Goal: Transaction & Acquisition: Purchase product/service

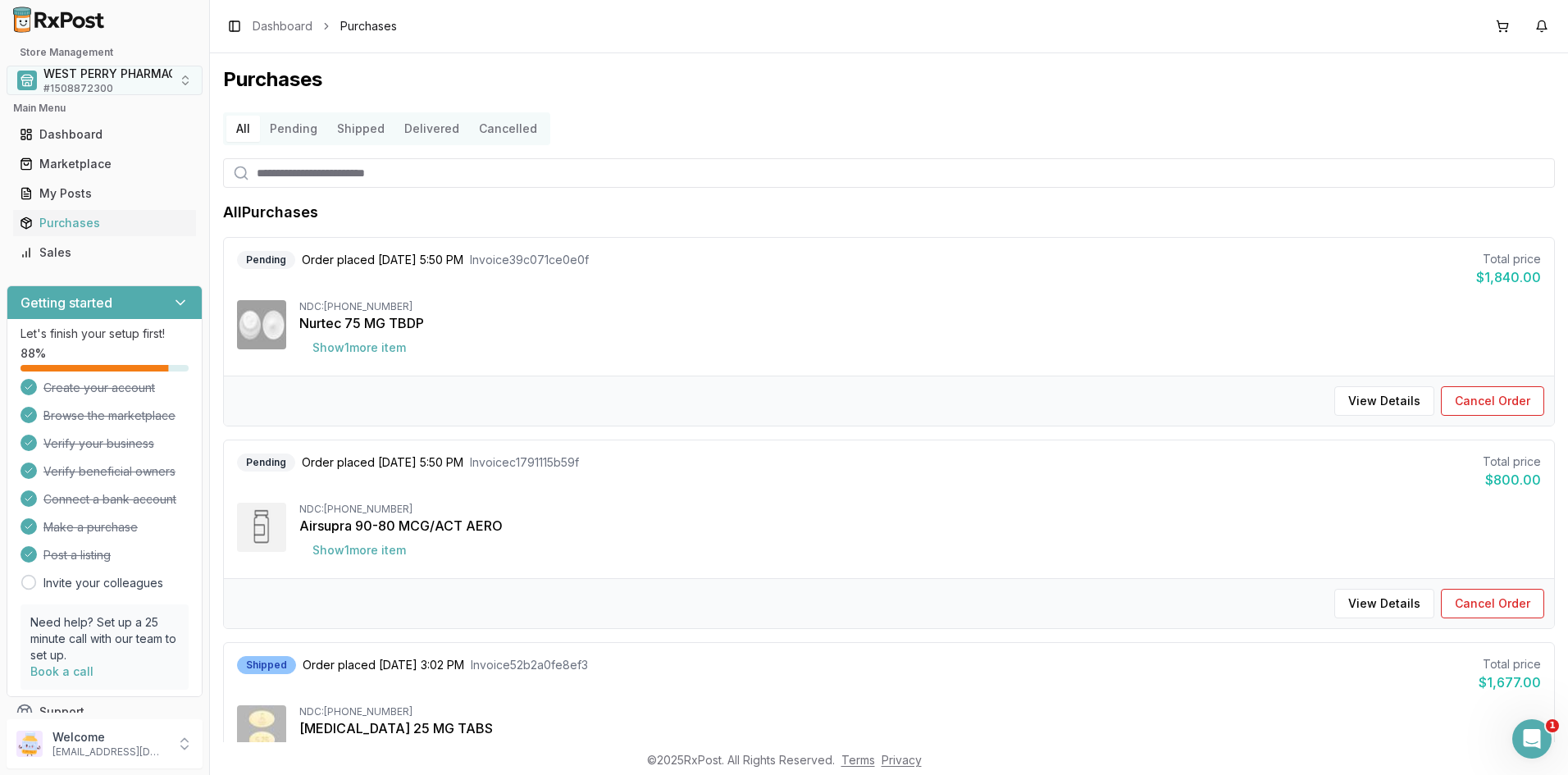
click at [58, 79] on span "WEST PERRY PHARMACY INC" at bounding box center [126, 74] width 165 height 17
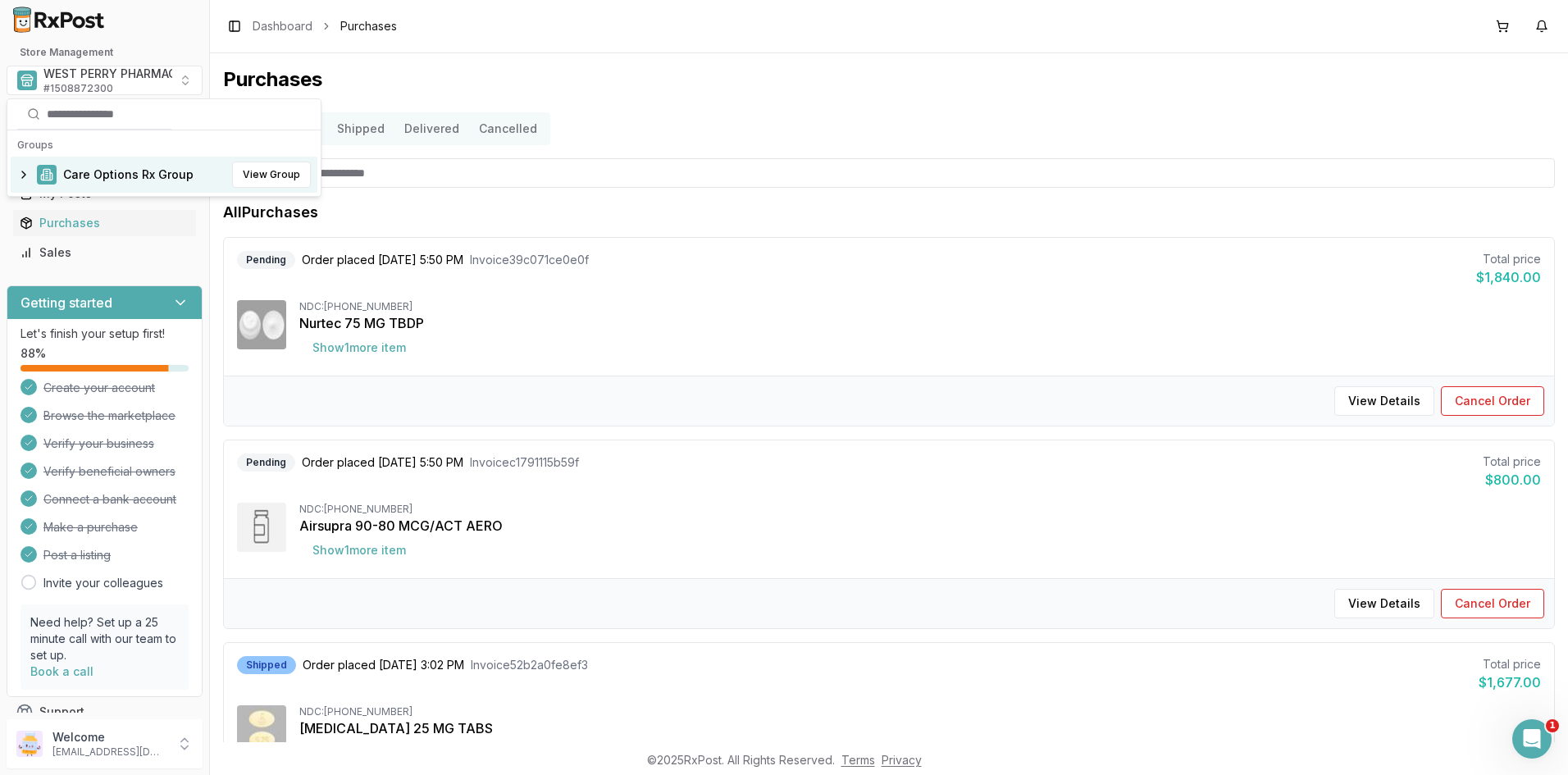
click at [103, 178] on span "Care Options Rx Group" at bounding box center [127, 175] width 130 height 17
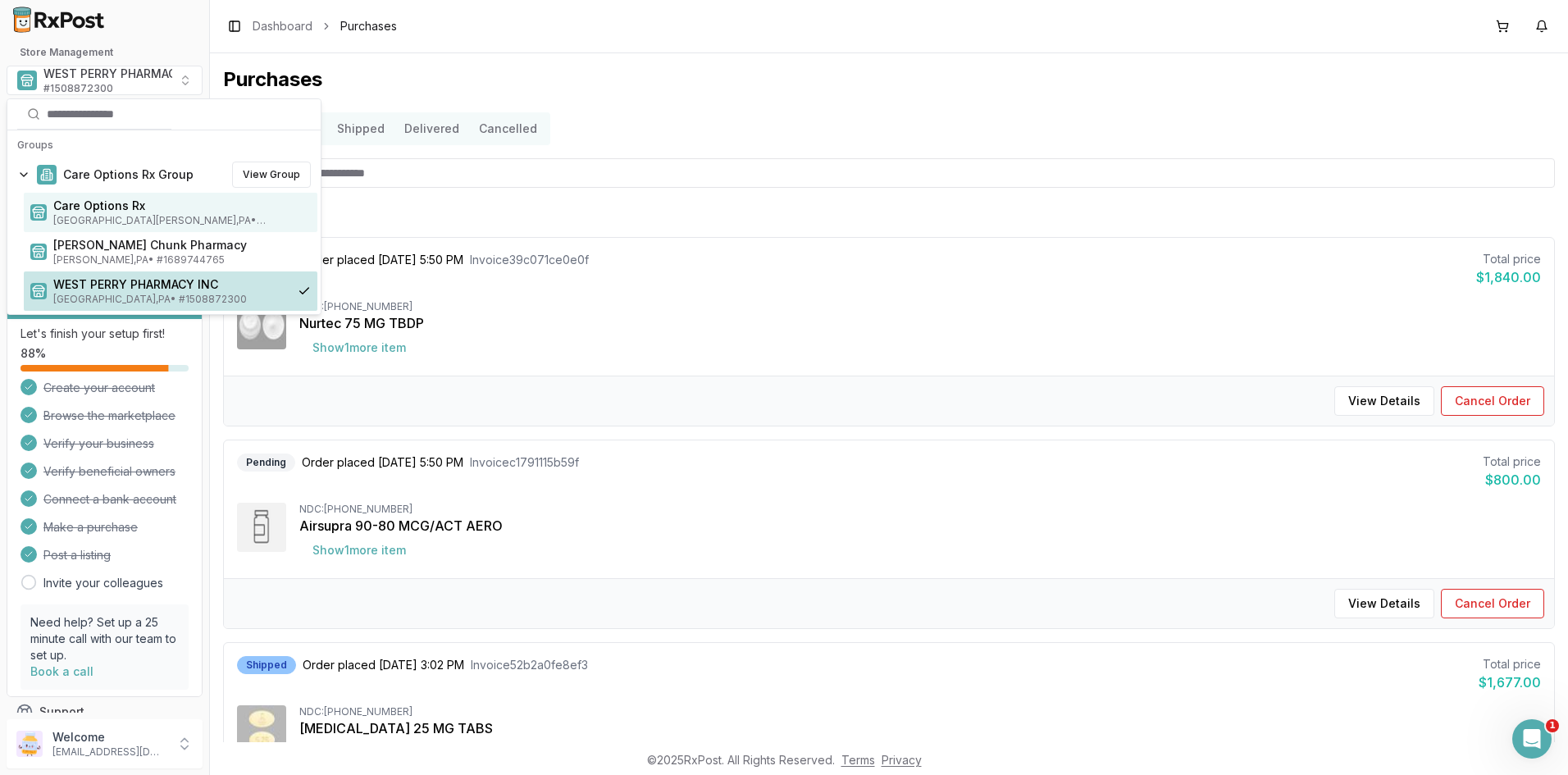
click at [142, 209] on span "Care Options Rx" at bounding box center [182, 206] width 258 height 17
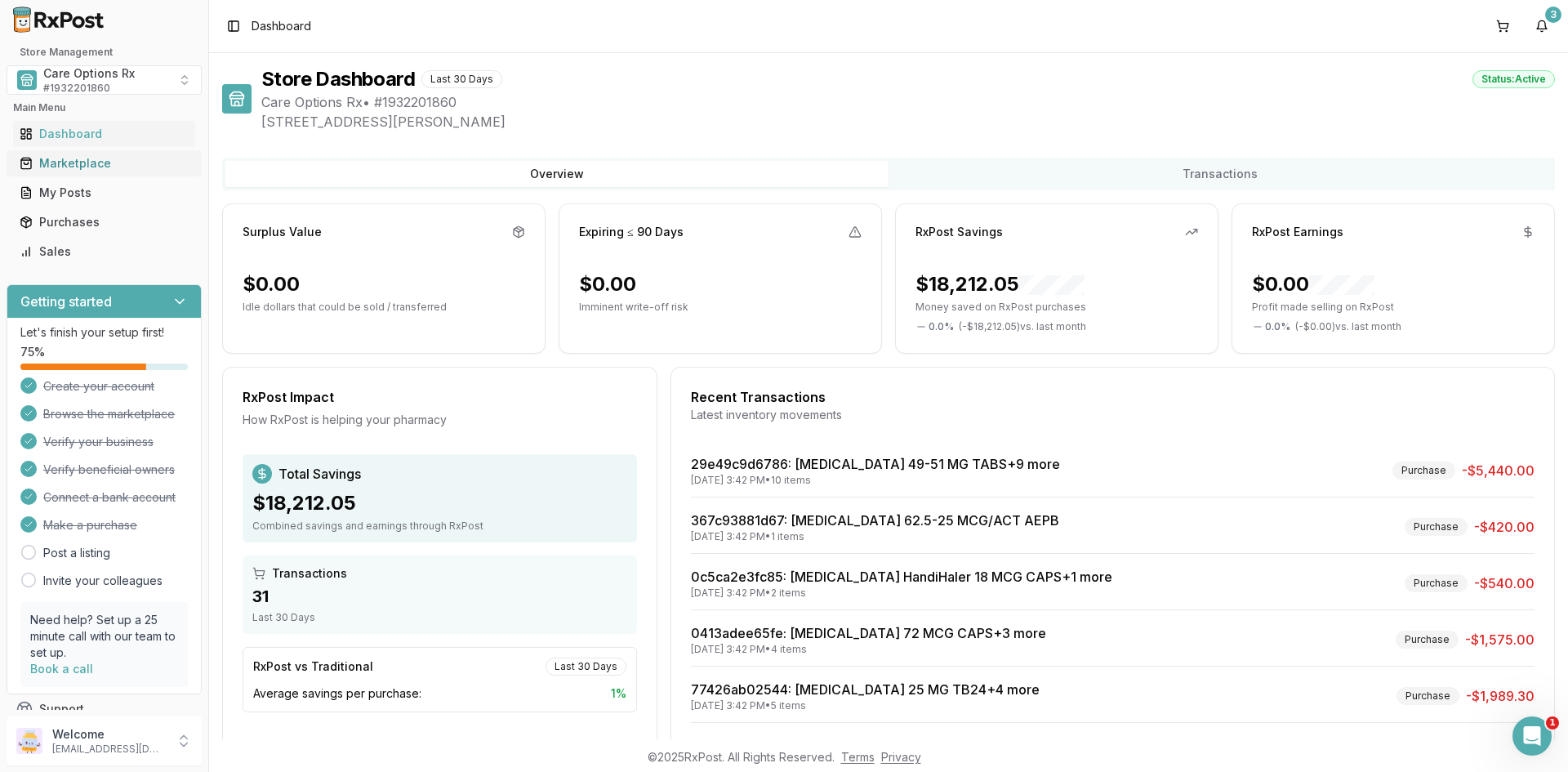
click at [70, 169] on div "Marketplace" at bounding box center [104, 164] width 169 height 17
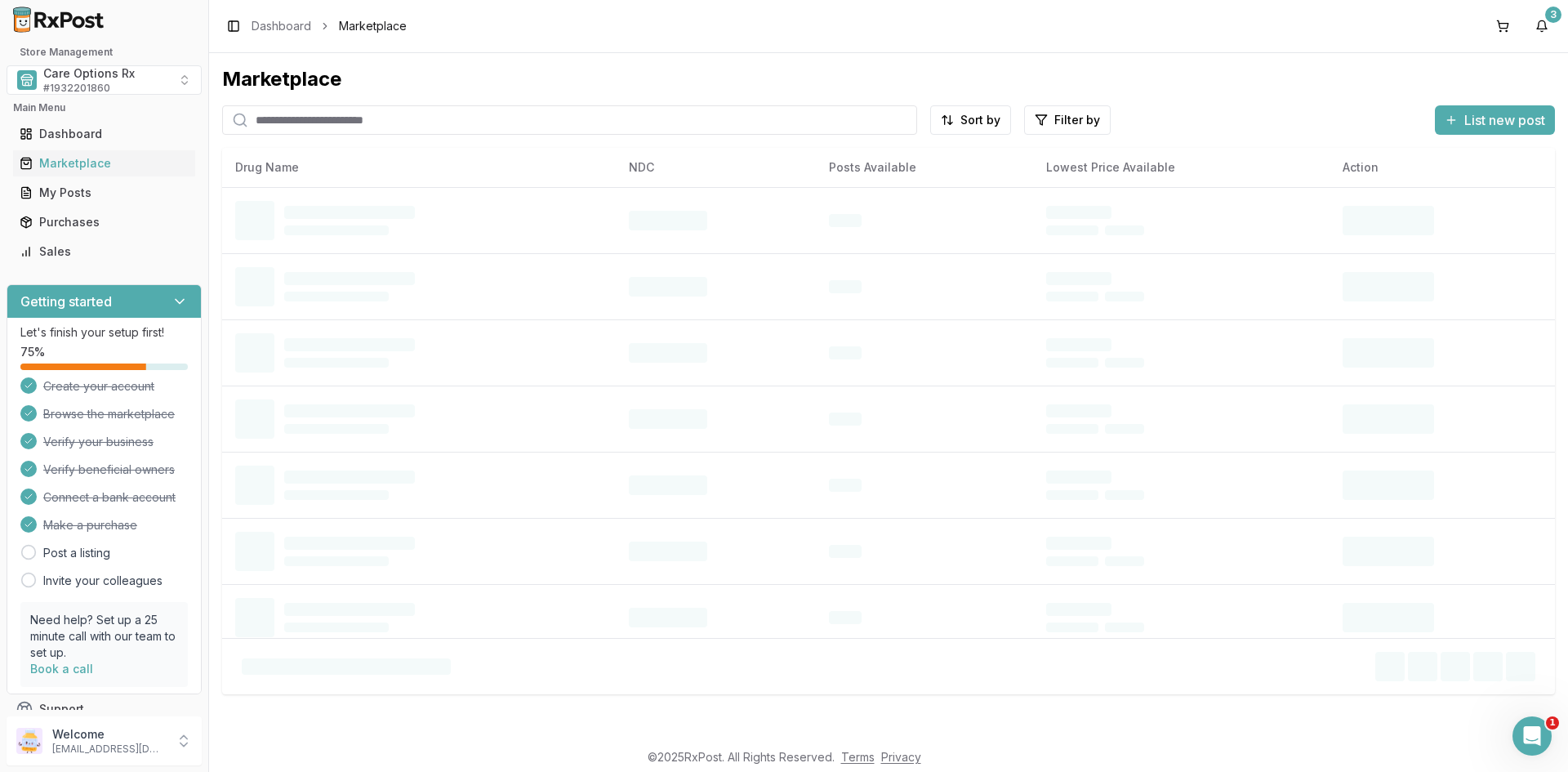
click at [293, 114] on input "search" at bounding box center [570, 121] width 695 height 29
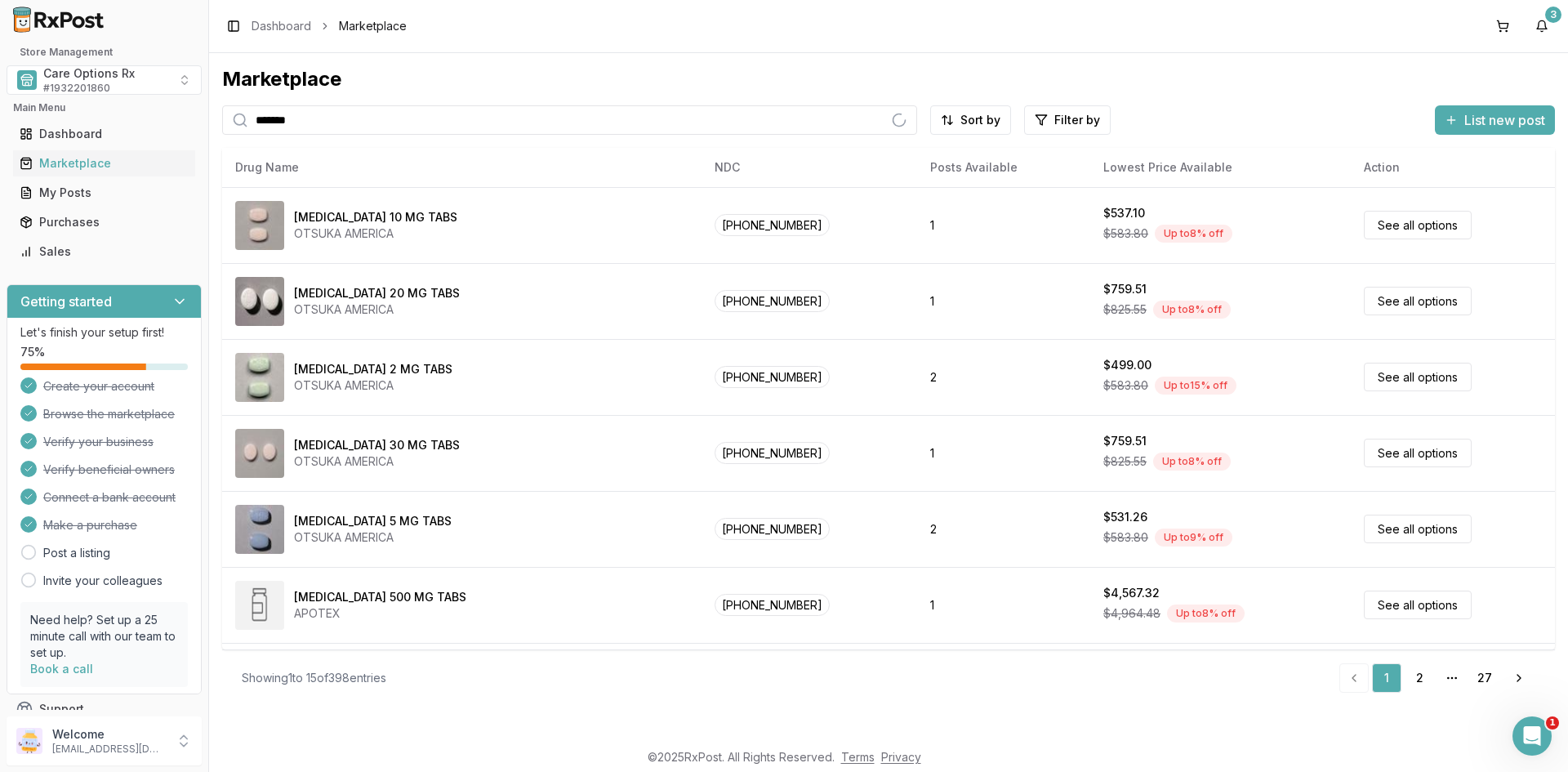
type input "*******"
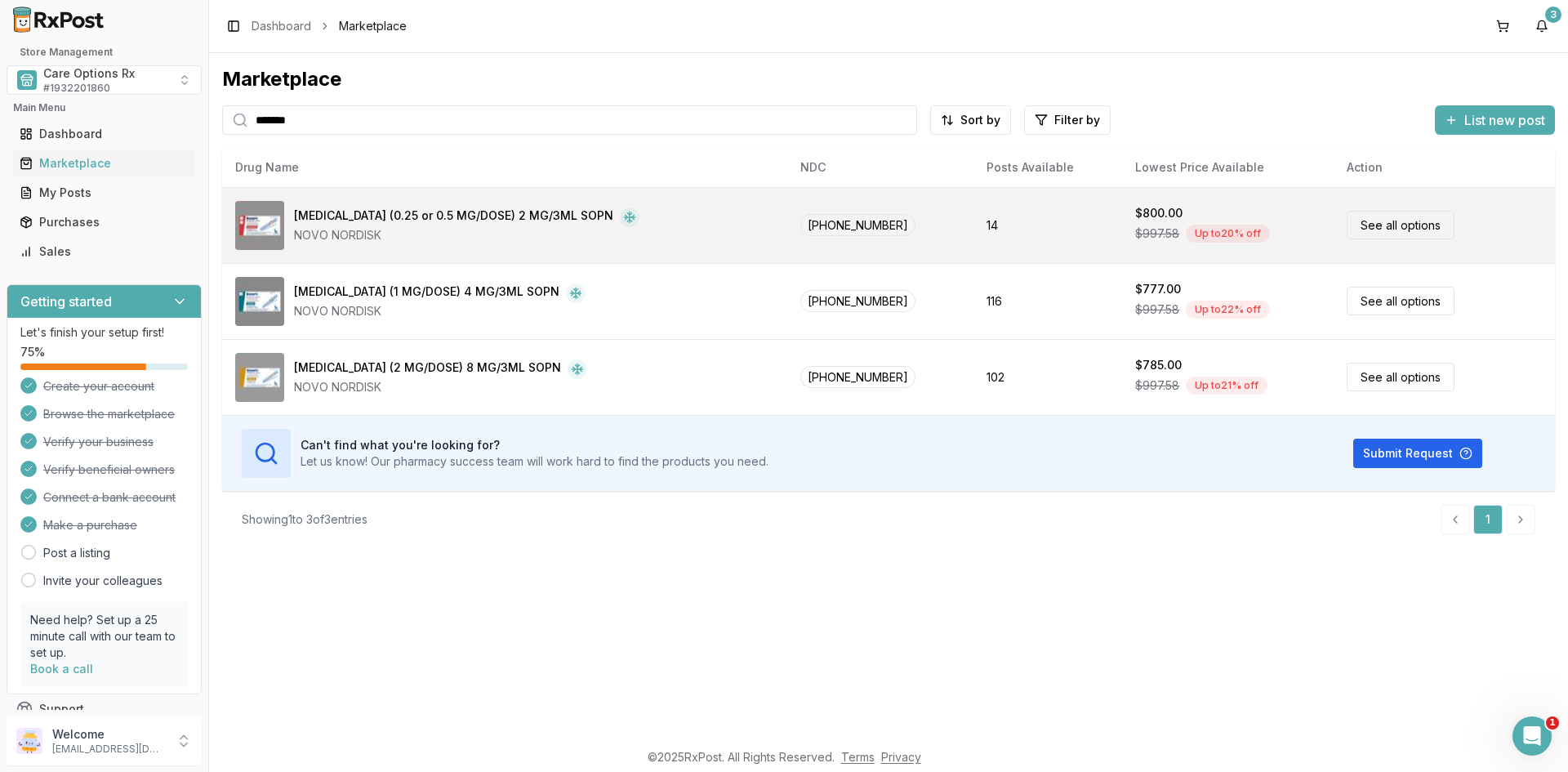
click at [451, 243] on div "NOVO NORDISK" at bounding box center [467, 236] width 346 height 17
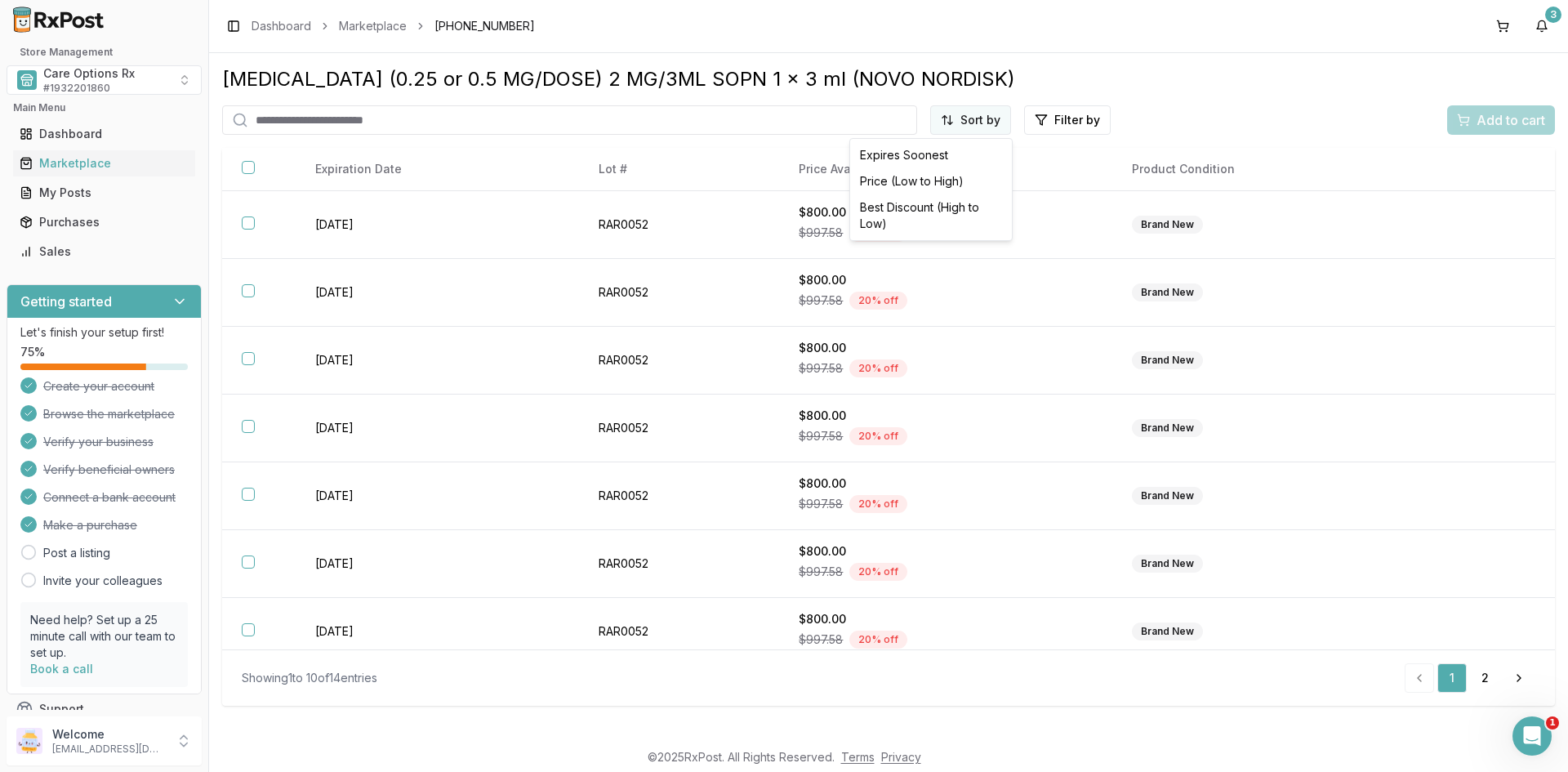
click at [967, 118] on html "Store Management Care Options Rx # 1932201860 Main Menu Dashboard Marketplace M…" at bounding box center [784, 386] width 1568 height 772
click at [967, 203] on div "Best Discount (High to Low)" at bounding box center [931, 215] width 155 height 42
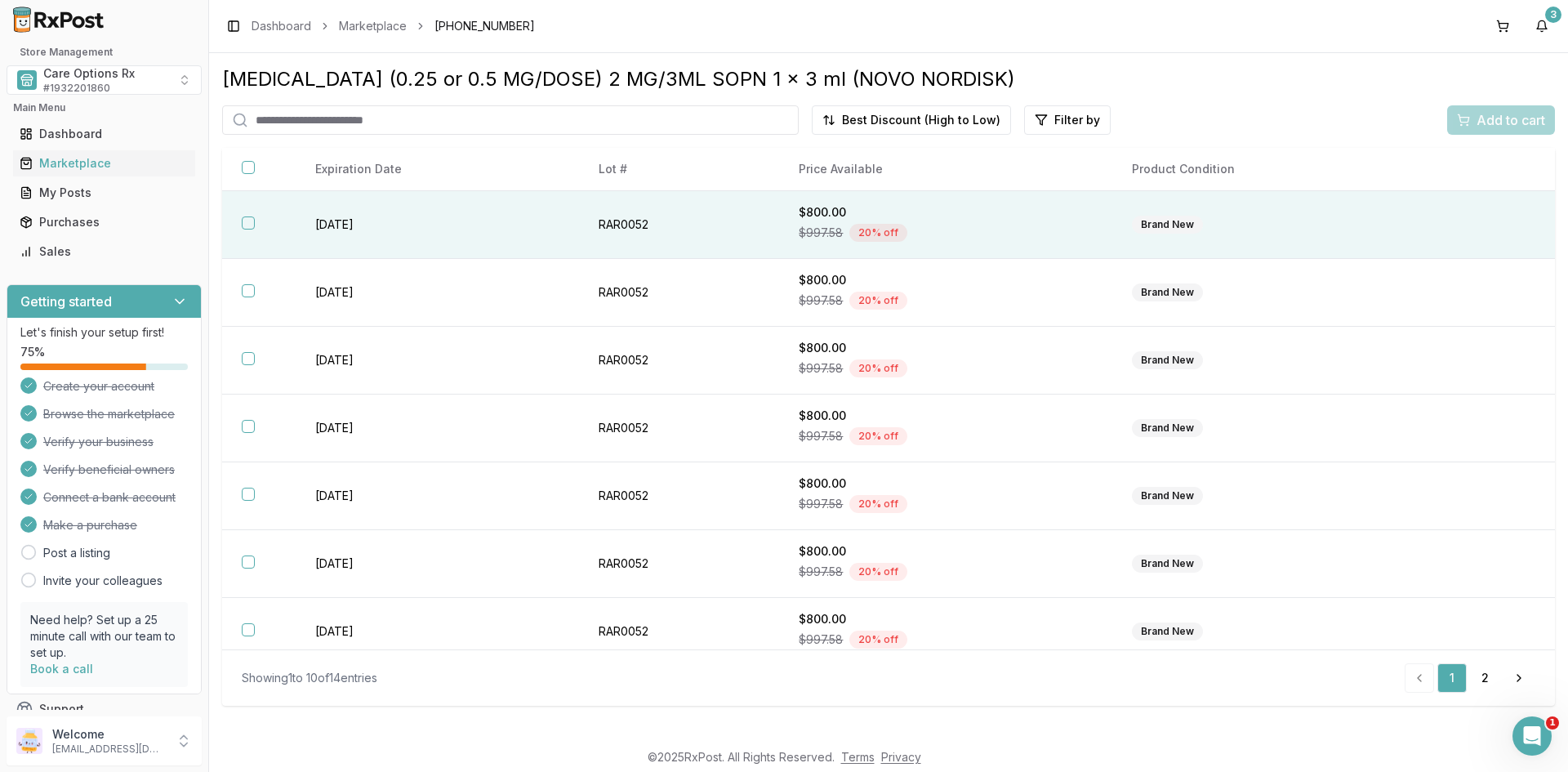
click at [251, 220] on button "button" at bounding box center [248, 223] width 13 height 13
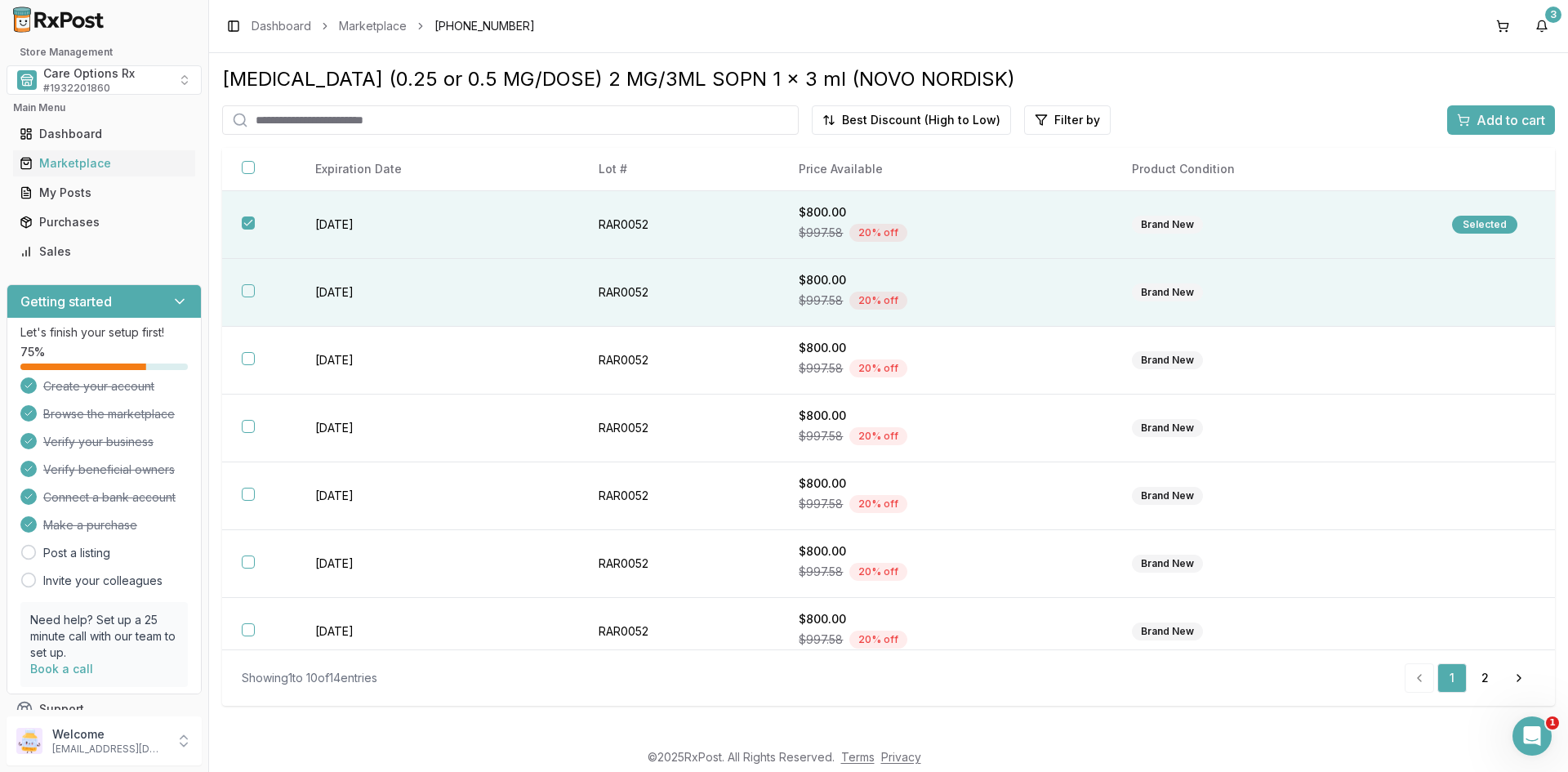
click at [248, 291] on button "button" at bounding box center [248, 291] width 13 height 13
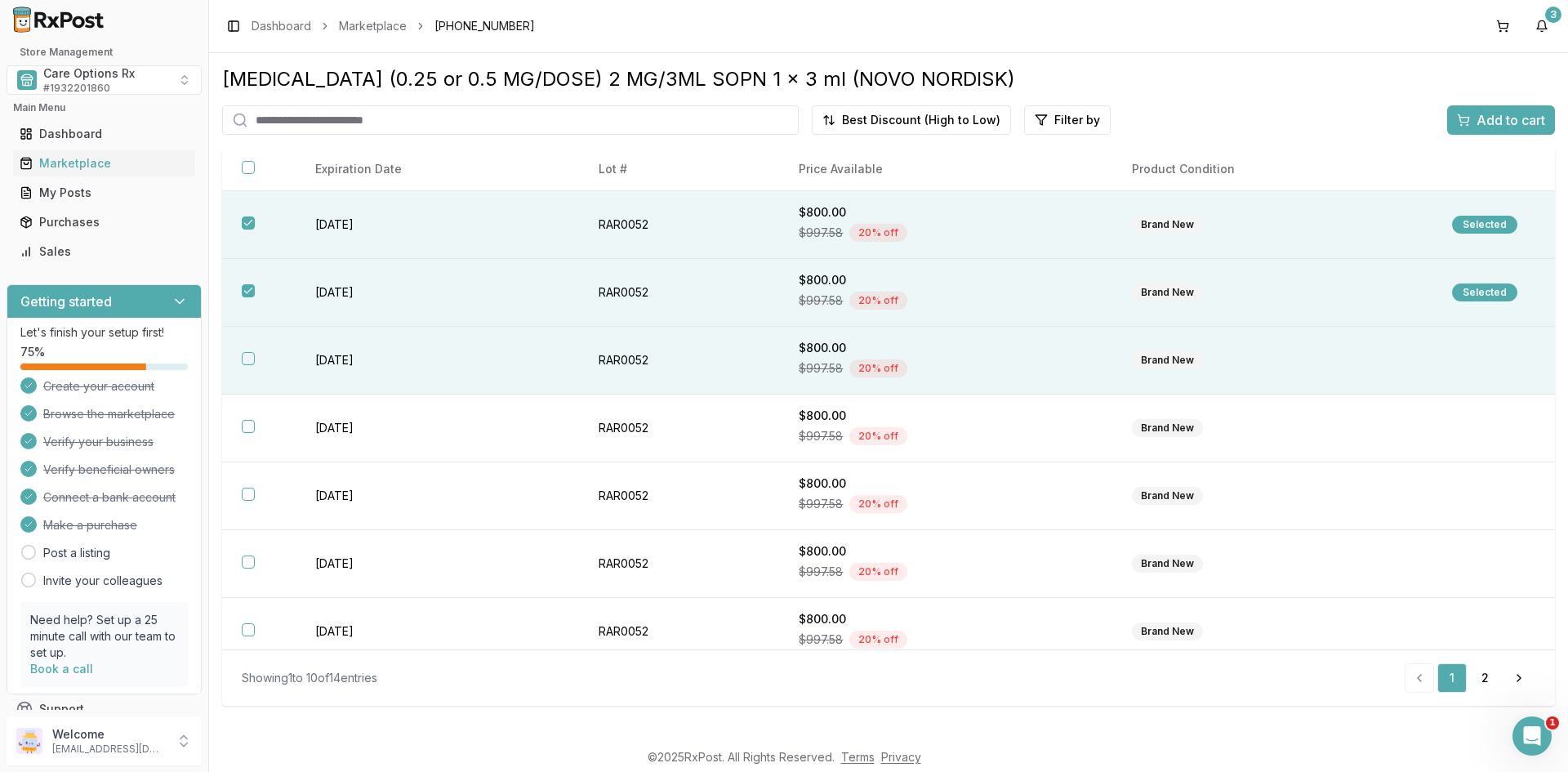
click at [252, 366] on th at bounding box center [259, 361] width 74 height 68
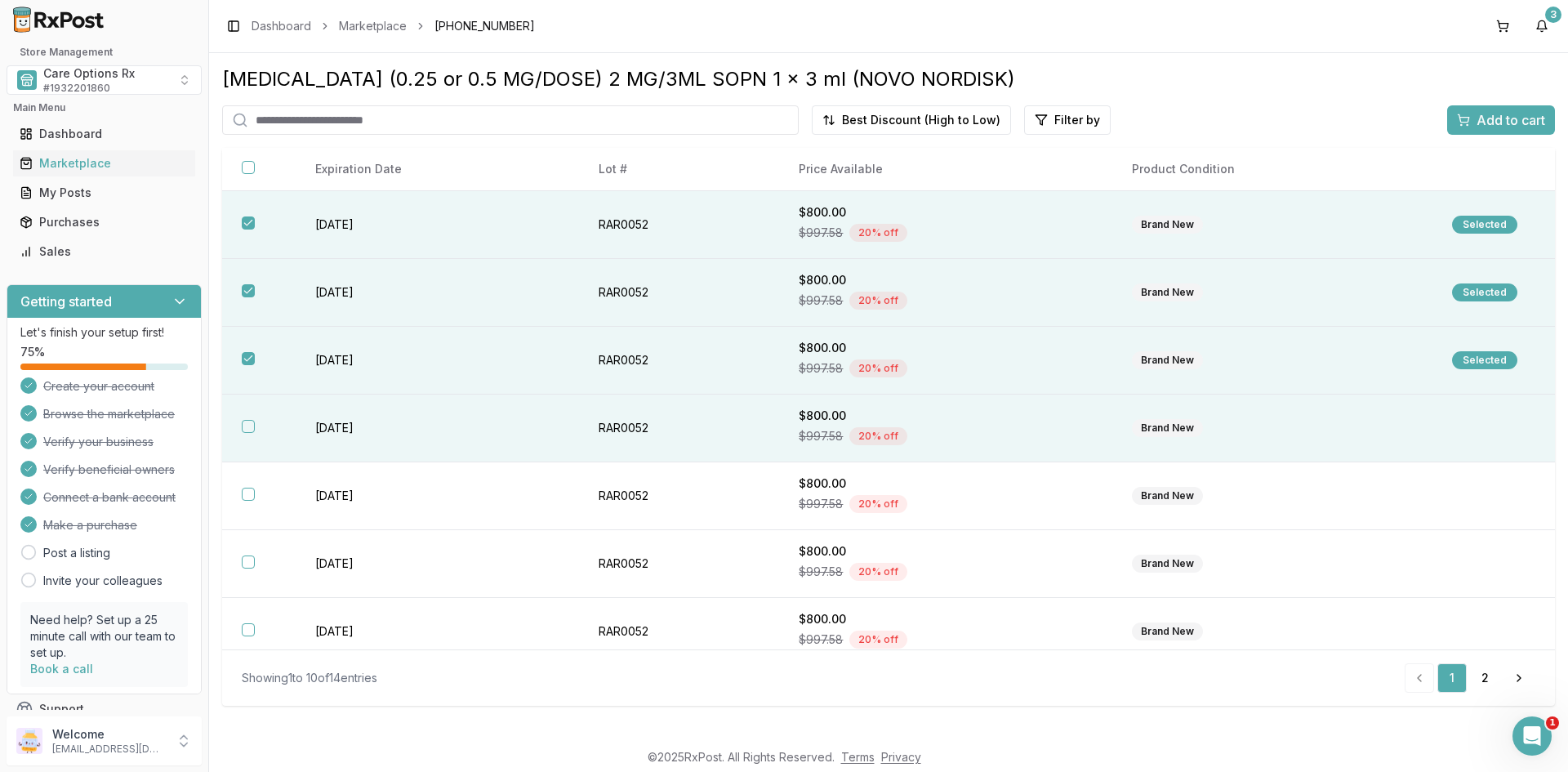
drag, startPoint x: 249, startPoint y: 427, endPoint x: 250, endPoint y: 435, distance: 8.1
click at [250, 426] on button "button" at bounding box center [248, 427] width 13 height 13
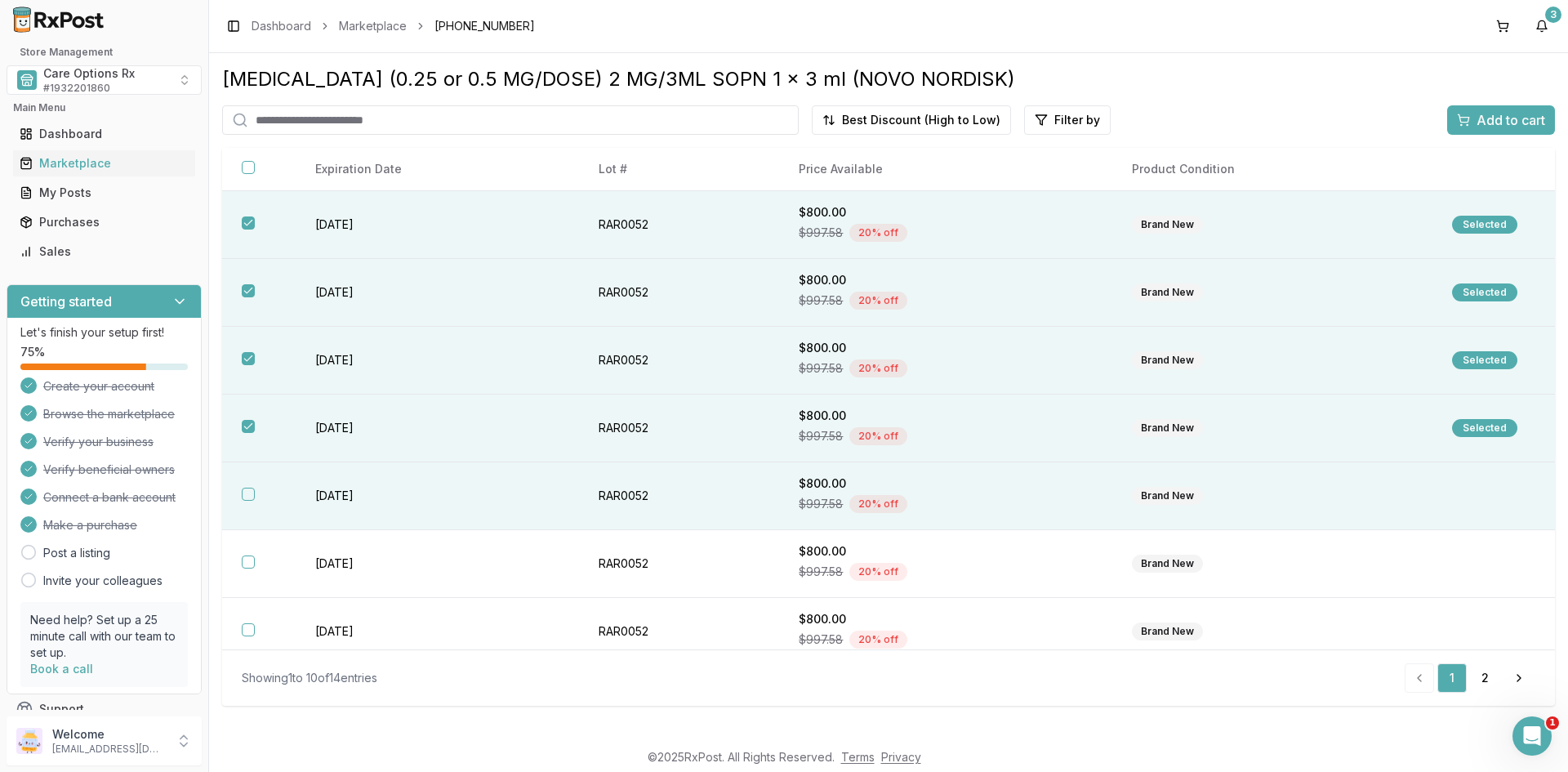
click at [245, 504] on th at bounding box center [259, 497] width 74 height 68
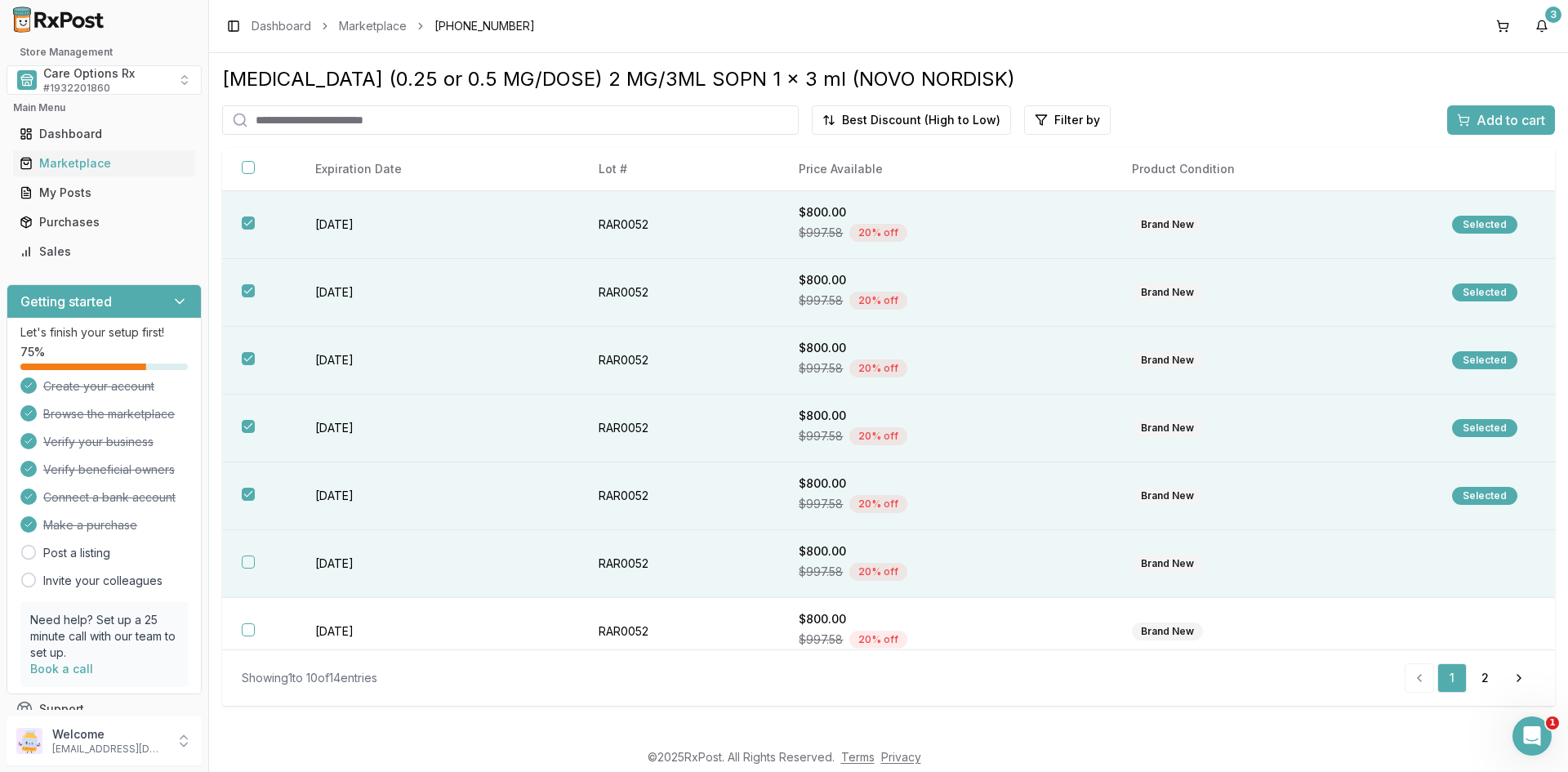
drag, startPoint x: 252, startPoint y: 559, endPoint x: 250, endPoint y: 578, distance: 19.1
click at [252, 559] on button "button" at bounding box center [248, 562] width 13 height 13
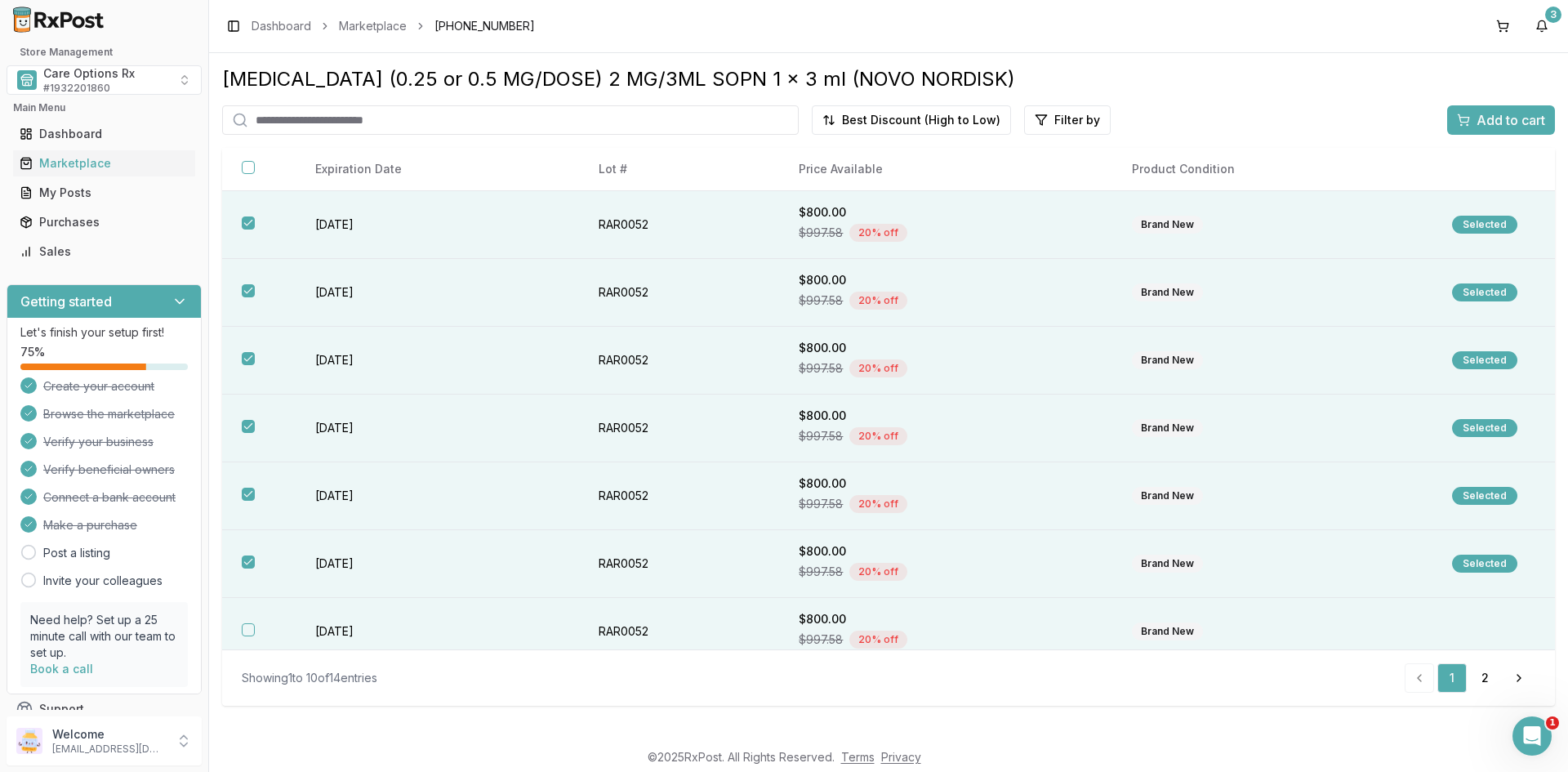
click at [247, 631] on button "button" at bounding box center [248, 630] width 13 height 13
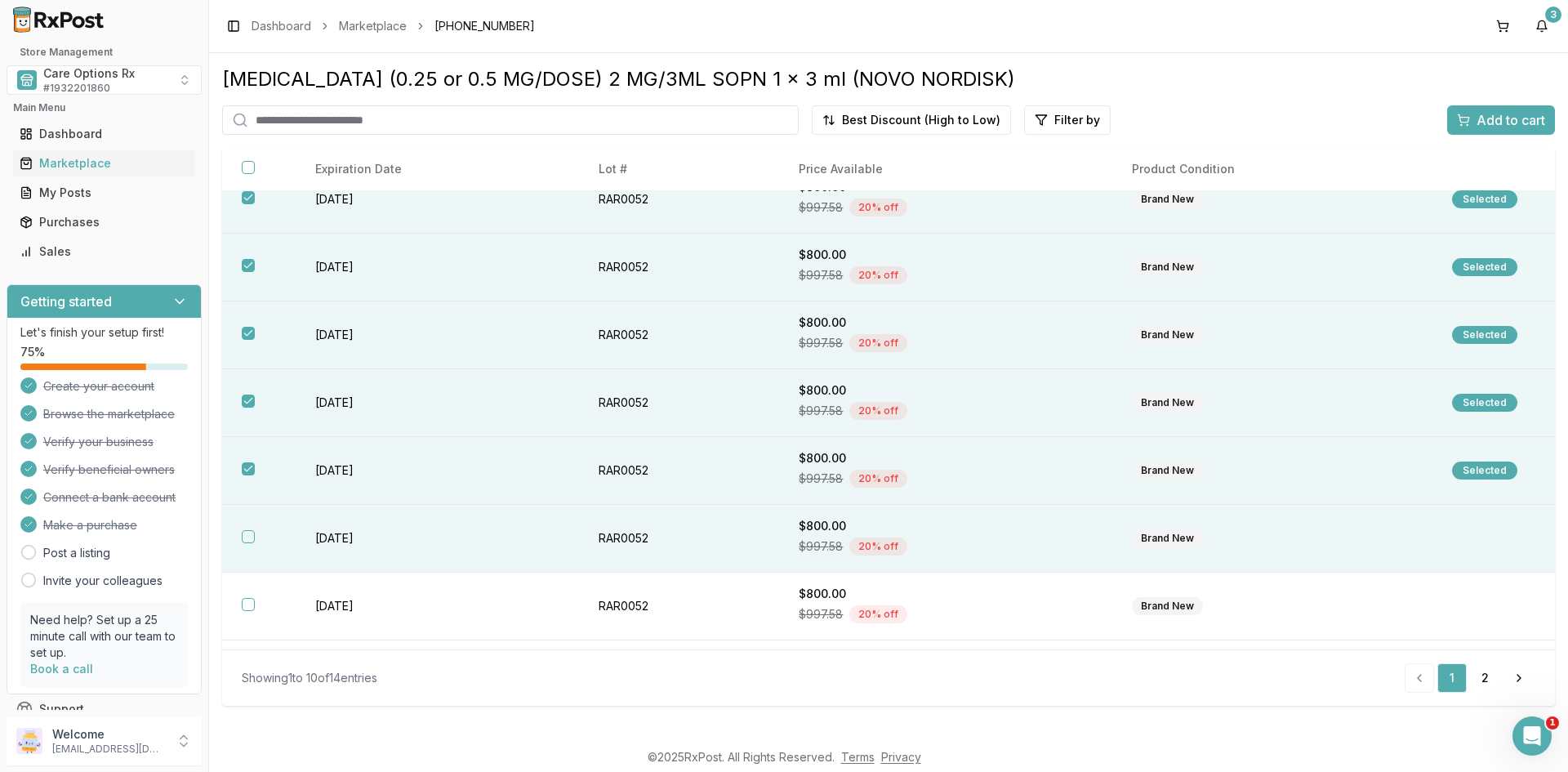
scroll to position [219, 0]
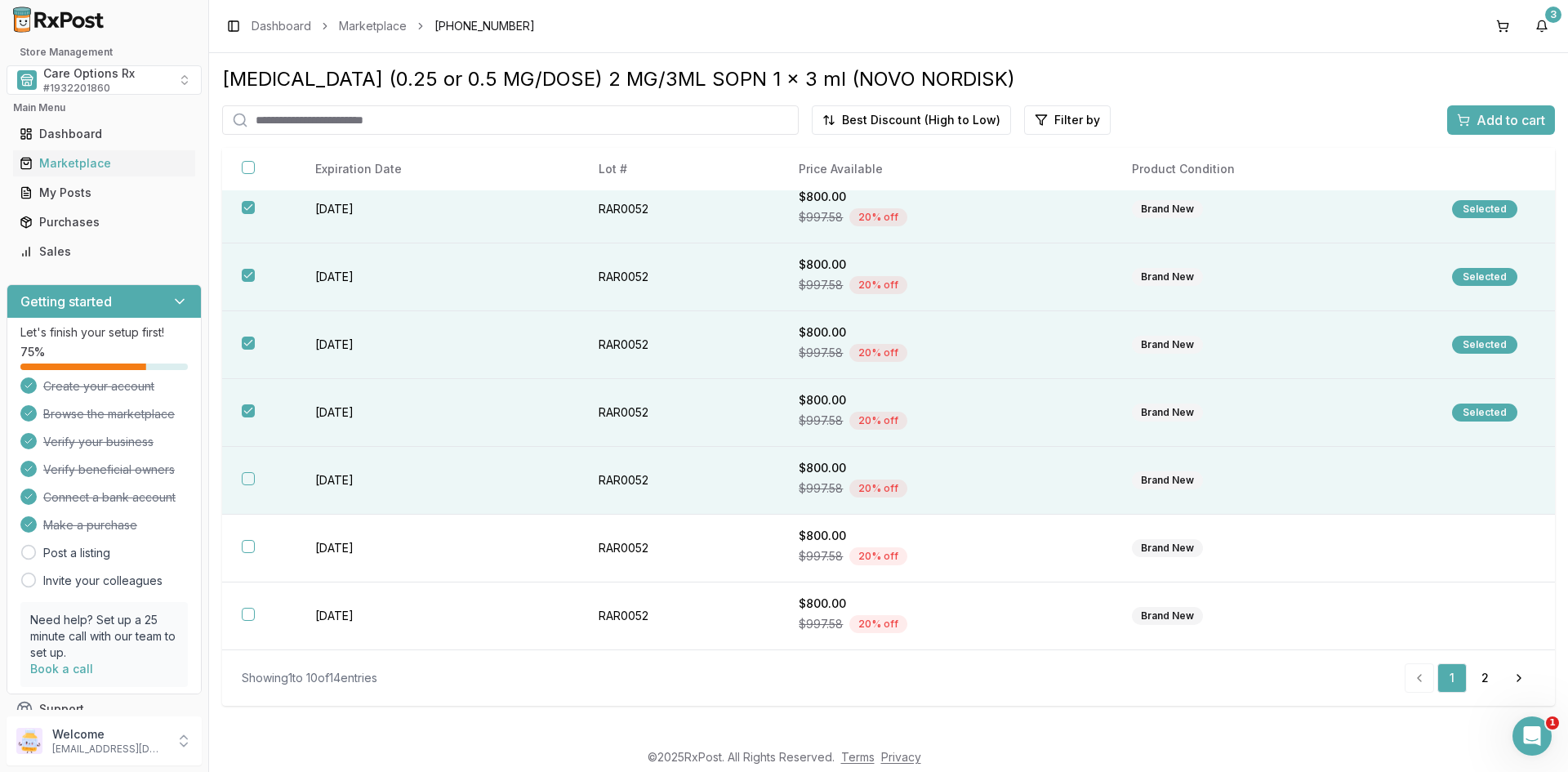
click at [256, 477] on th at bounding box center [259, 481] width 74 height 68
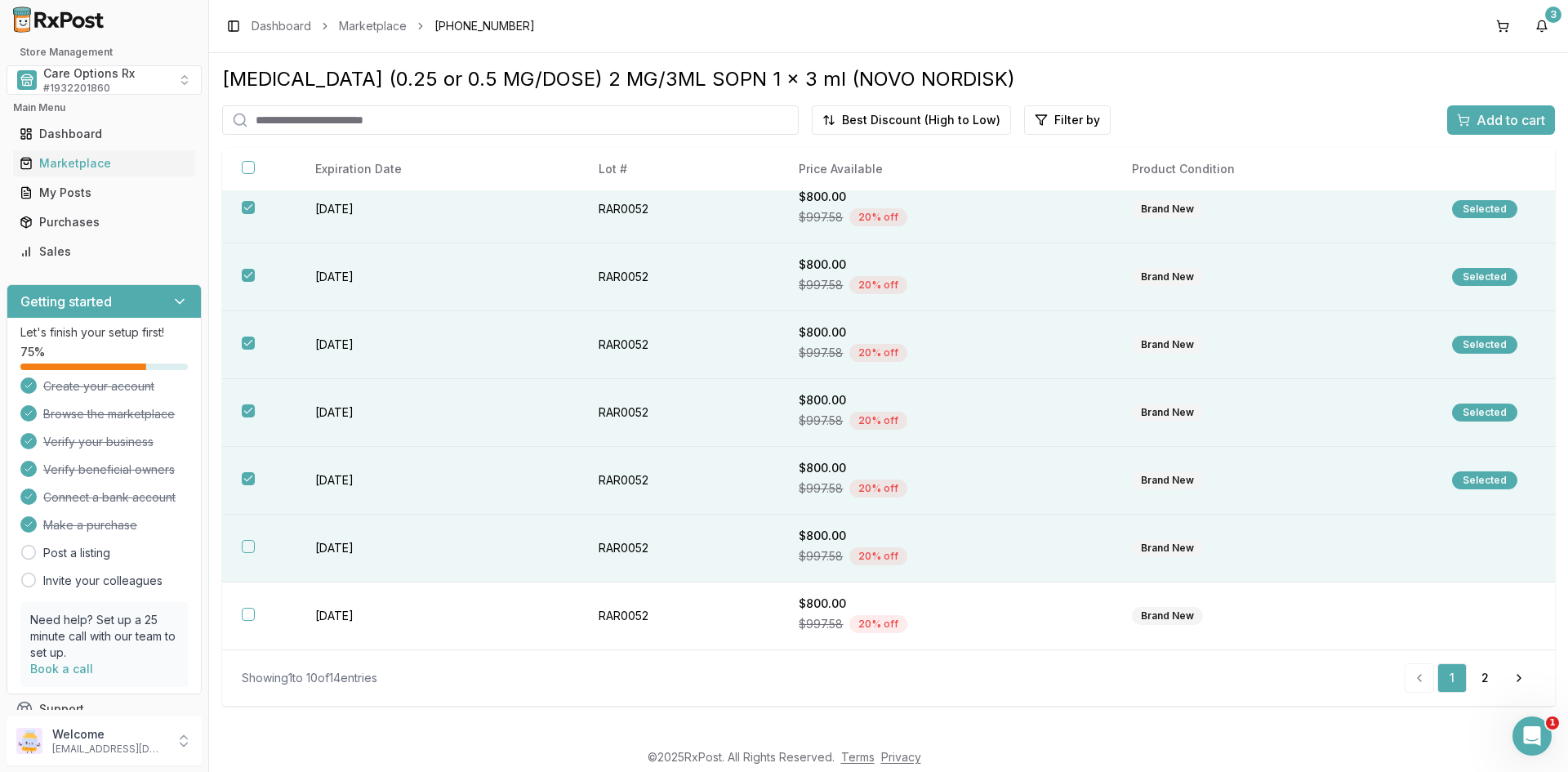
click at [248, 547] on button "button" at bounding box center [248, 547] width 13 height 13
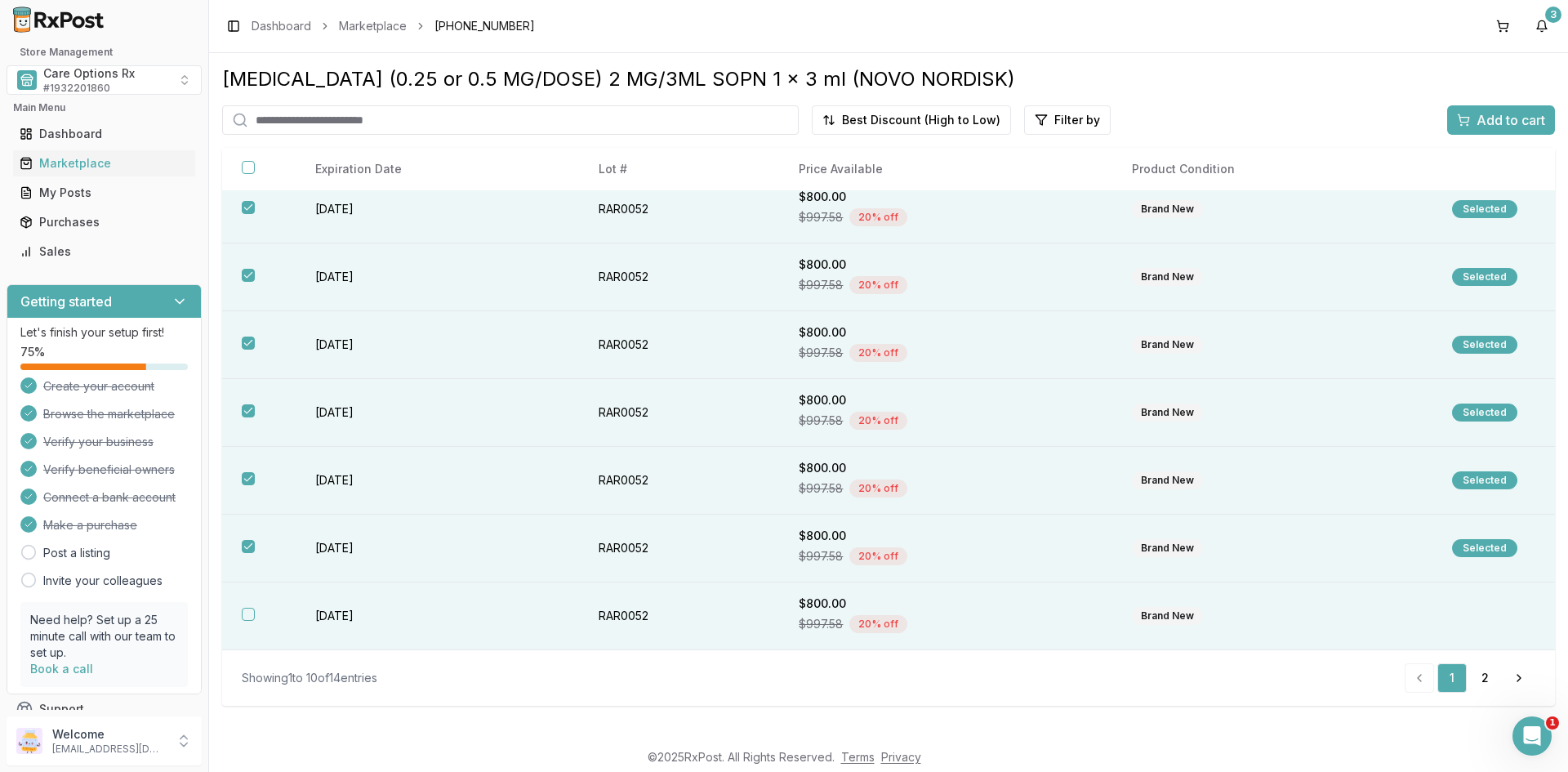
click at [246, 615] on button "button" at bounding box center [248, 615] width 13 height 13
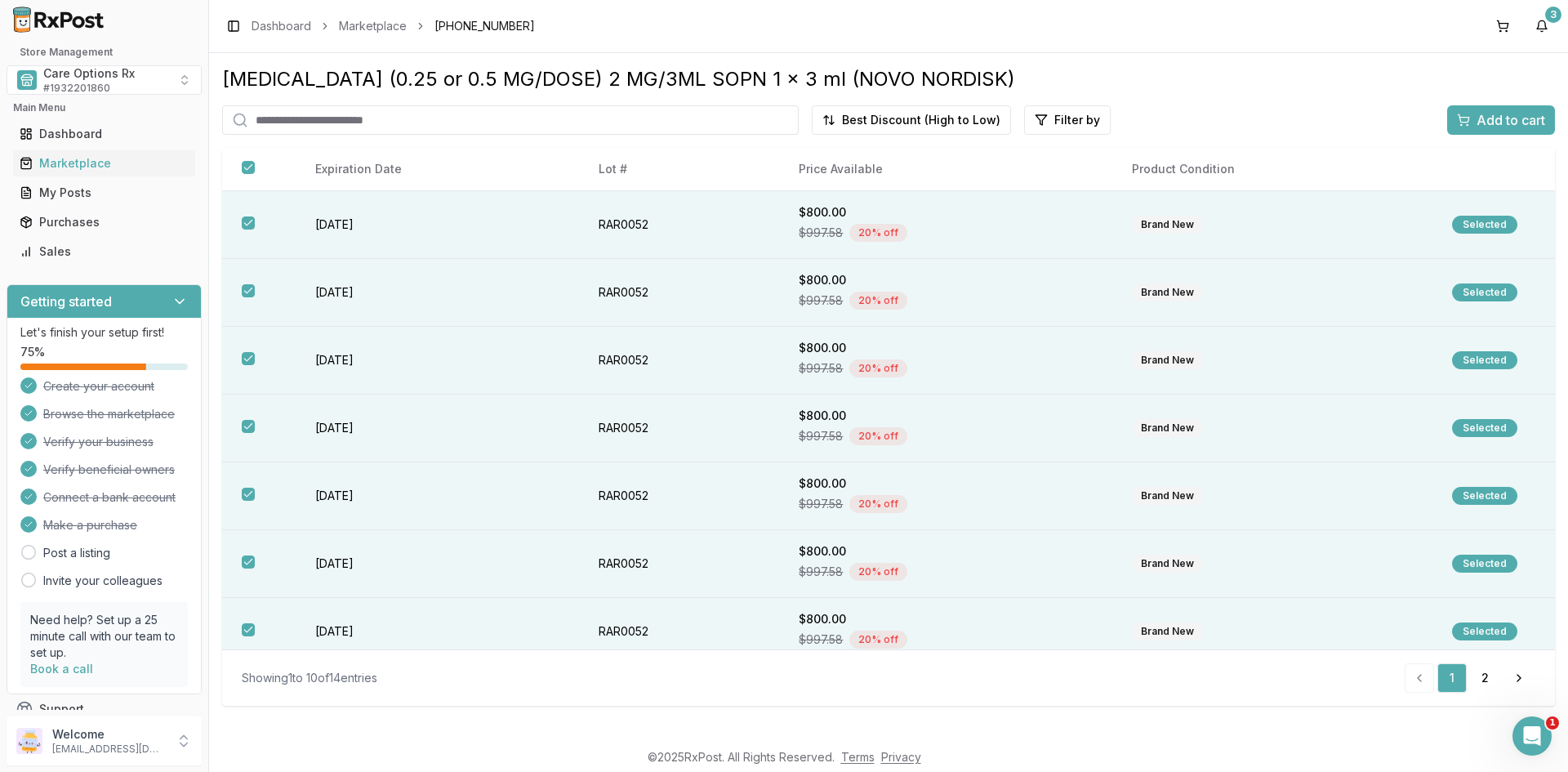
click at [1495, 122] on span "Add to cart" at bounding box center [1511, 120] width 69 height 19
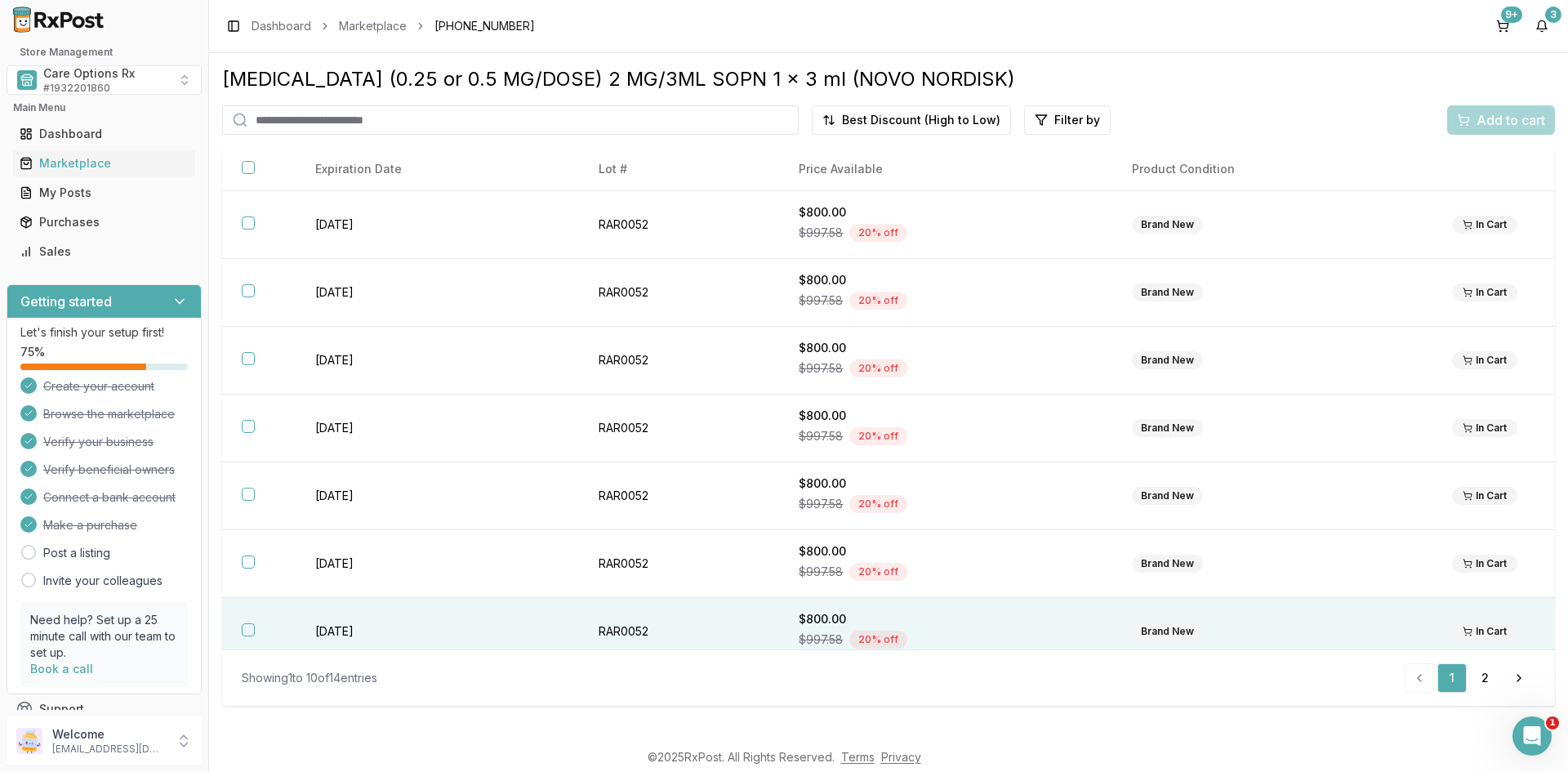
click at [595, 627] on td "RAR0052" at bounding box center [680, 632] width 200 height 68
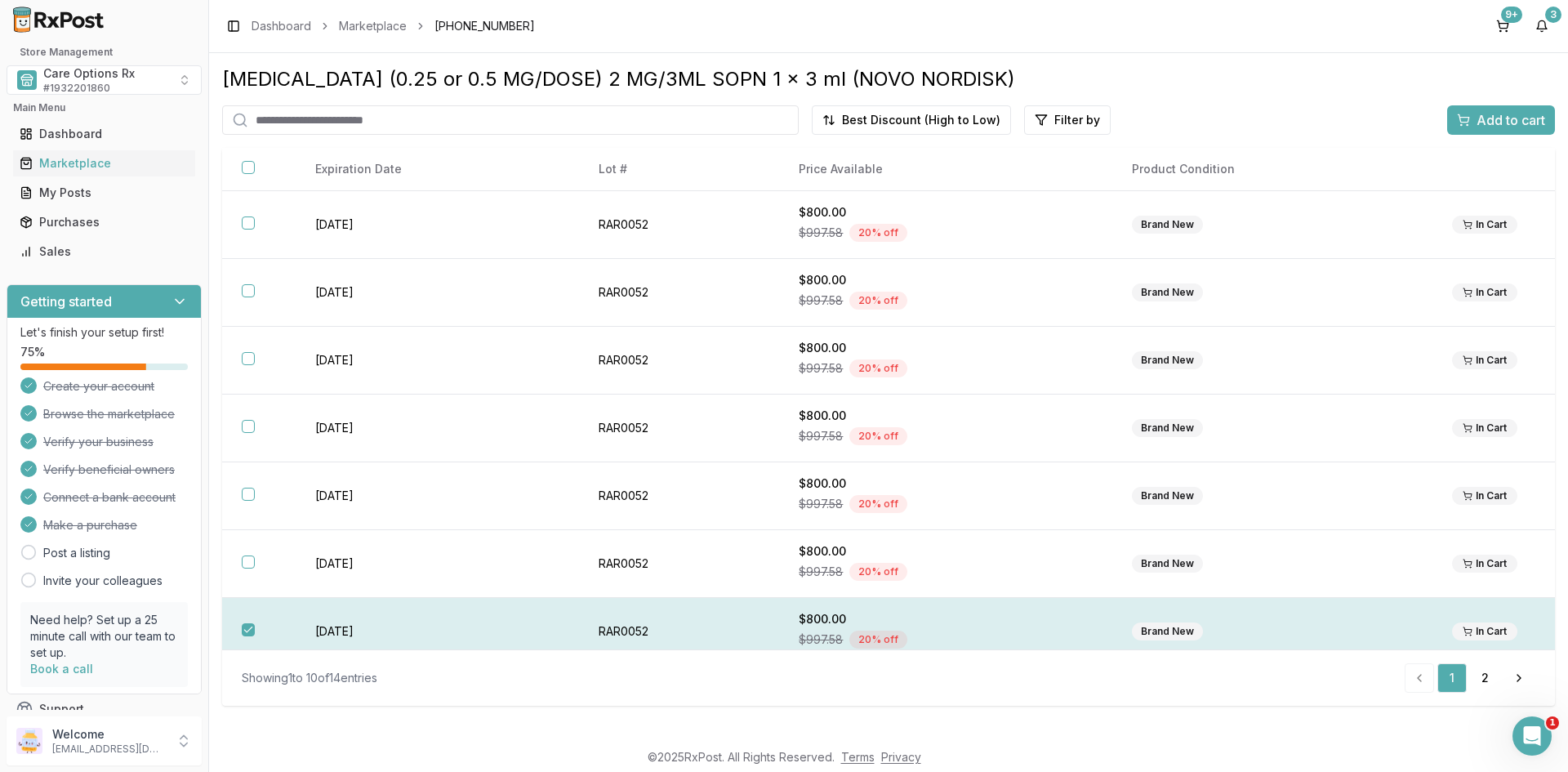
click at [250, 630] on button "button" at bounding box center [248, 630] width 13 height 13
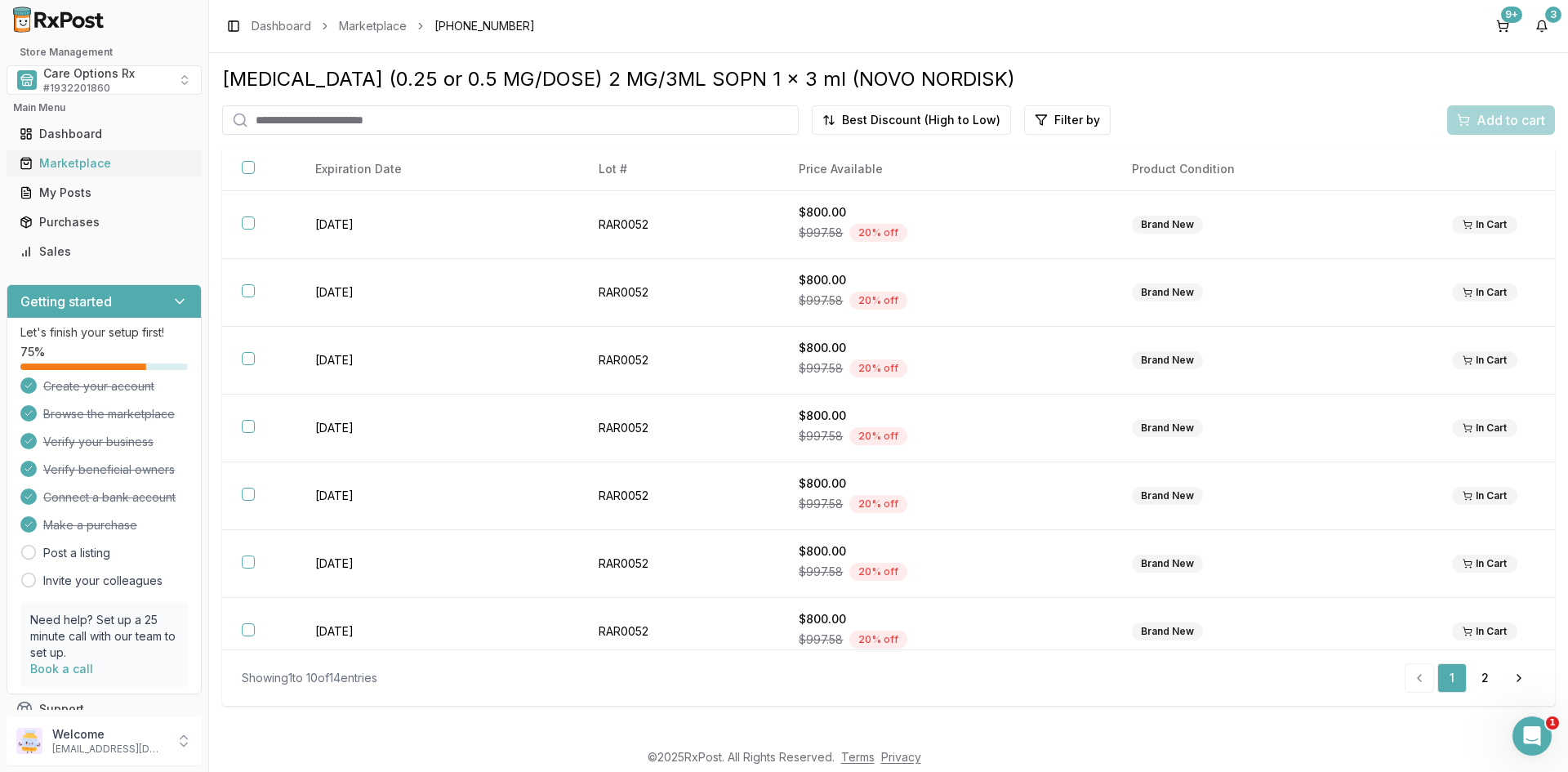
click at [48, 160] on div "Marketplace" at bounding box center [104, 164] width 169 height 17
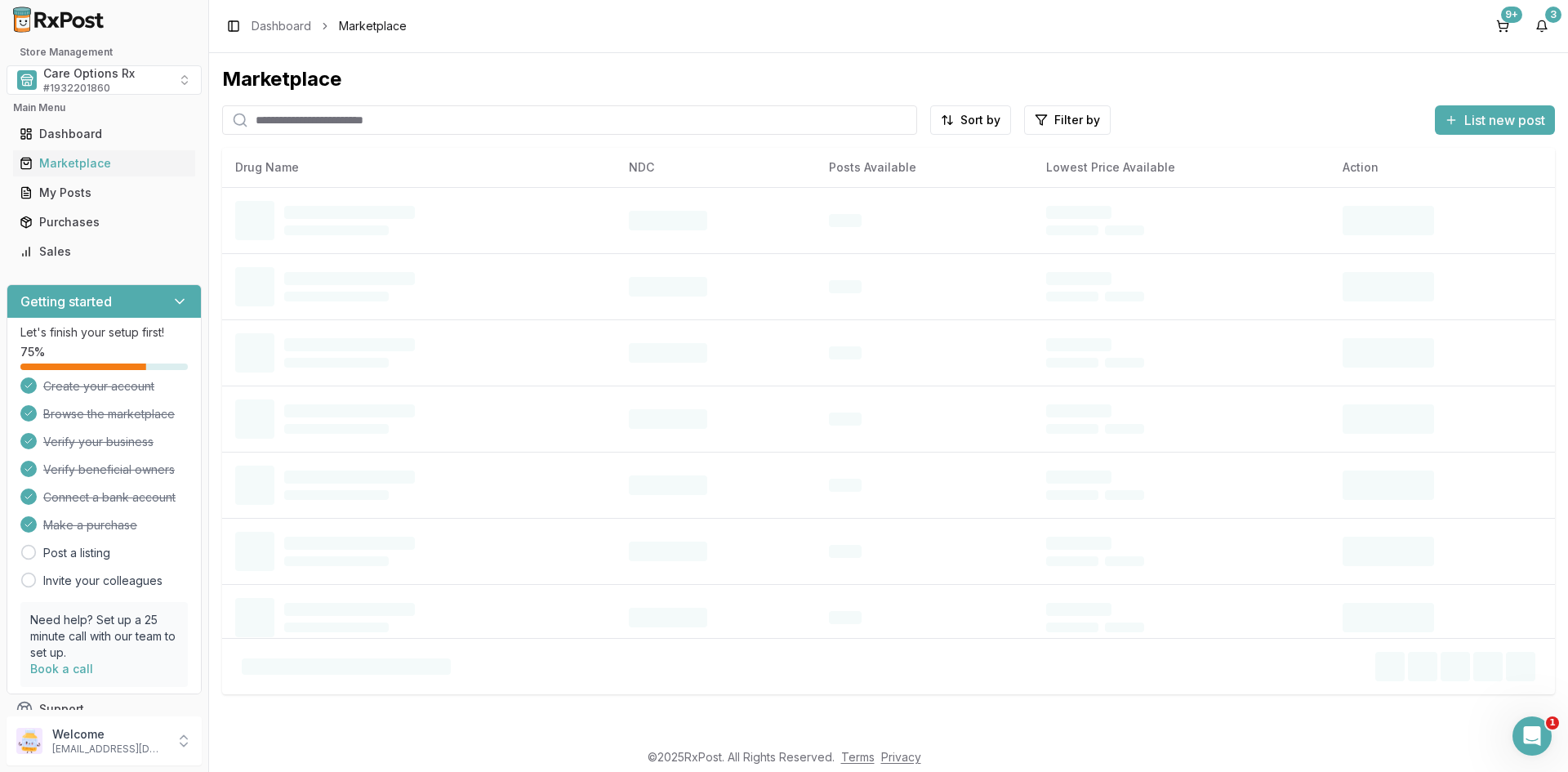
click at [310, 116] on input "search" at bounding box center [570, 121] width 695 height 29
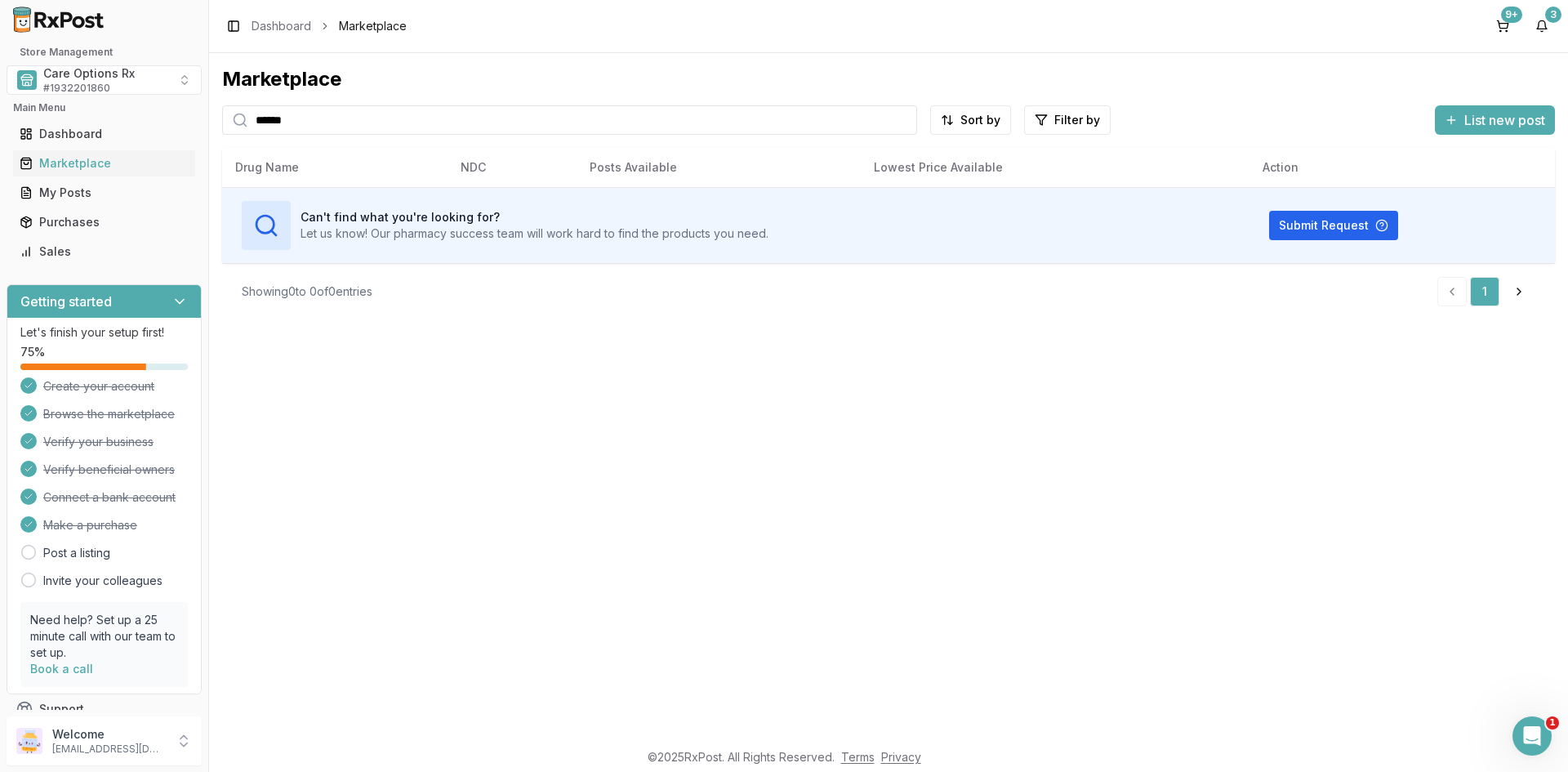
drag, startPoint x: 204, startPoint y: 119, endPoint x: 185, endPoint y: 115, distance: 19.4
click at [185, 115] on div "Store Management Care Options Rx # 1932201860 Main Menu Dashboard Marketplace M…" at bounding box center [784, 386] width 1568 height 772
drag, startPoint x: 1312, startPoint y: 223, endPoint x: 1288, endPoint y: 222, distance: 24.0
click at [1312, 222] on button "Submit Request" at bounding box center [1333, 225] width 129 height 29
drag, startPoint x: 347, startPoint y: 120, endPoint x: 138, endPoint y: 109, distance: 209.3
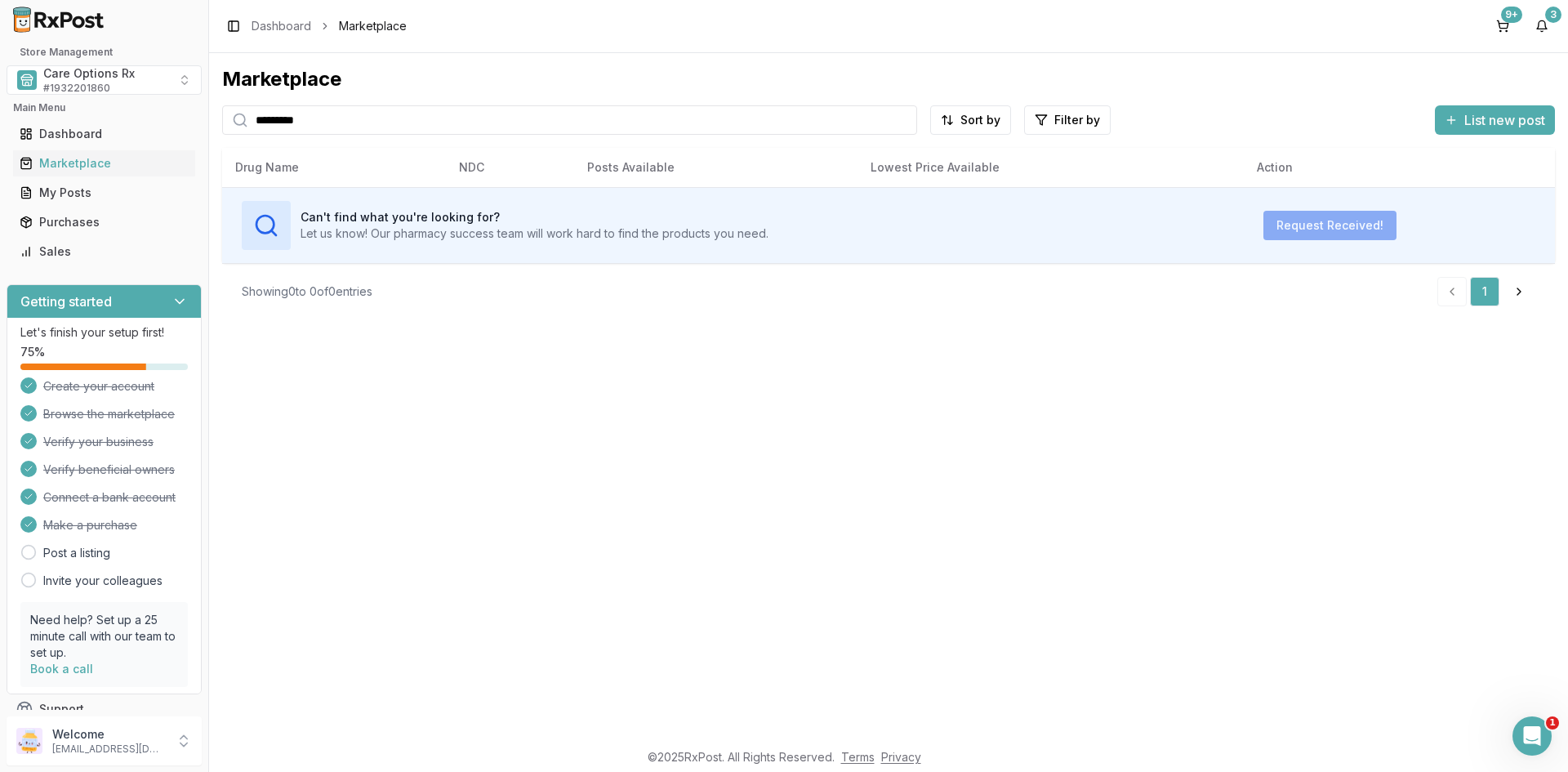
click at [140, 119] on div "Store Management Care Options Rx # 1932201860 Main Menu Dashboard Marketplace M…" at bounding box center [784, 386] width 1568 height 772
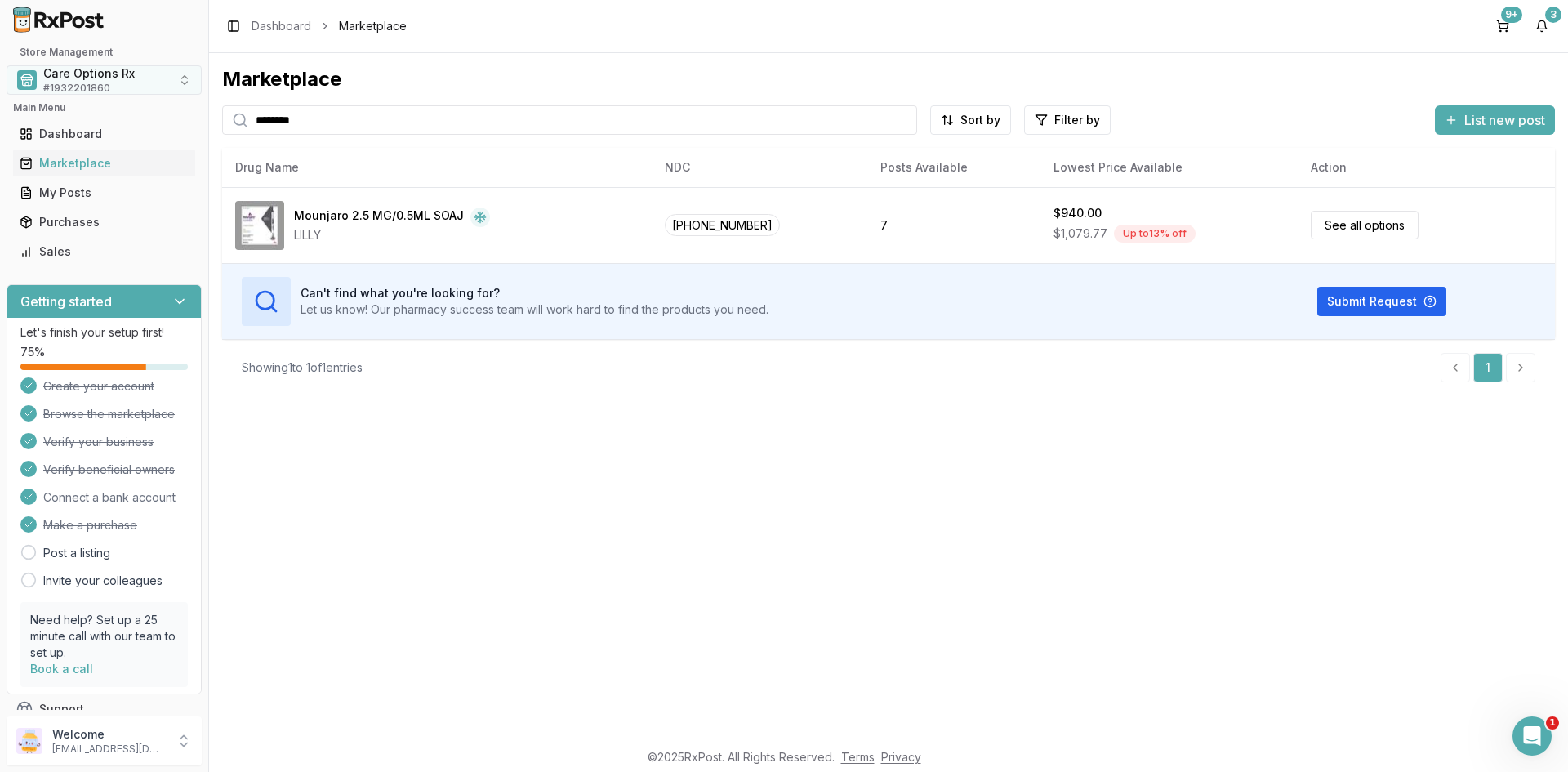
drag, startPoint x: 402, startPoint y: 121, endPoint x: 131, endPoint y: 80, distance: 274.1
click at [131, 79] on div "Store Management Care Options Rx # 1932201860 Main Menu Dashboard Marketplace M…" at bounding box center [784, 386] width 1568 height 772
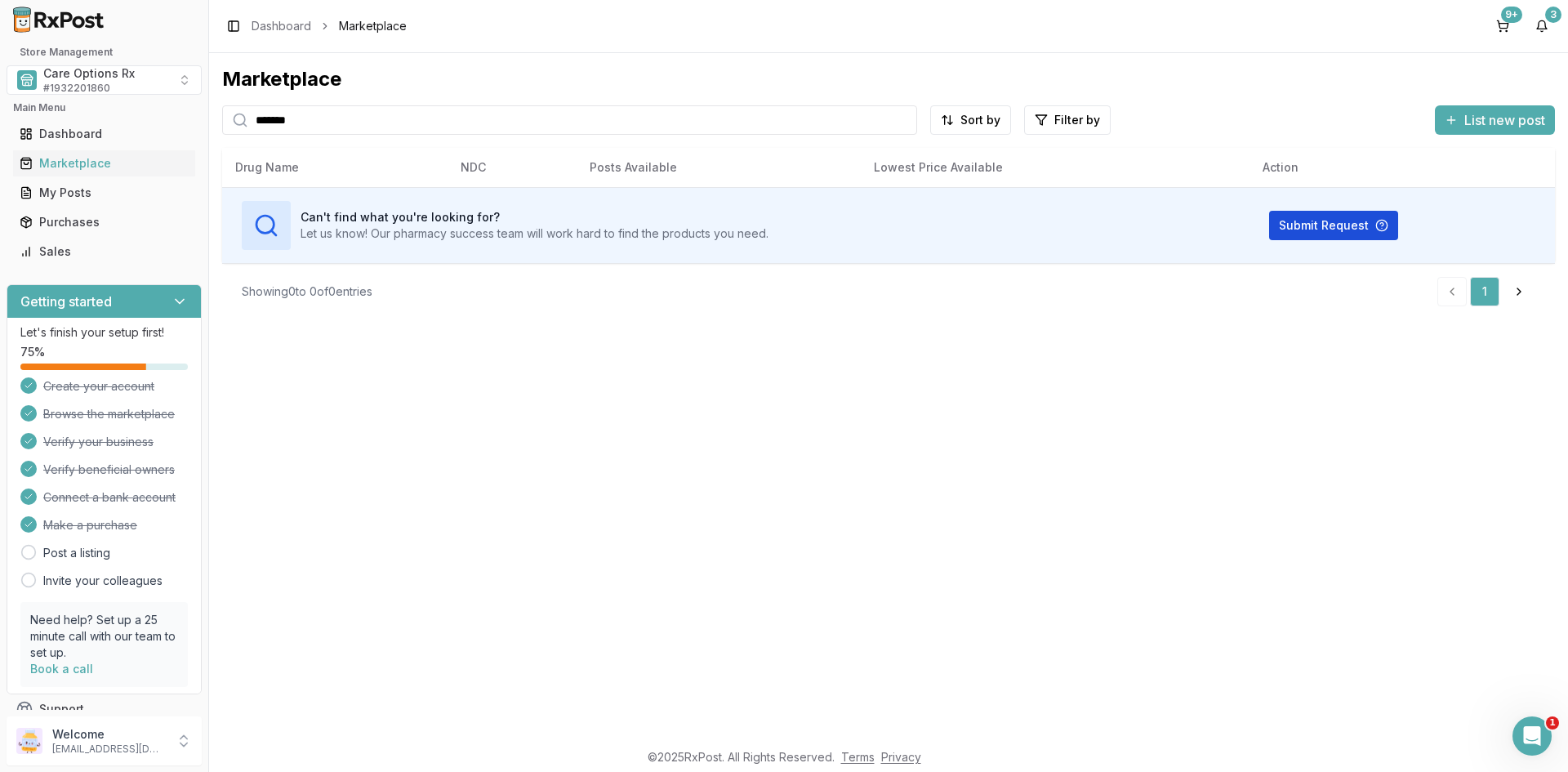
click at [1290, 223] on button "Submit Request" at bounding box center [1333, 225] width 129 height 29
drag, startPoint x: 269, startPoint y: 127, endPoint x: 341, endPoint y: 122, distance: 72.2
click at [273, 124] on input "*******" at bounding box center [570, 121] width 695 height 29
drag, startPoint x: 341, startPoint y: 122, endPoint x: 109, endPoint y: 92, distance: 233.9
click at [33, 96] on div "Store Management Care Options Rx # 1932201860 Main Menu Dashboard Marketplace M…" at bounding box center [784, 386] width 1568 height 772
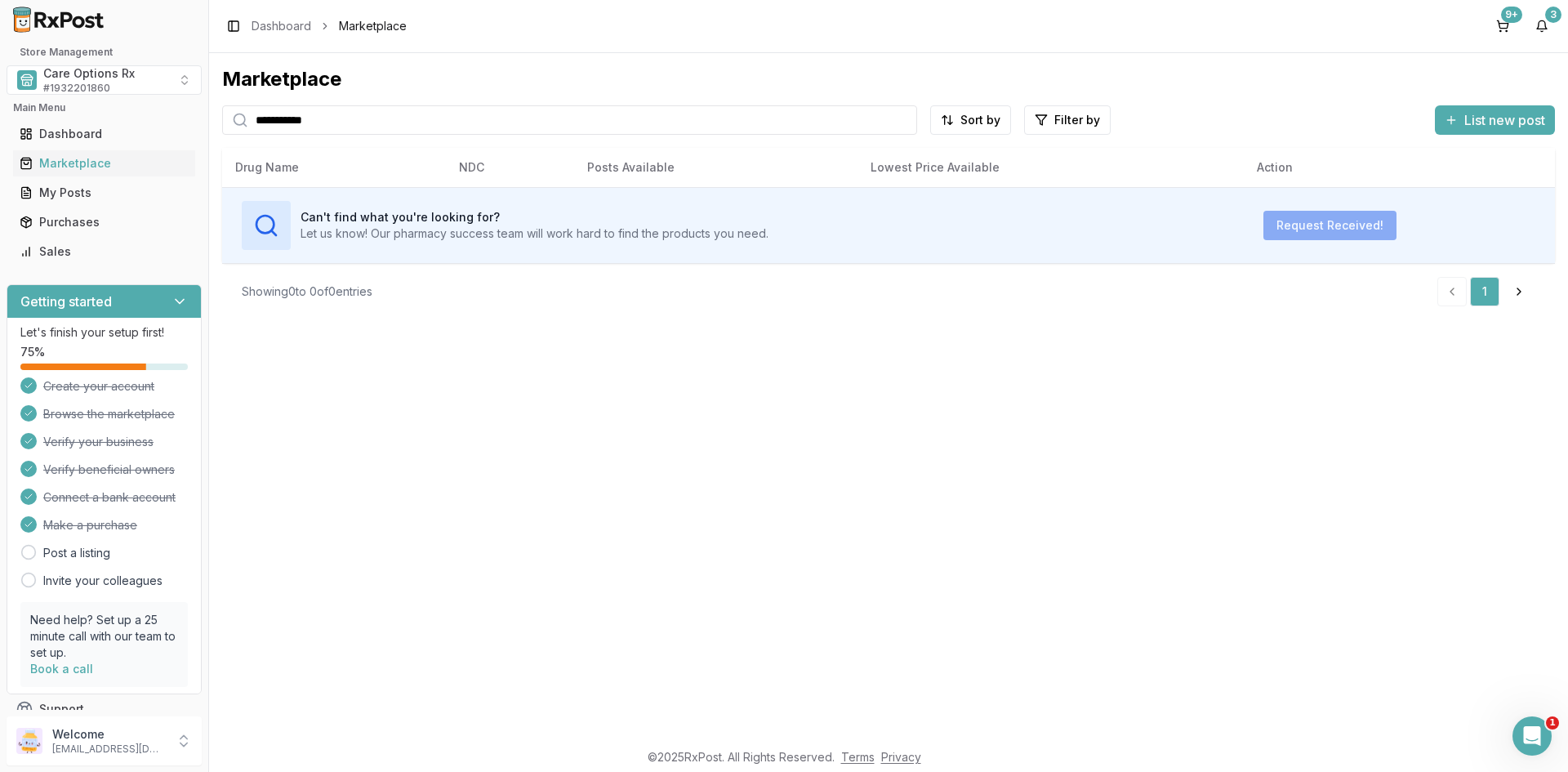
type input "**********"
drag, startPoint x: 304, startPoint y: 115, endPoint x: -11, endPoint y: 98, distance: 315.5
click at [0, 98] on html "**********" at bounding box center [784, 386] width 1568 height 772
type input "*****"
click at [1508, 17] on div "9+" at bounding box center [1512, 15] width 21 height 17
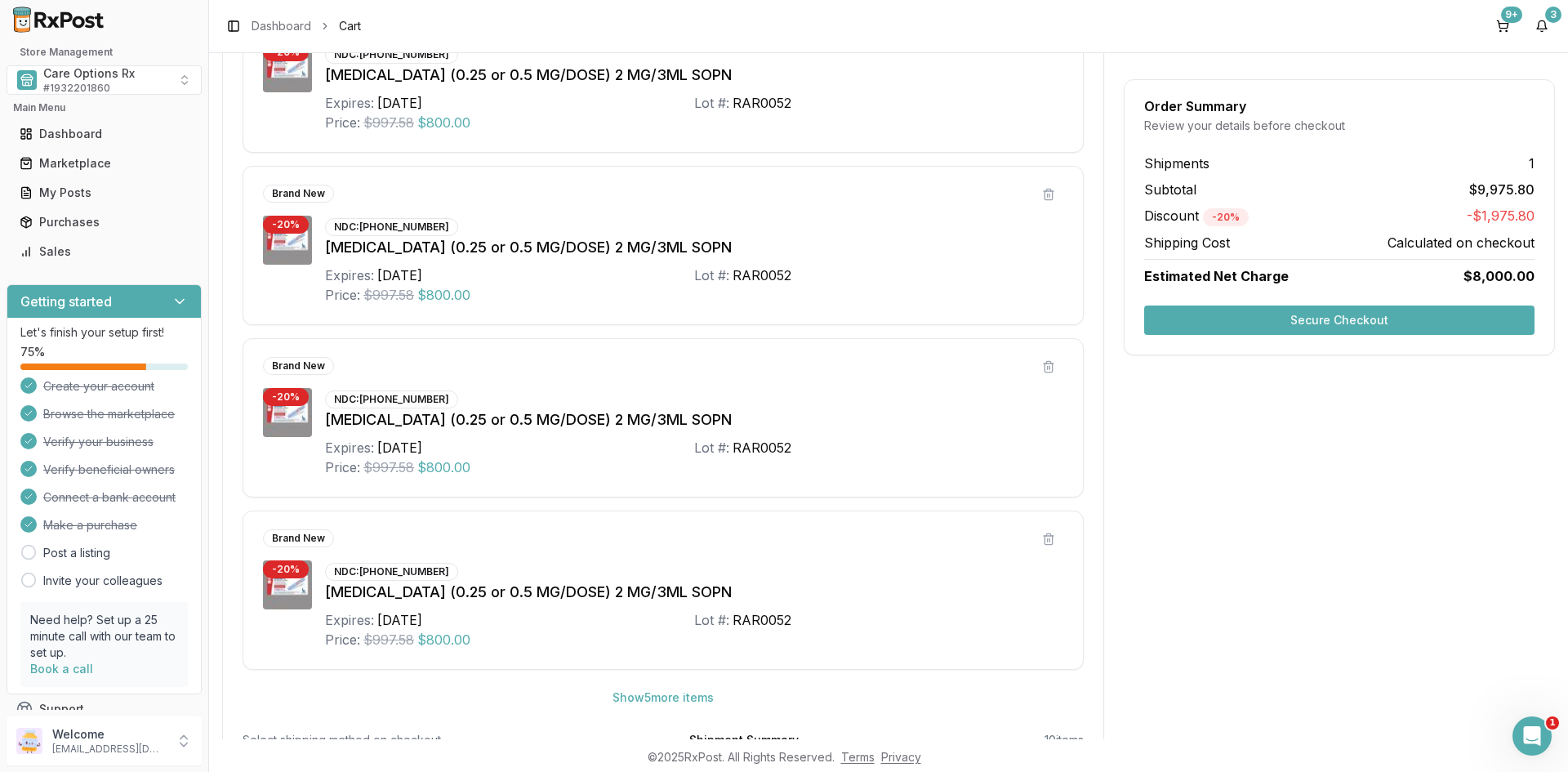
scroll to position [713, 0]
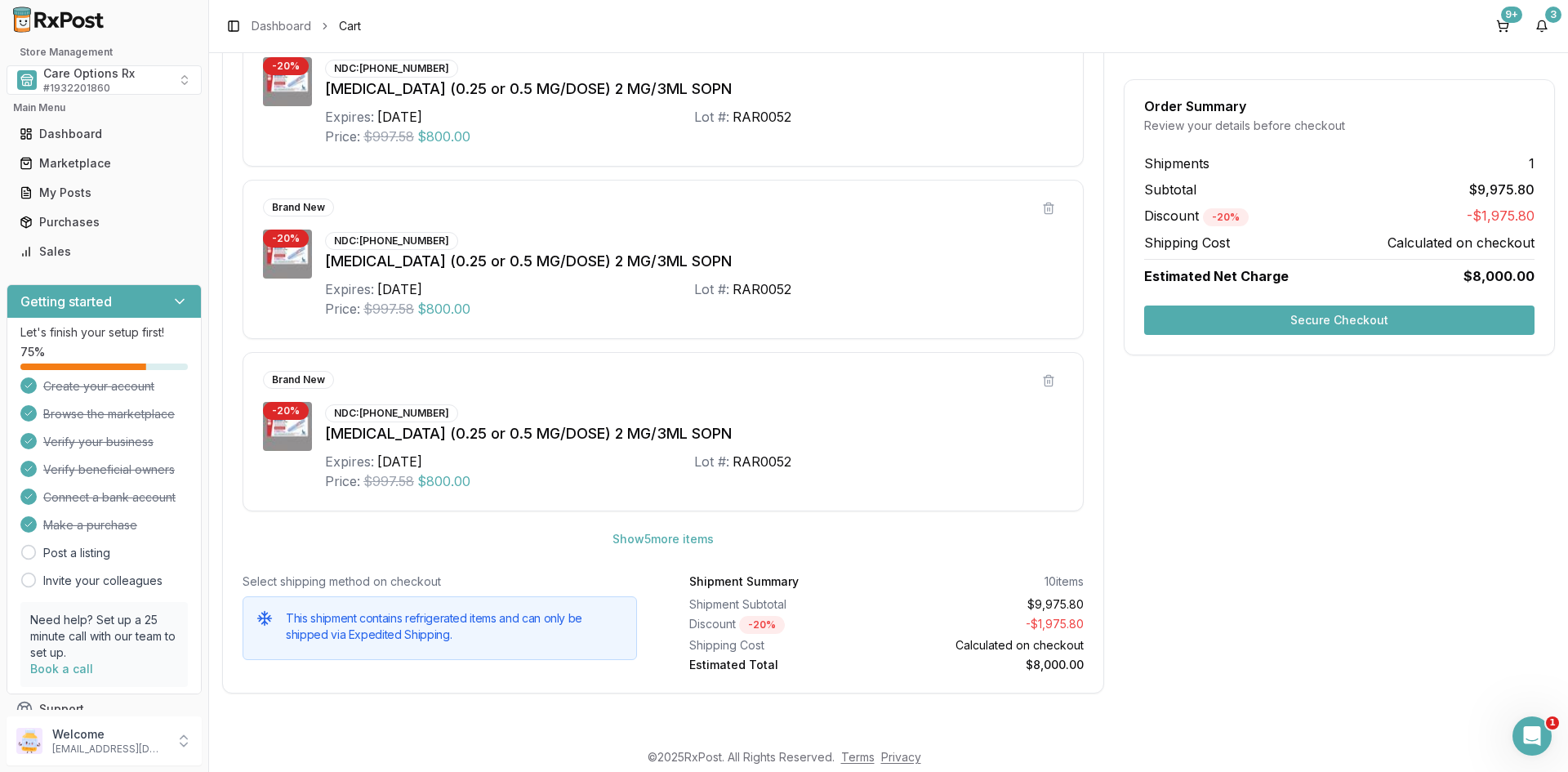
click at [1267, 324] on button "Secure Checkout" at bounding box center [1339, 320] width 391 height 29
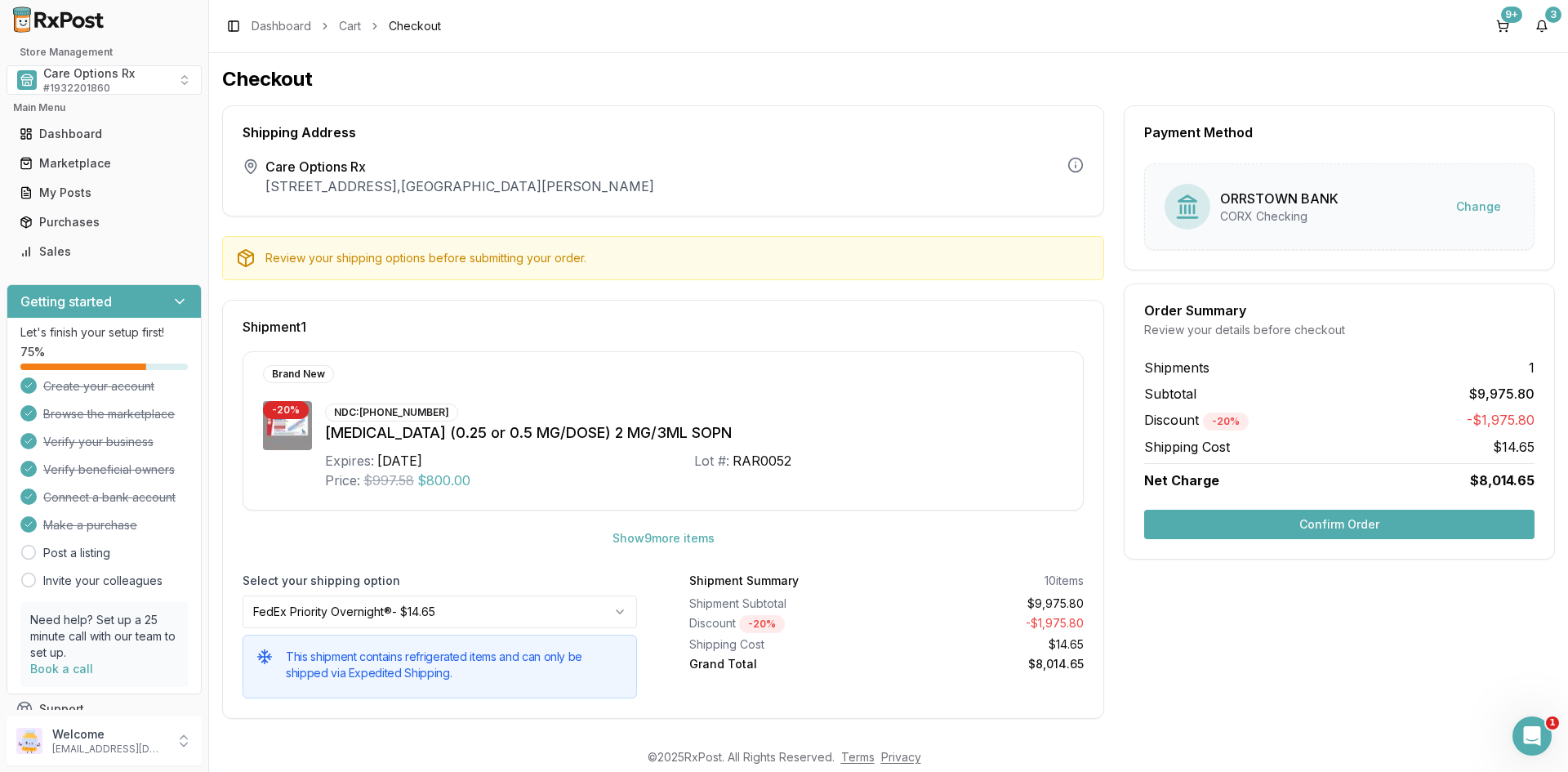
click at [1269, 513] on button "Confirm Order" at bounding box center [1339, 524] width 391 height 29
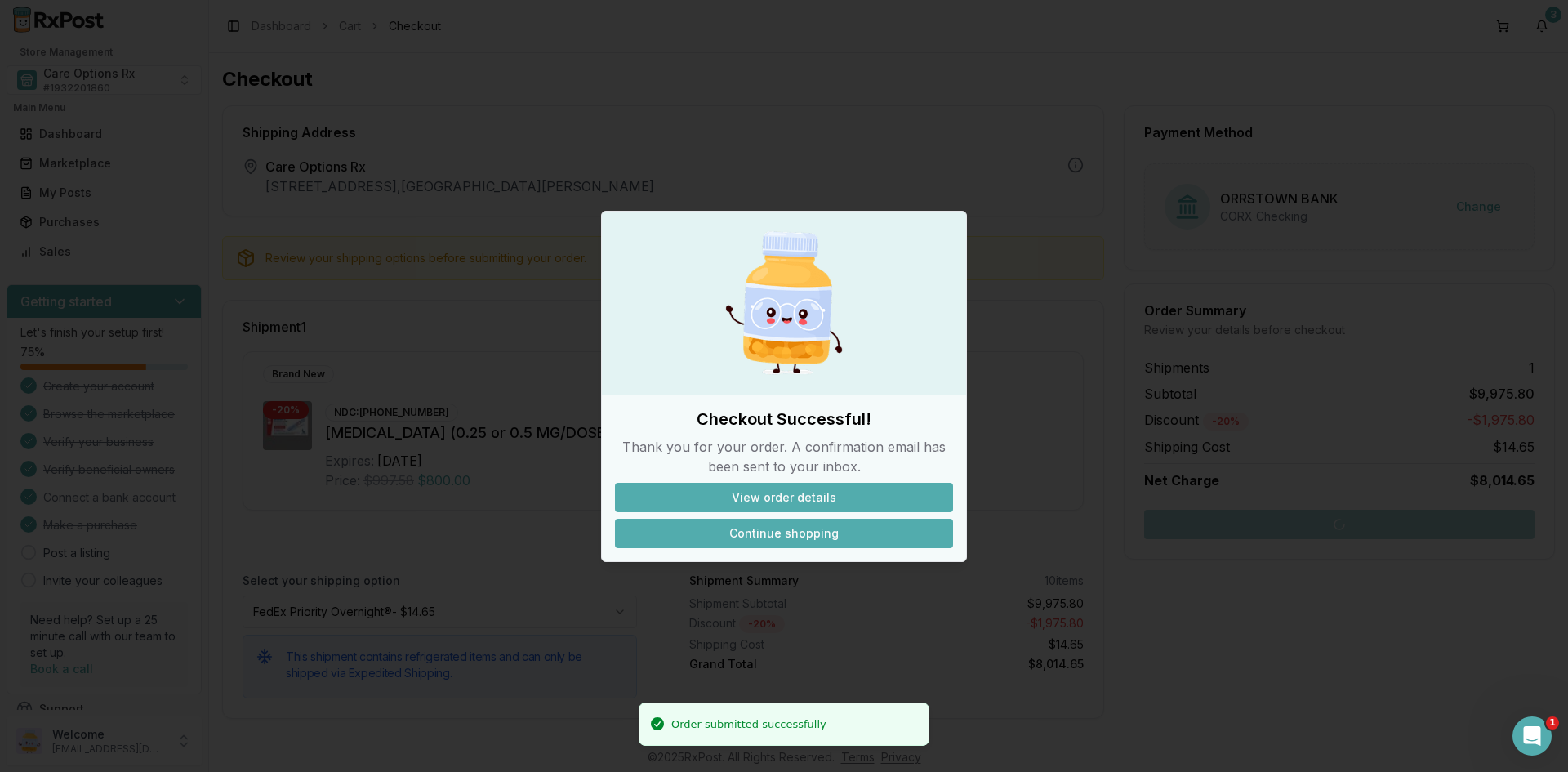
click at [768, 540] on button "Continue shopping" at bounding box center [784, 534] width 338 height 29
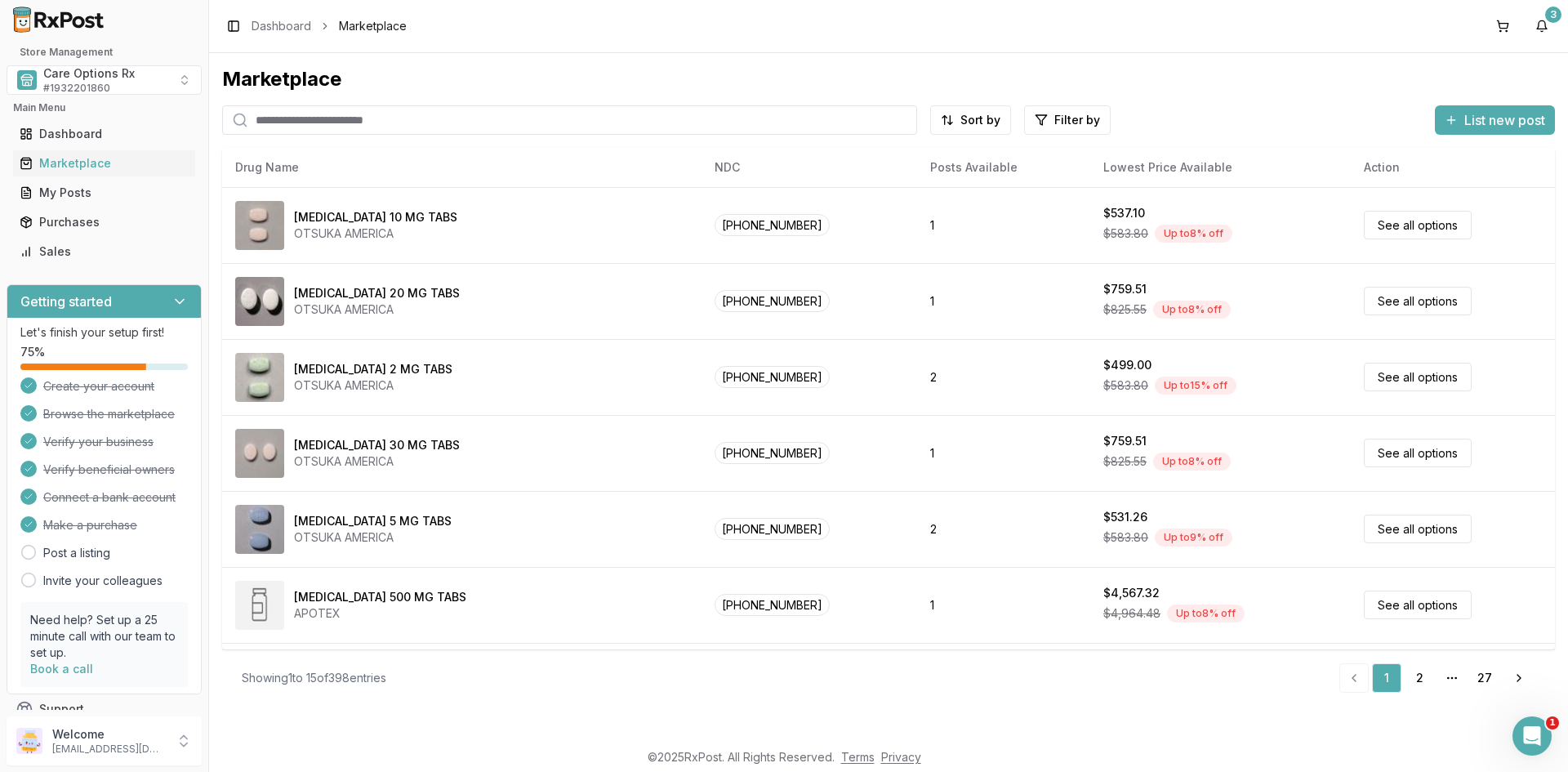
click at [361, 124] on input "search" at bounding box center [570, 121] width 695 height 29
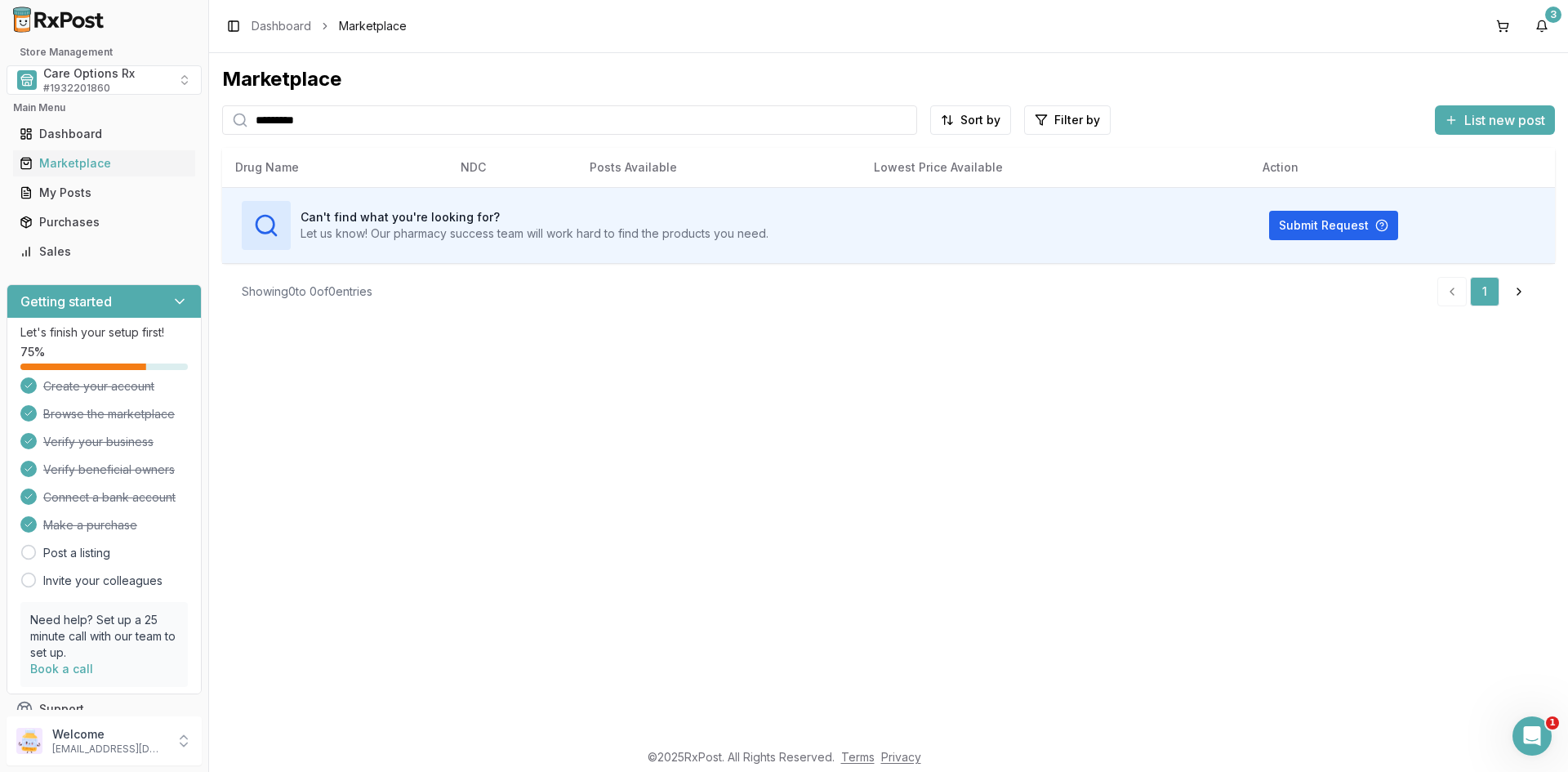
drag, startPoint x: 338, startPoint y: 116, endPoint x: 49, endPoint y: 113, distance: 289.0
click at [49, 113] on div "Store Management Care Options Rx # 1932201860 Main Menu Dashboard Marketplace M…" at bounding box center [784, 386] width 1568 height 772
type input "*******"
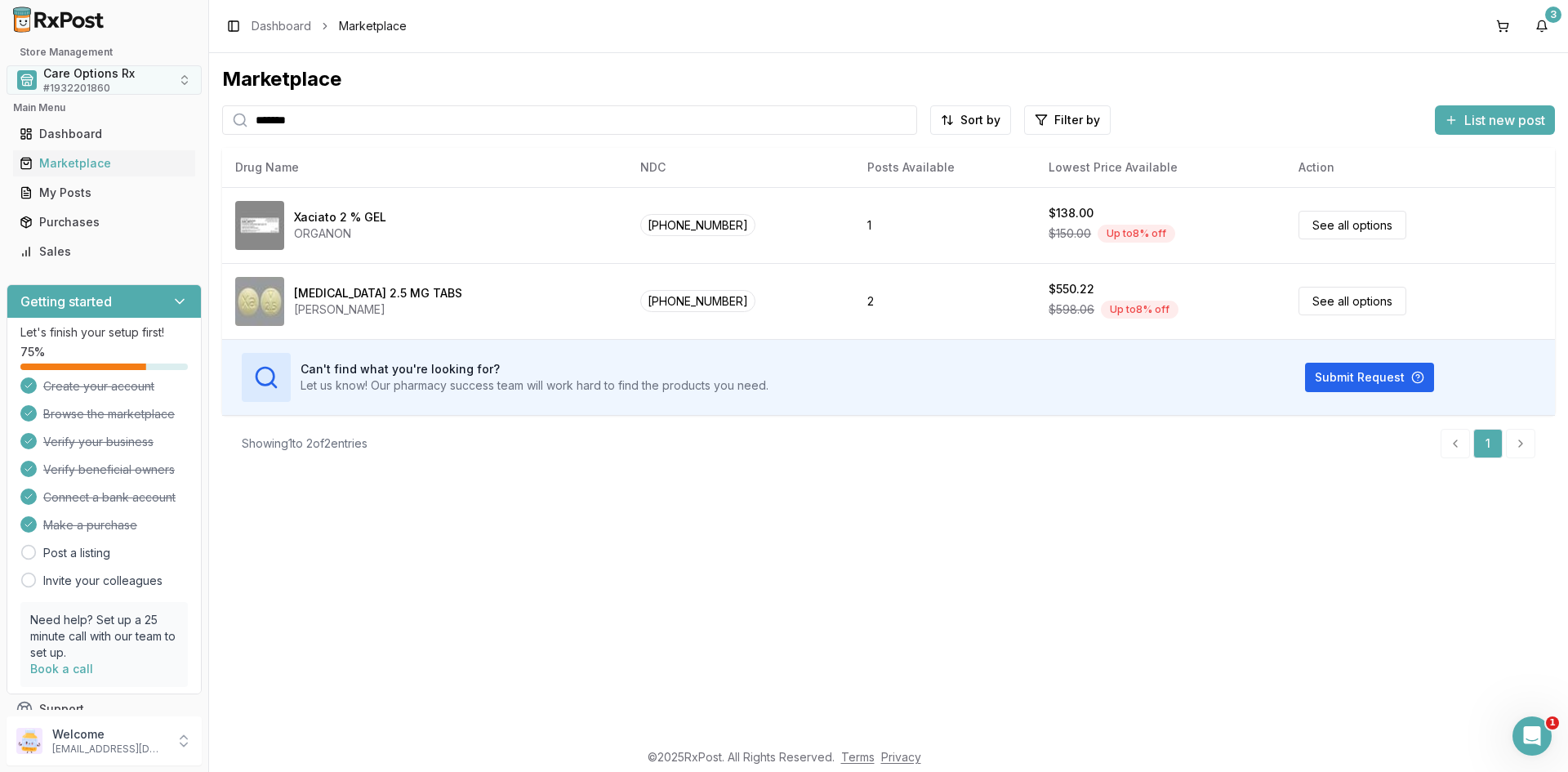
click at [103, 77] on span "Care Options Rx" at bounding box center [88, 74] width 91 height 17
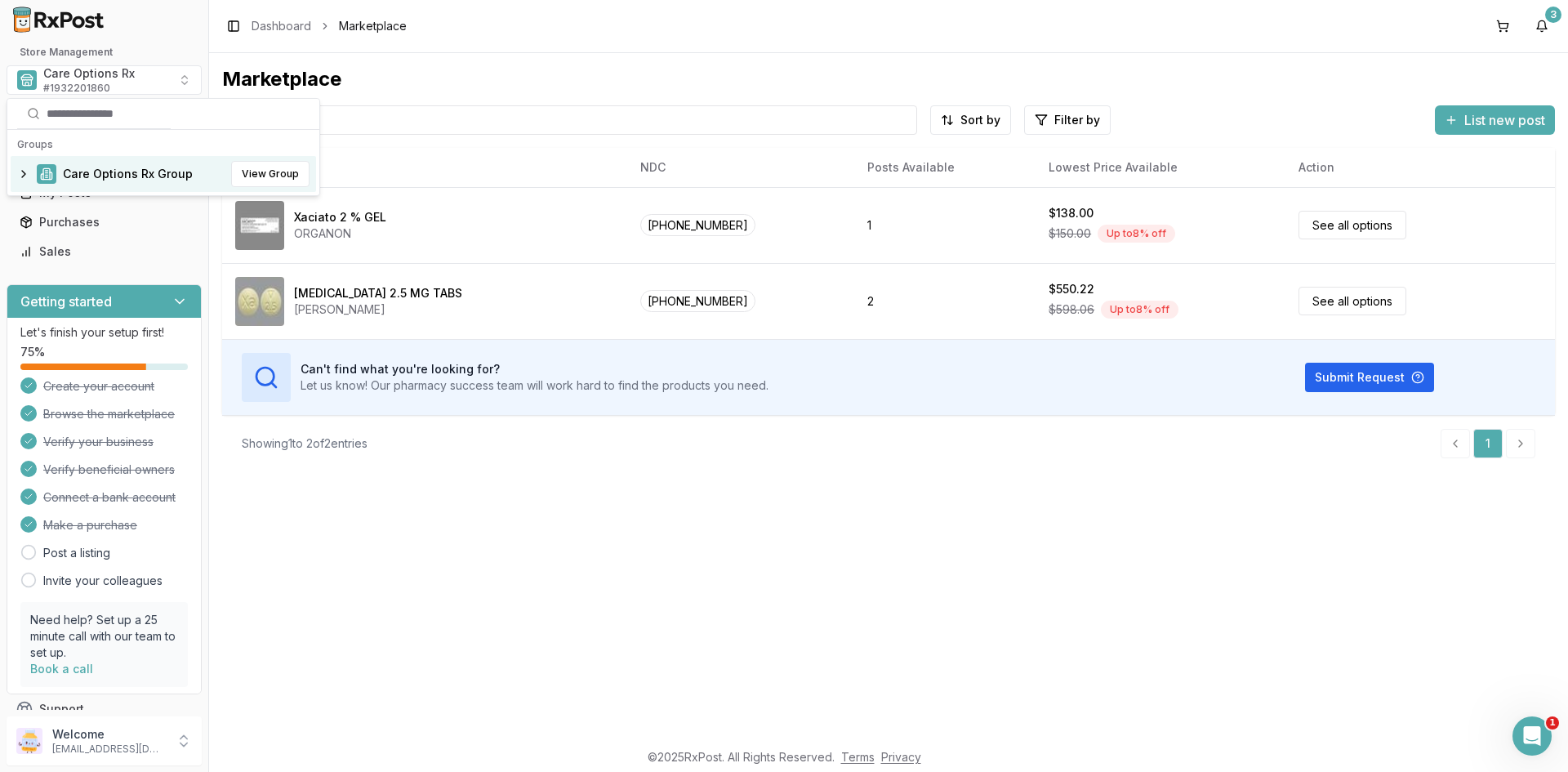
click at [98, 171] on span "Care Options Rx Group" at bounding box center [127, 174] width 130 height 17
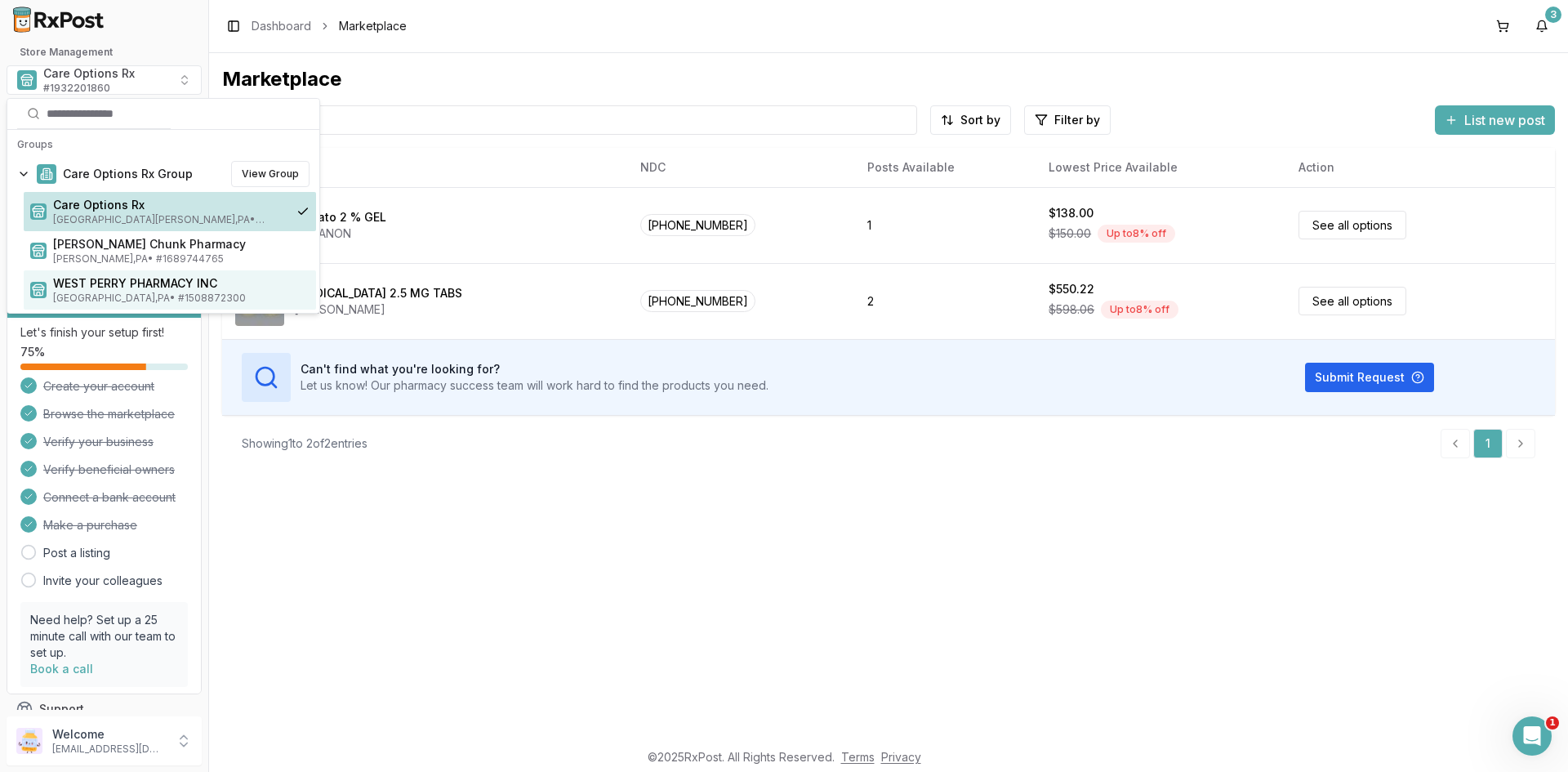
click at [109, 290] on span "WEST PERRY PHARMACY INC" at bounding box center [181, 283] width 257 height 17
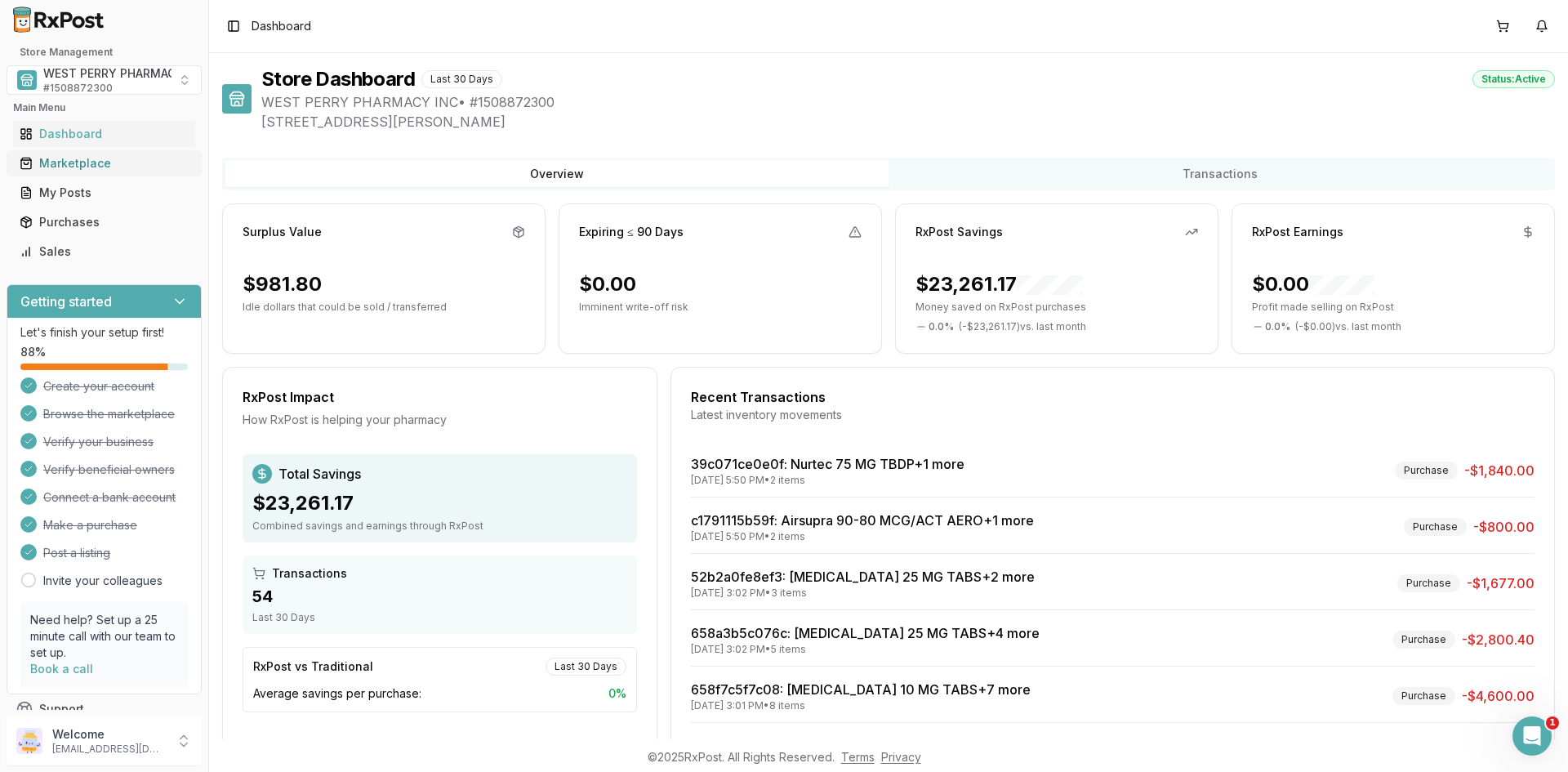
click at [84, 161] on div "Marketplace" at bounding box center [104, 164] width 169 height 17
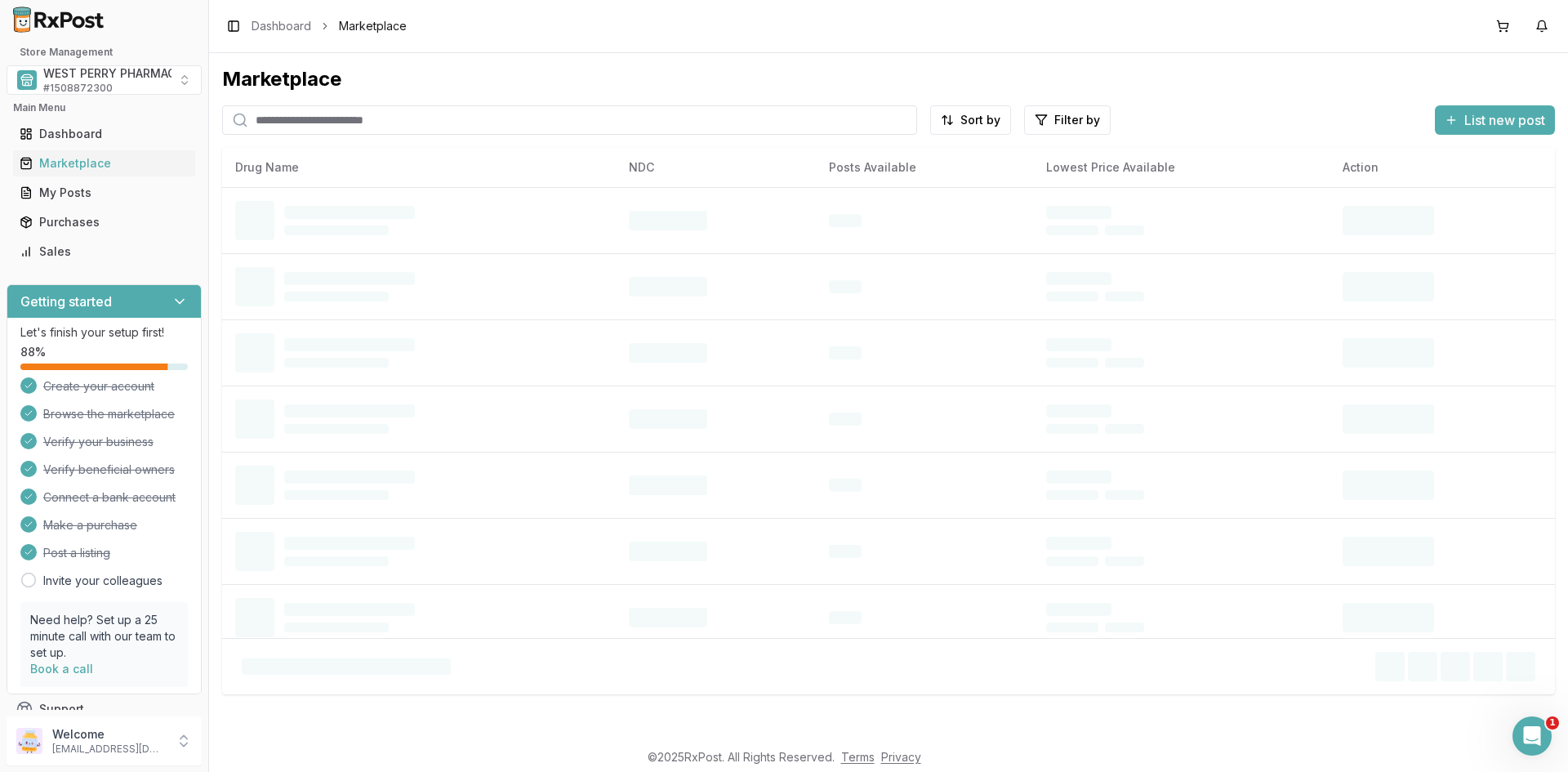
click at [345, 122] on input "search" at bounding box center [570, 121] width 695 height 29
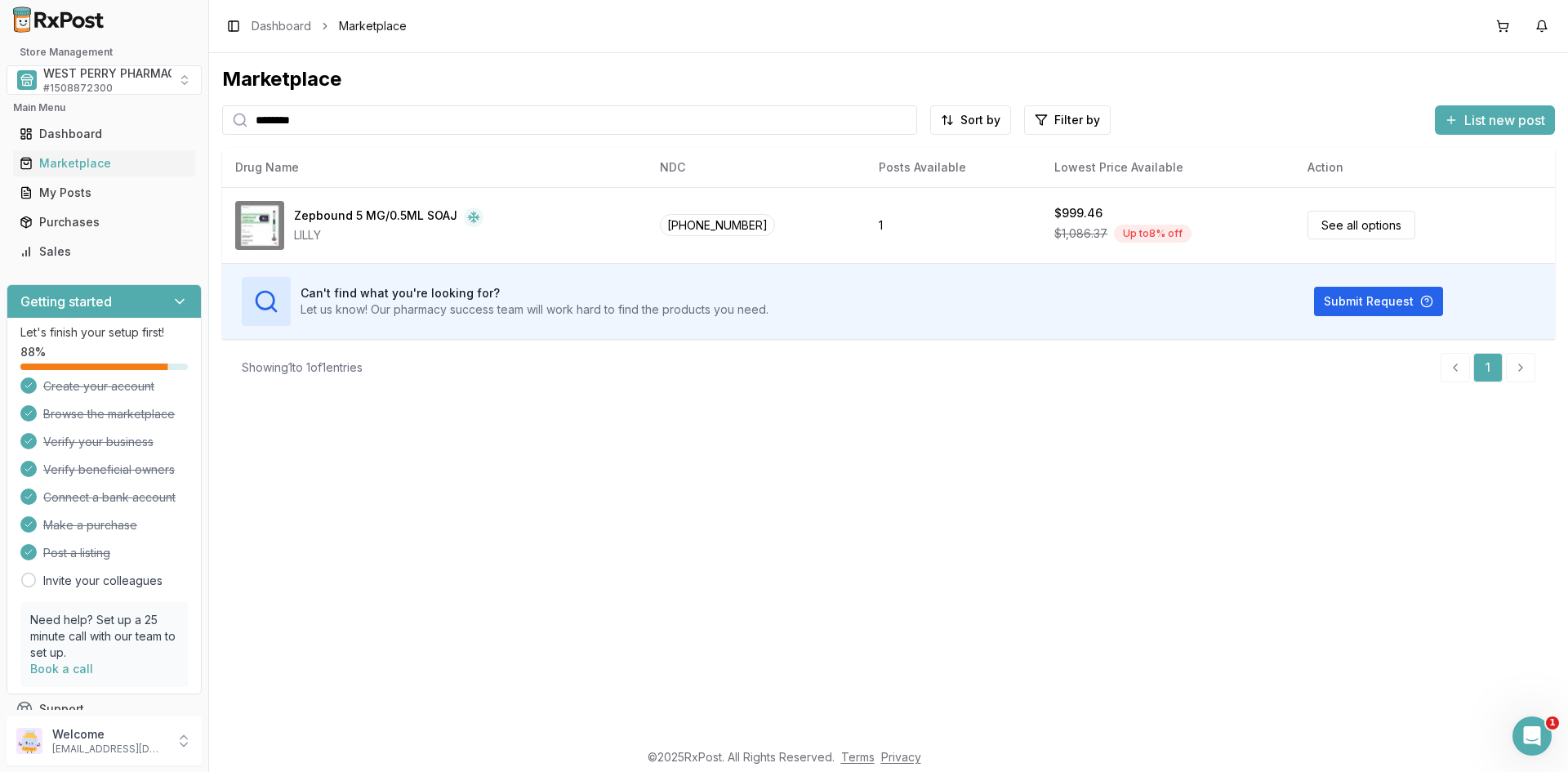
drag, startPoint x: 359, startPoint y: 122, endPoint x: 185, endPoint y: 112, distance: 174.3
click at [185, 112] on div "Store Management WEST PERRY PHARMACY INC # 1508872300 Main Menu Dashboard Marke…" at bounding box center [784, 386] width 1568 height 772
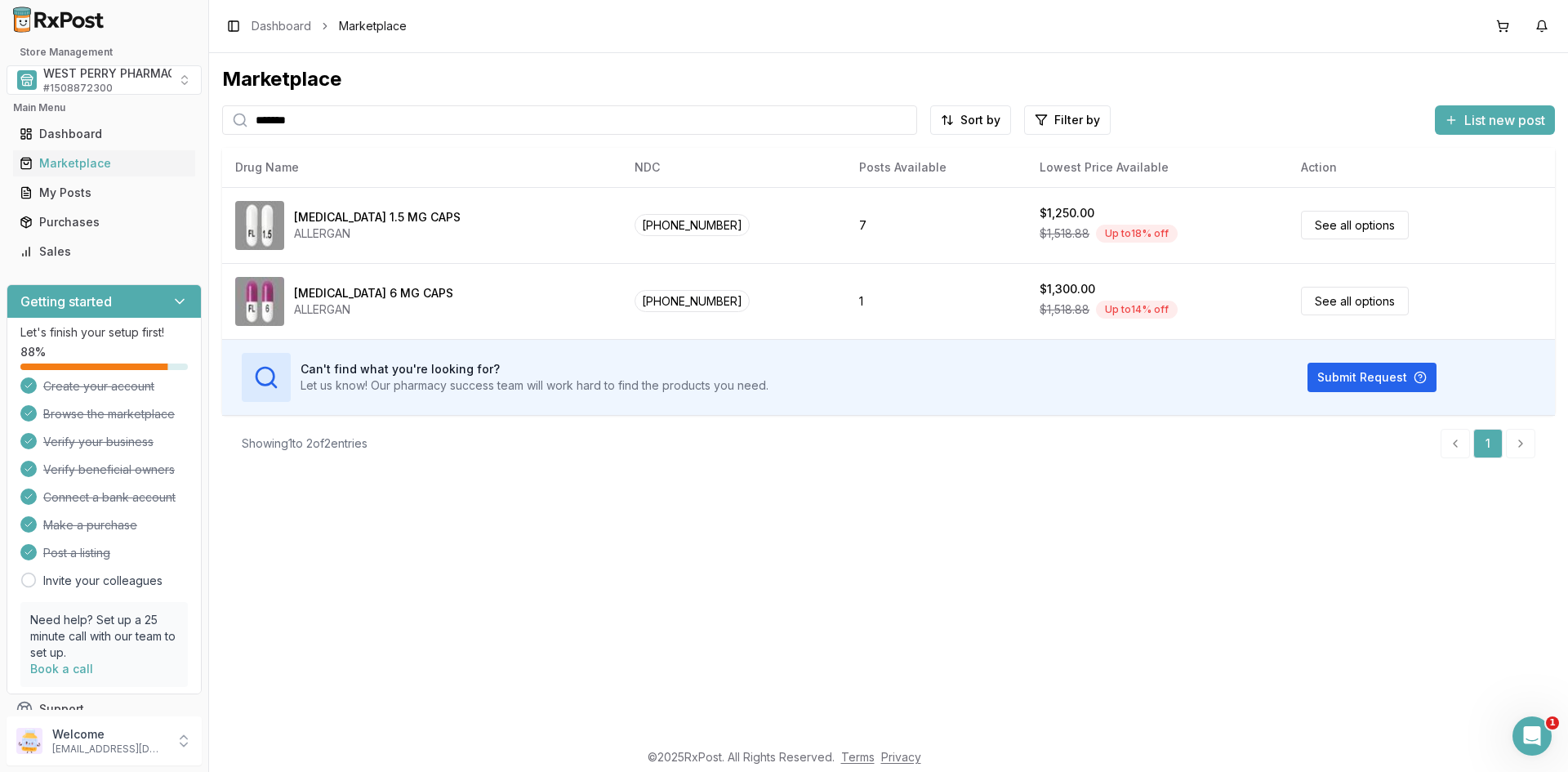
drag, startPoint x: 300, startPoint y: 119, endPoint x: 227, endPoint y: 100, distance: 75.4
click at [230, 109] on div "*******" at bounding box center [570, 121] width 695 height 29
type input "********"
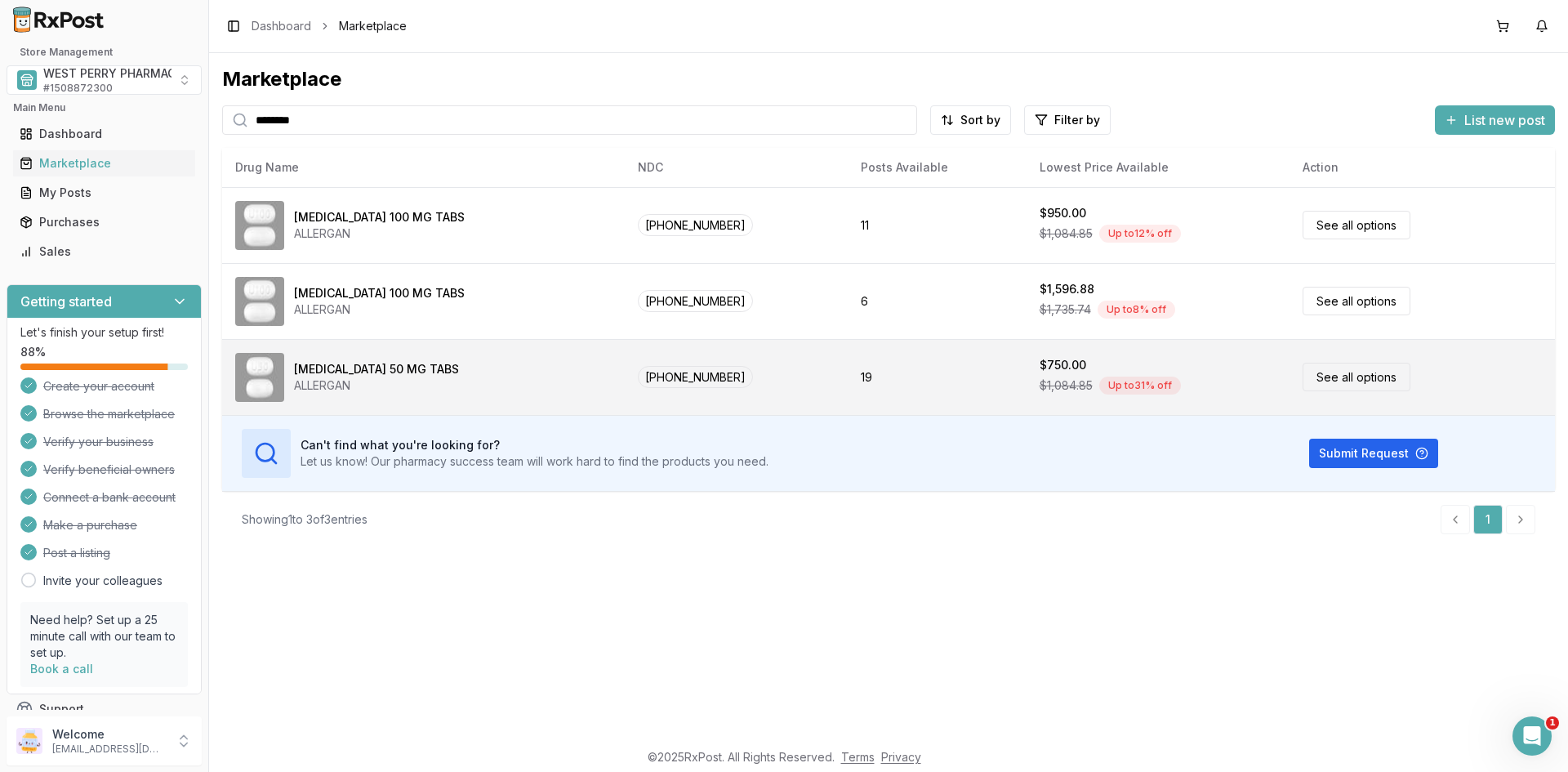
click at [382, 380] on div "ALLERGAN" at bounding box center [376, 386] width 165 height 17
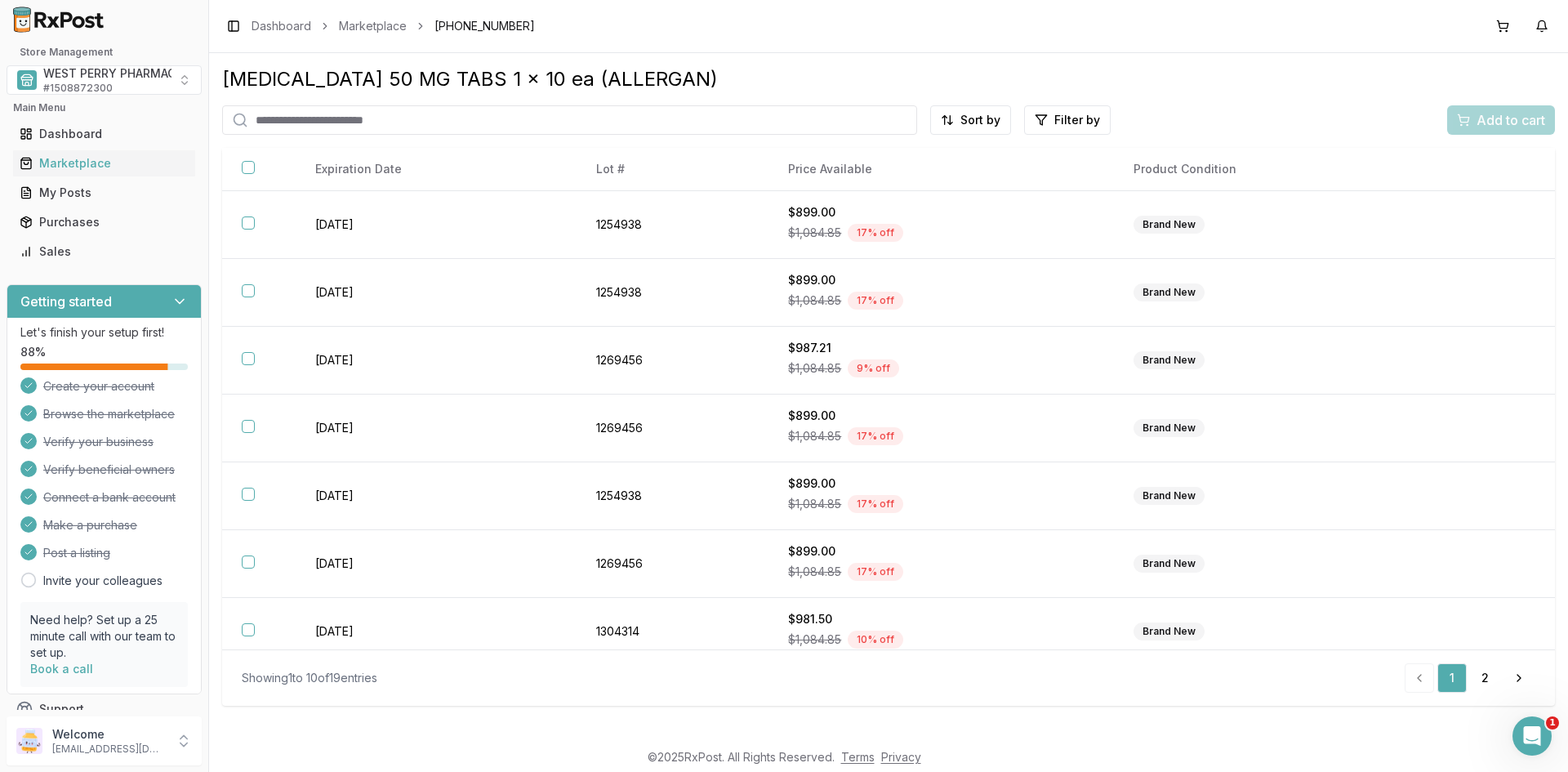
click at [956, 121] on html "Store Management WEST PERRY PHARMACY INC # 1508872300 Main Menu Dashboard Marke…" at bounding box center [784, 386] width 1568 height 772
click at [956, 202] on div "Best Discount (High to Low)" at bounding box center [931, 215] width 155 height 42
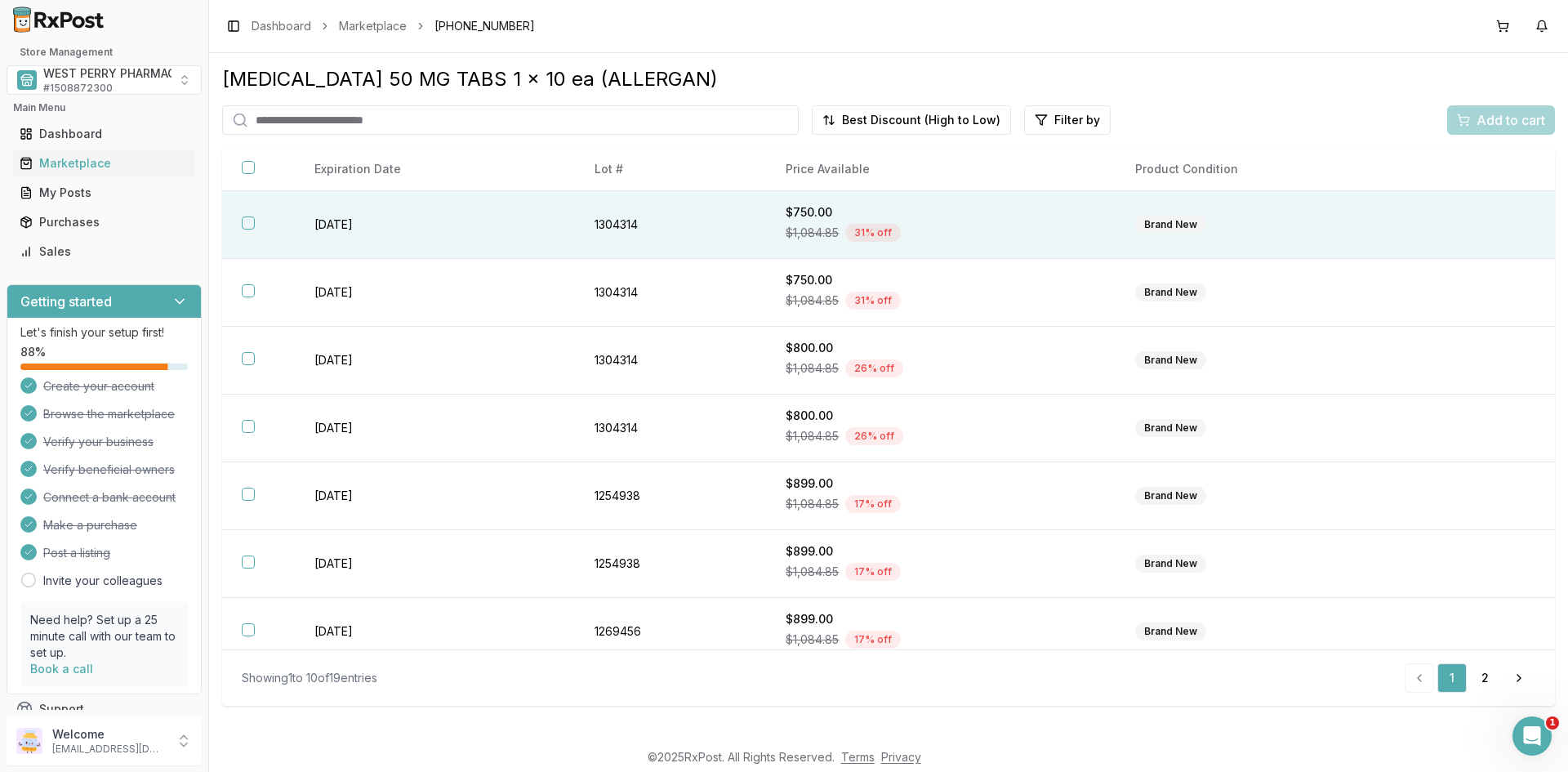
click at [246, 225] on button "button" at bounding box center [248, 223] width 13 height 13
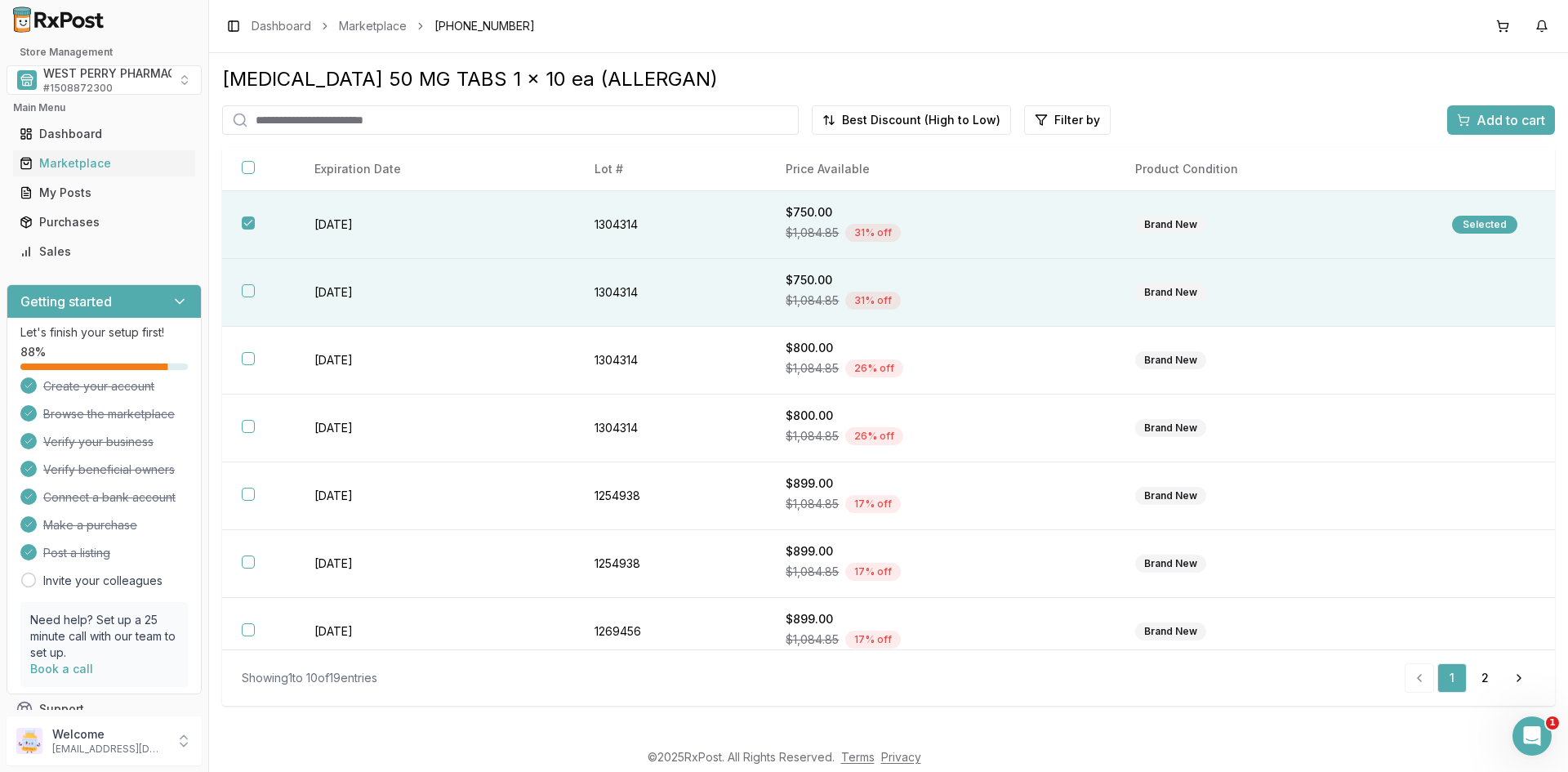
click at [244, 289] on button "button" at bounding box center [248, 291] width 13 height 13
drag, startPoint x: 1472, startPoint y: 119, endPoint x: 1445, endPoint y: 124, distance: 27.5
click at [1472, 118] on div "Add to cart" at bounding box center [1502, 120] width 88 height 19
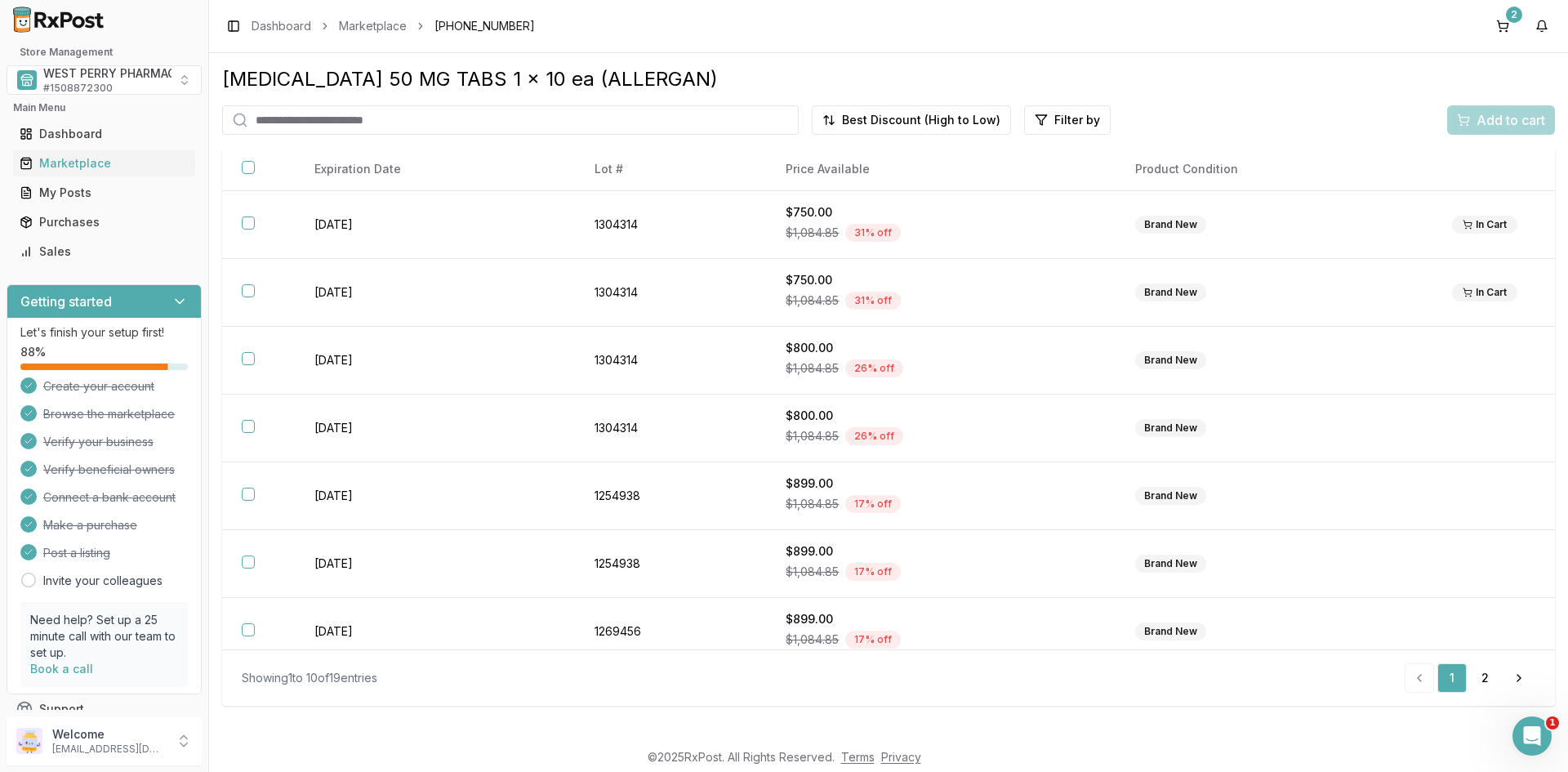
click at [274, 119] on input "search" at bounding box center [510, 121] width 577 height 29
type input "***"
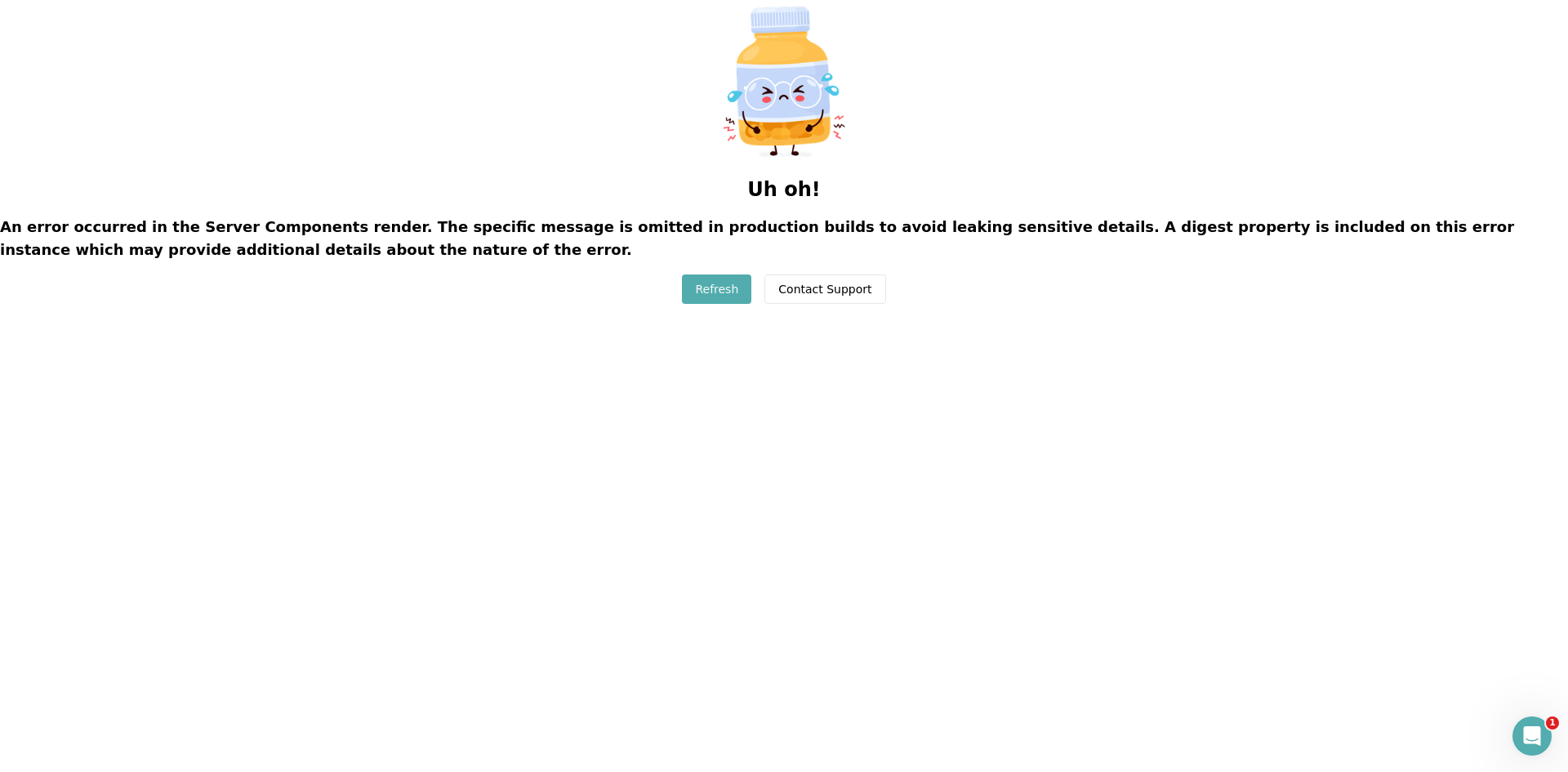
click at [731, 302] on button "Refresh" at bounding box center [716, 289] width 69 height 29
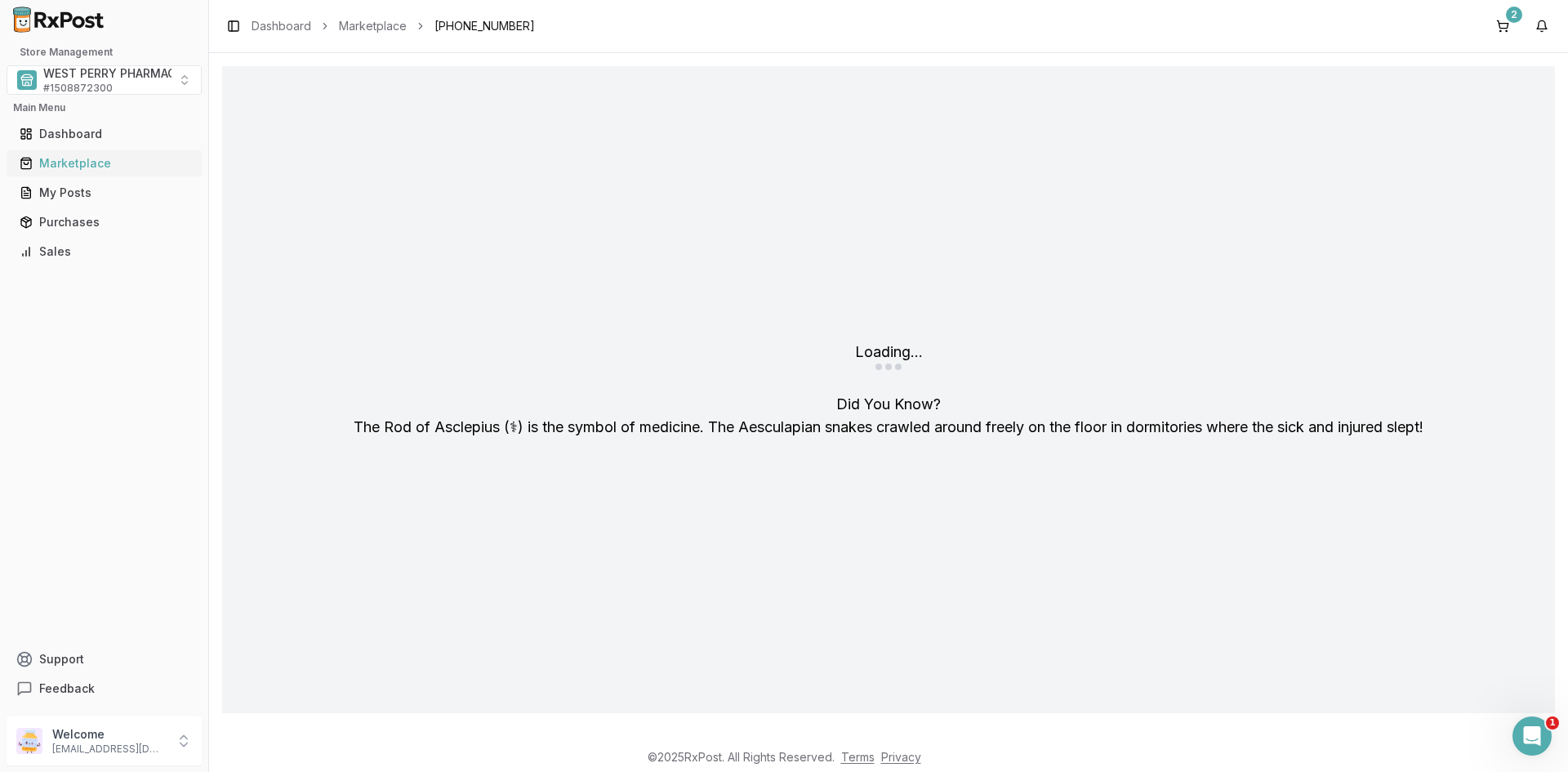
click at [83, 164] on div "Marketplace" at bounding box center [104, 164] width 169 height 17
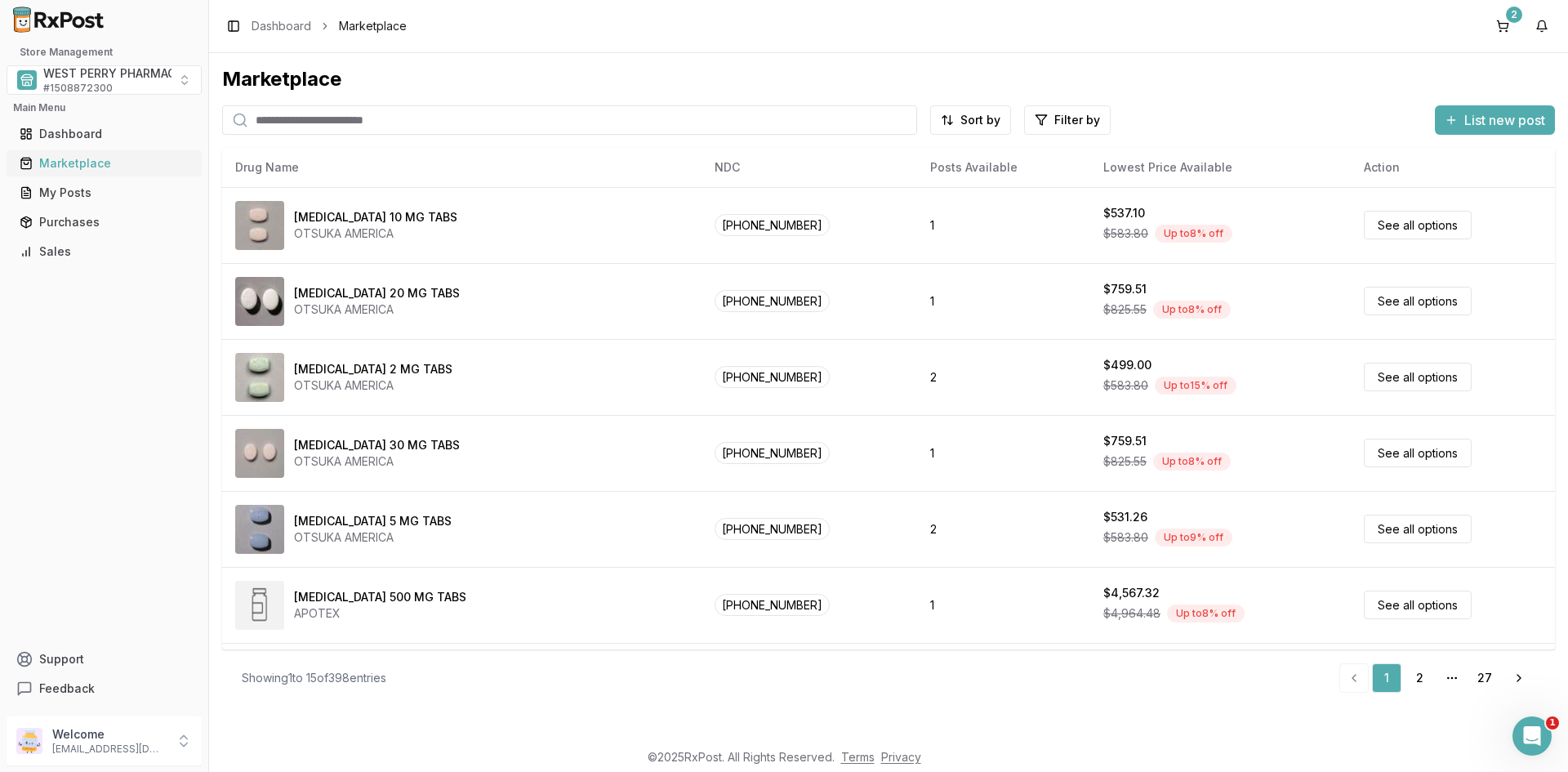
click at [84, 165] on div "Marketplace" at bounding box center [104, 164] width 169 height 17
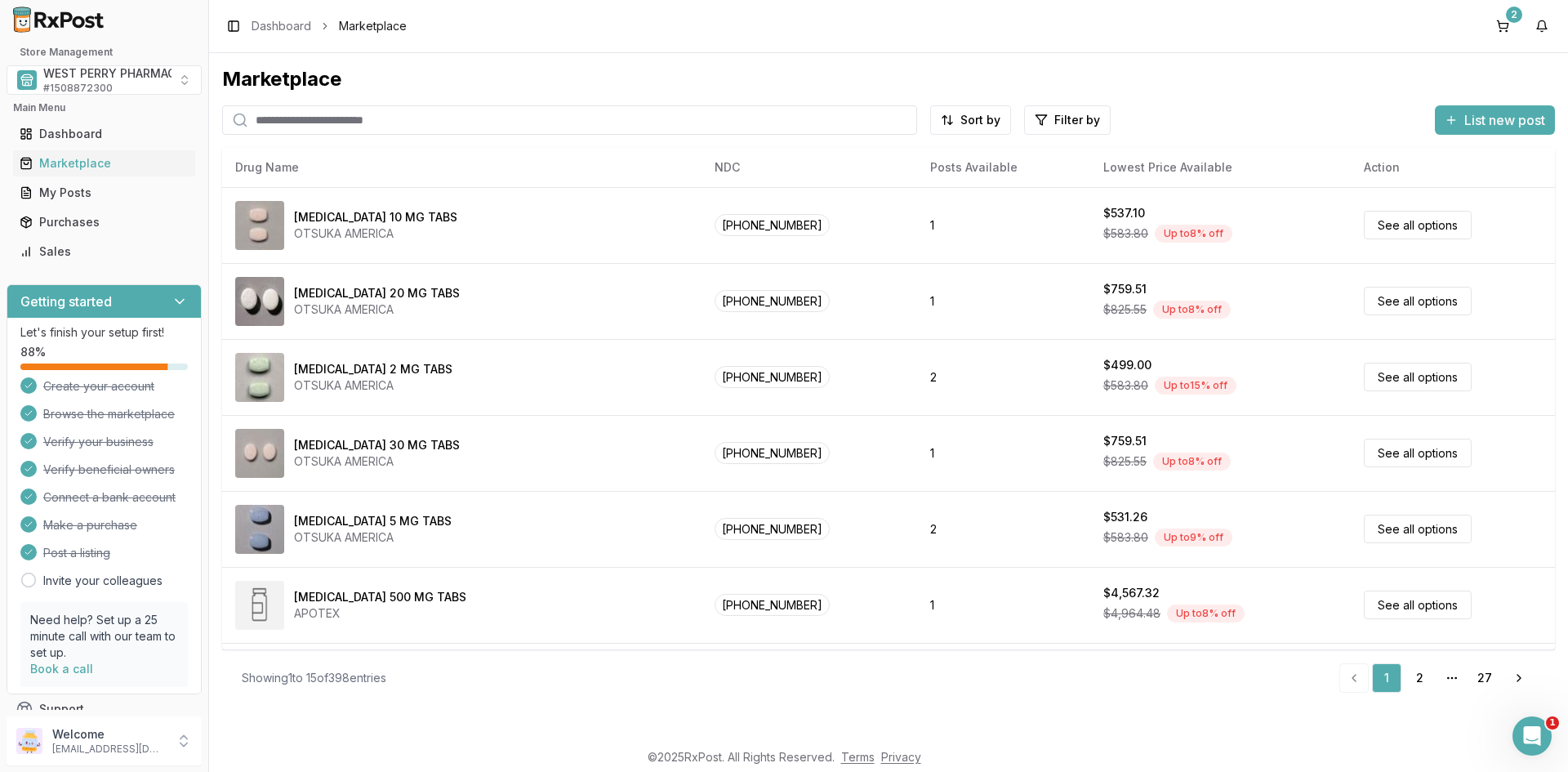
click at [342, 121] on input "search" at bounding box center [570, 121] width 695 height 29
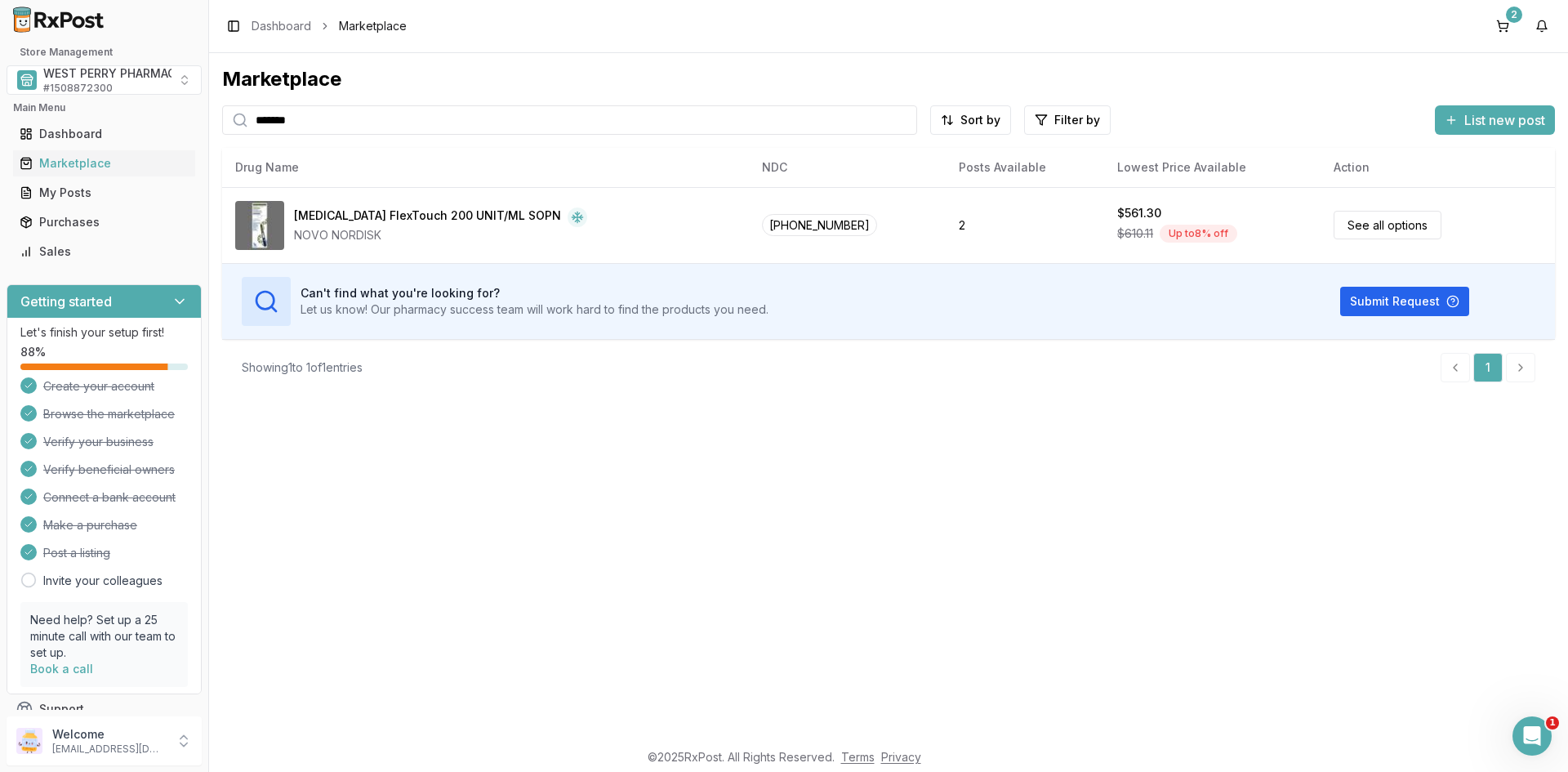
drag, startPoint x: 330, startPoint y: 121, endPoint x: 167, endPoint y: 102, distance: 164.1
click at [167, 102] on div "Store Management WEST PERRY PHARMACY INC # 1508872300 Main Menu Dashboard Marke…" at bounding box center [784, 386] width 1568 height 772
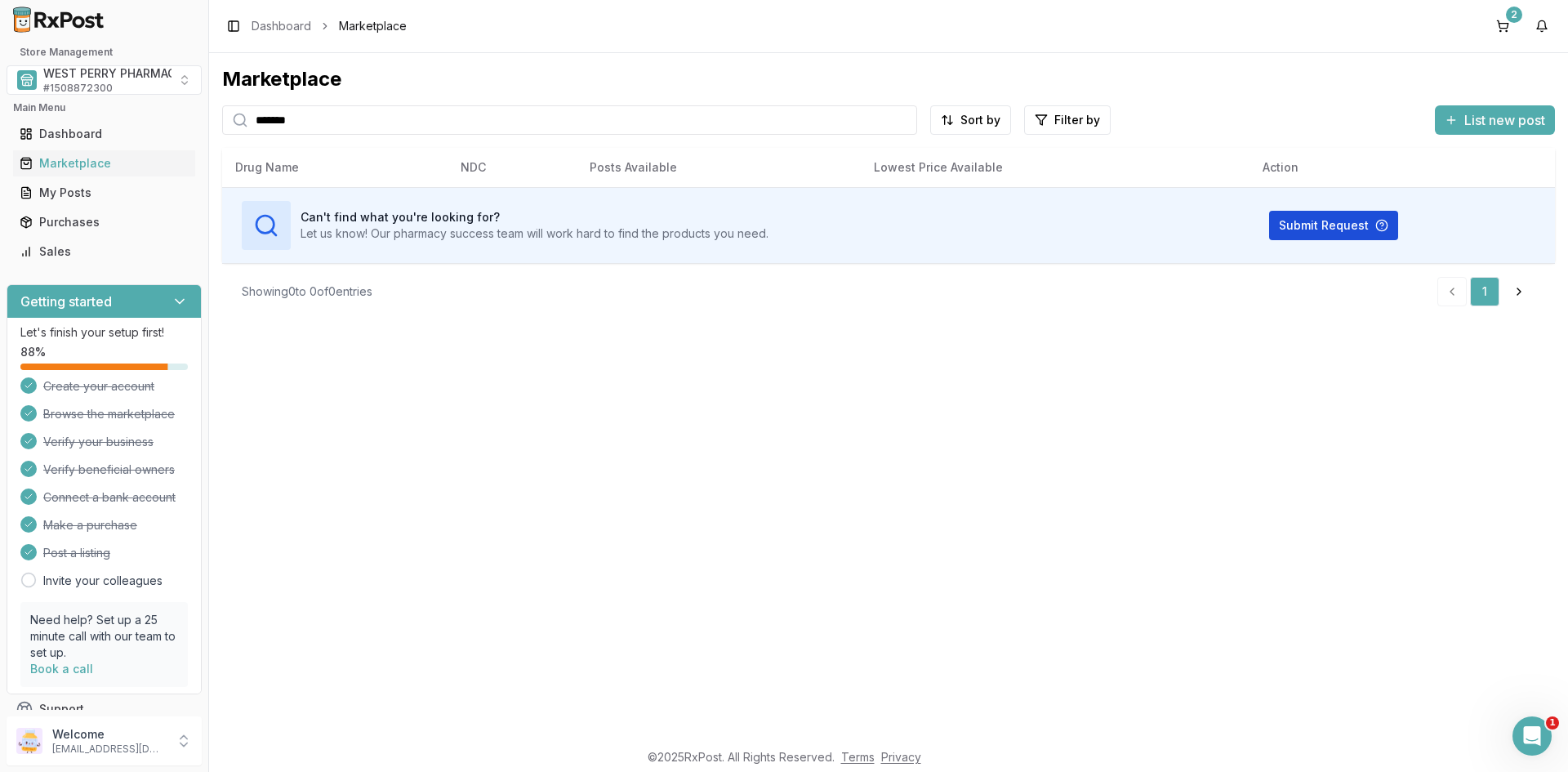
click at [1326, 222] on button "Submit Request" at bounding box center [1333, 225] width 129 height 29
click at [333, 119] on input "*******" at bounding box center [570, 121] width 695 height 29
drag, startPoint x: 245, startPoint y: 116, endPoint x: 186, endPoint y: 113, distance: 59.1
click at [201, 114] on div "Store Management WEST PERRY PHARMACY INC # 1508872300 Main Menu Dashboard Marke…" at bounding box center [784, 386] width 1568 height 772
click at [624, 421] on div "Marketplace ******** Sort by Filter by List new post Card Table Can't find what…" at bounding box center [888, 397] width 1359 height 686
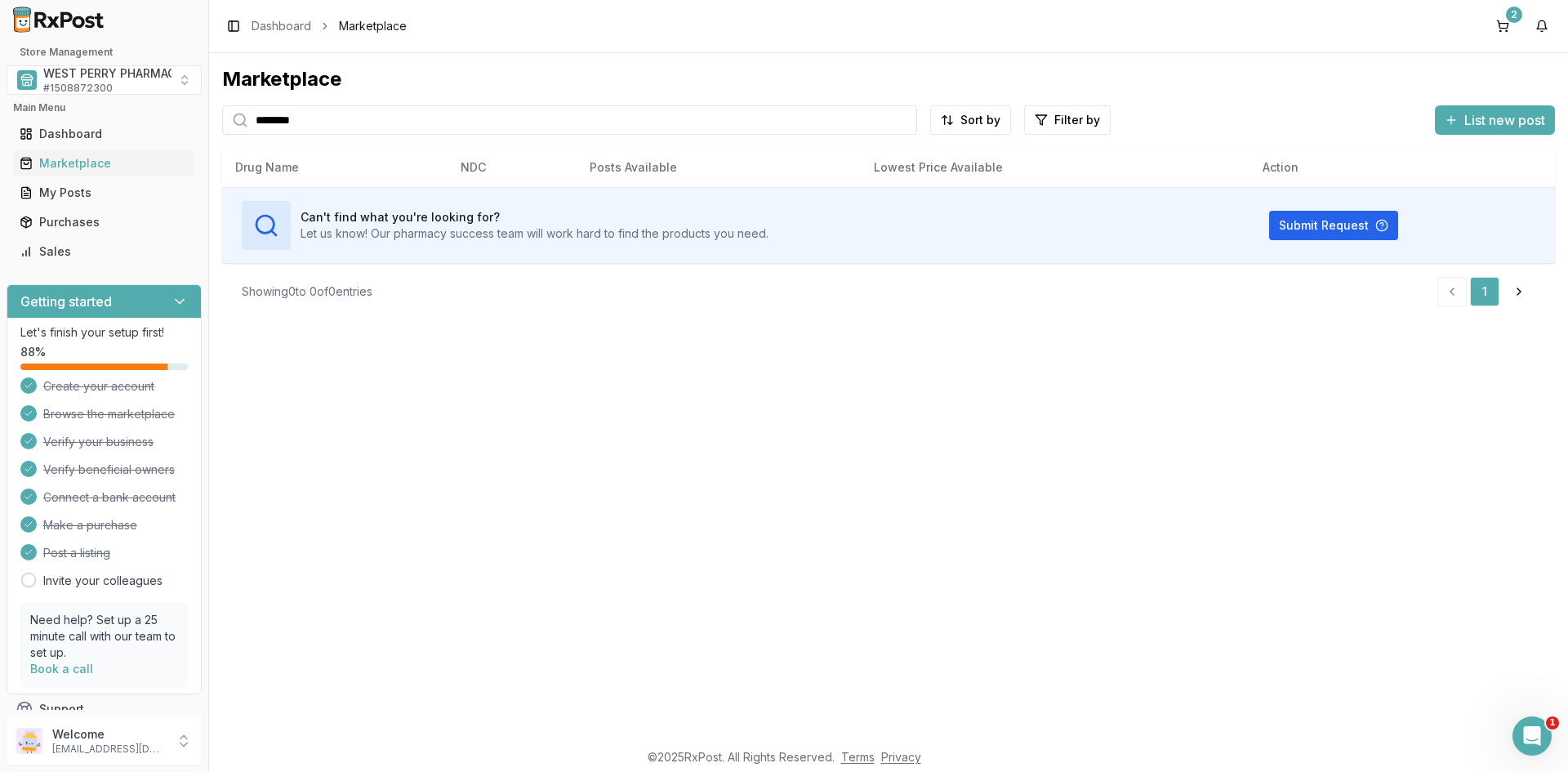
click at [52, 113] on div "Store Management WEST PERRY PHARMACY INC # 1508872300 Main Menu Dashboard Marke…" at bounding box center [784, 386] width 1568 height 772
type input "*******"
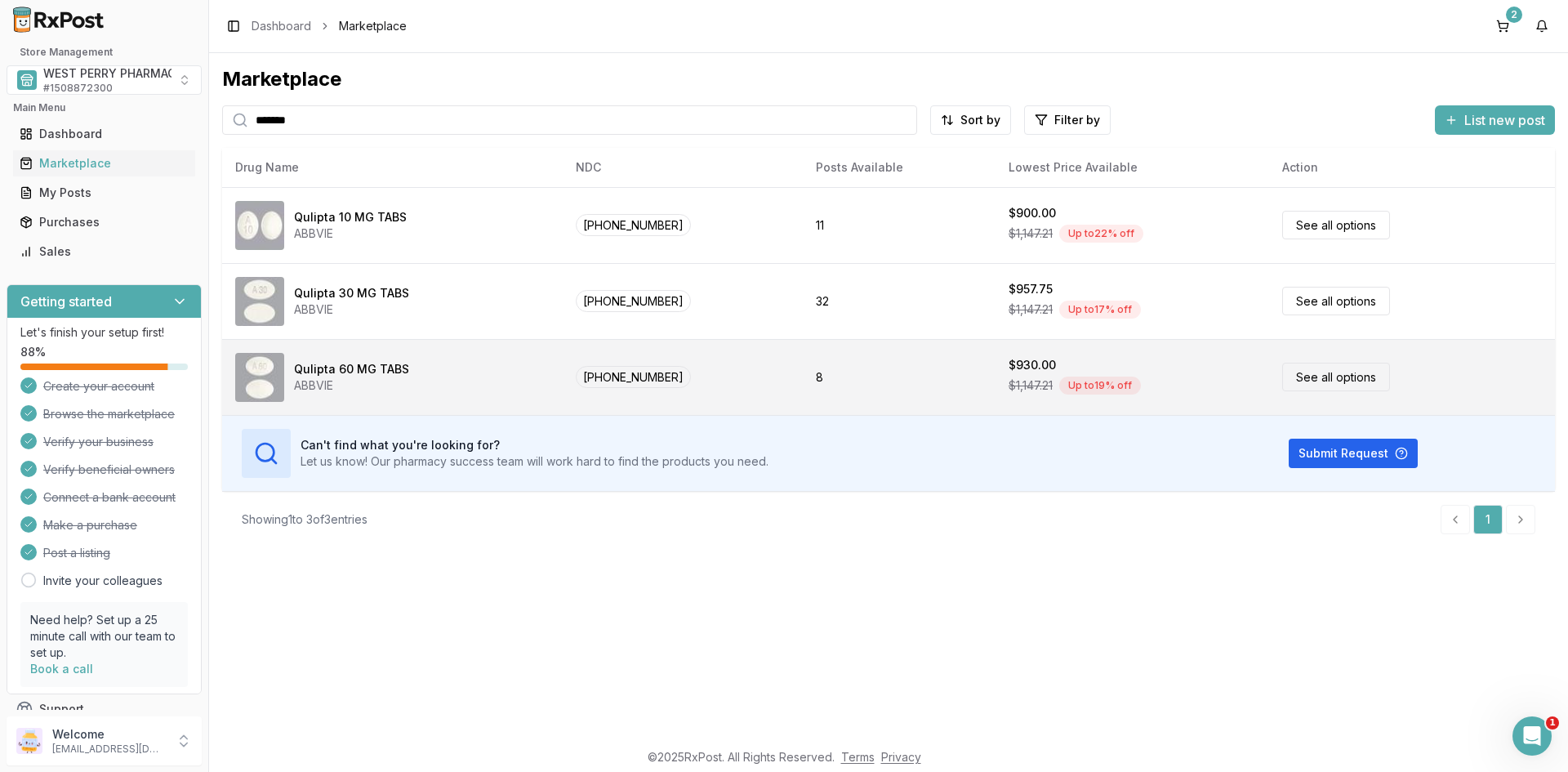
click at [332, 364] on div "Qulipta 60 MG TABS" at bounding box center [351, 370] width 115 height 17
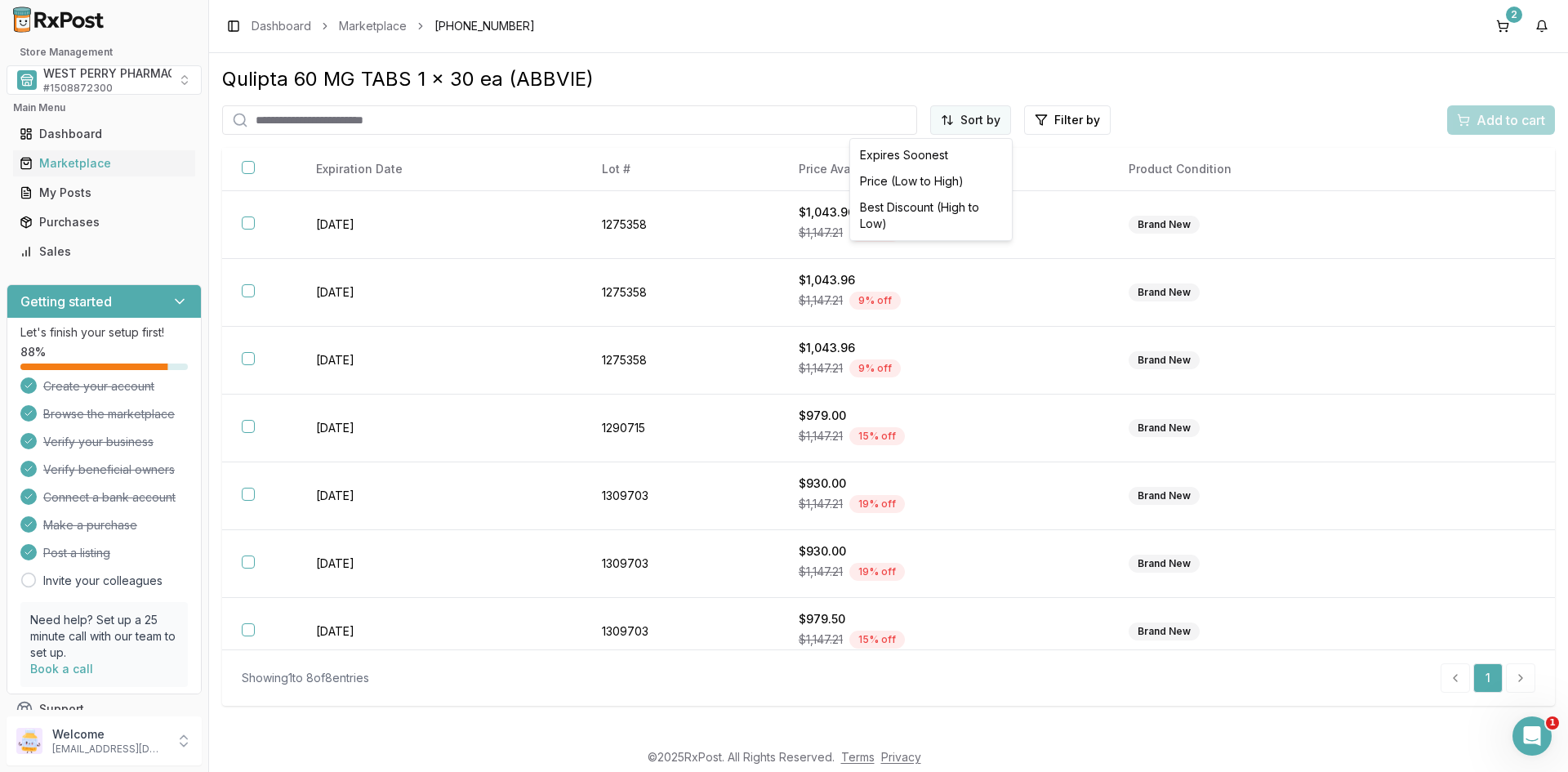
click at [968, 119] on html "1 Store Management WEST PERRY PHARMACY INC # 1508872300 Main Menu Dashboard Mar…" at bounding box center [784, 386] width 1568 height 772
click at [949, 207] on div "Best Discount (High to Low)" at bounding box center [931, 215] width 155 height 42
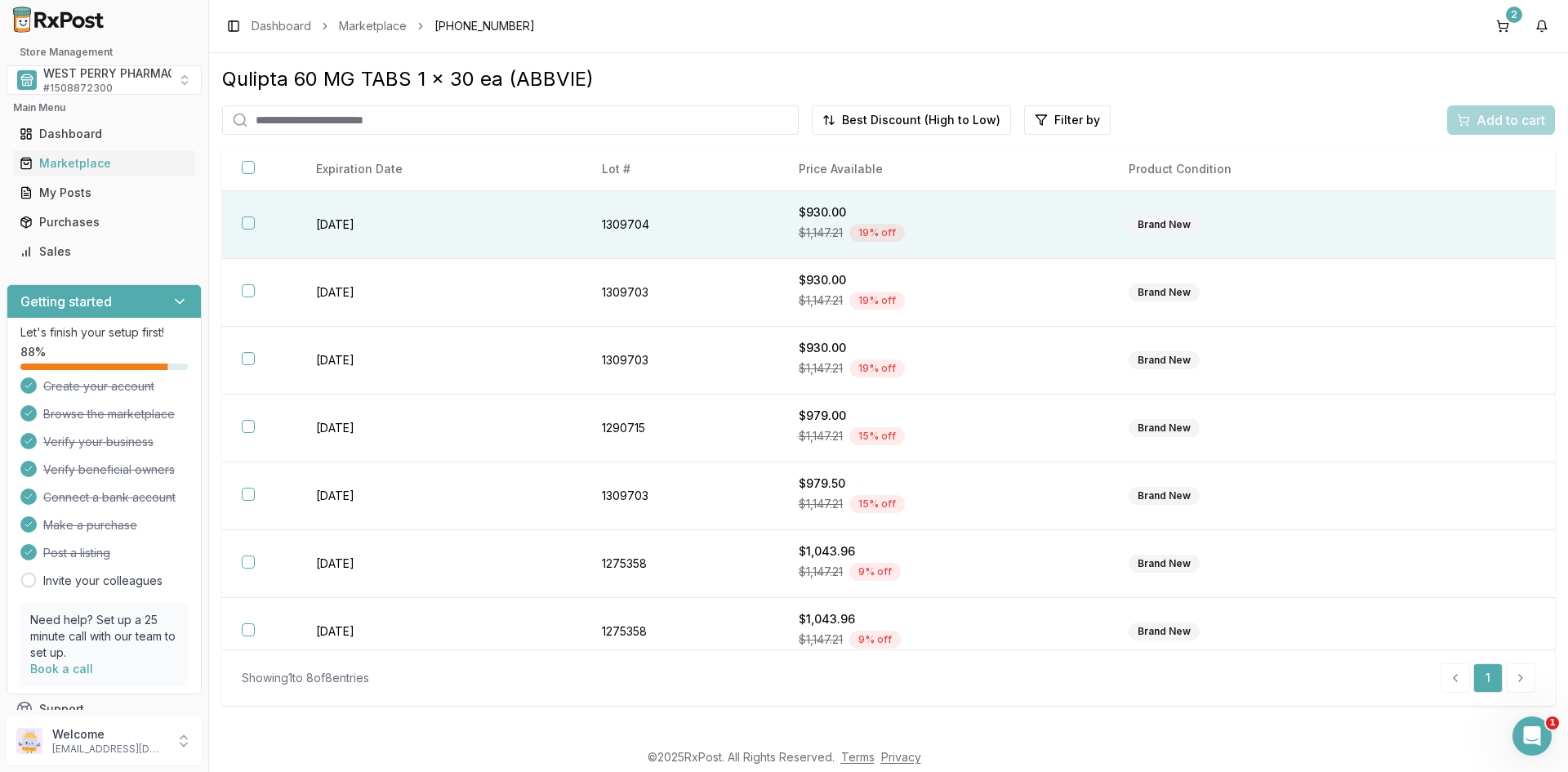
click at [249, 224] on button "button" at bounding box center [248, 223] width 13 height 13
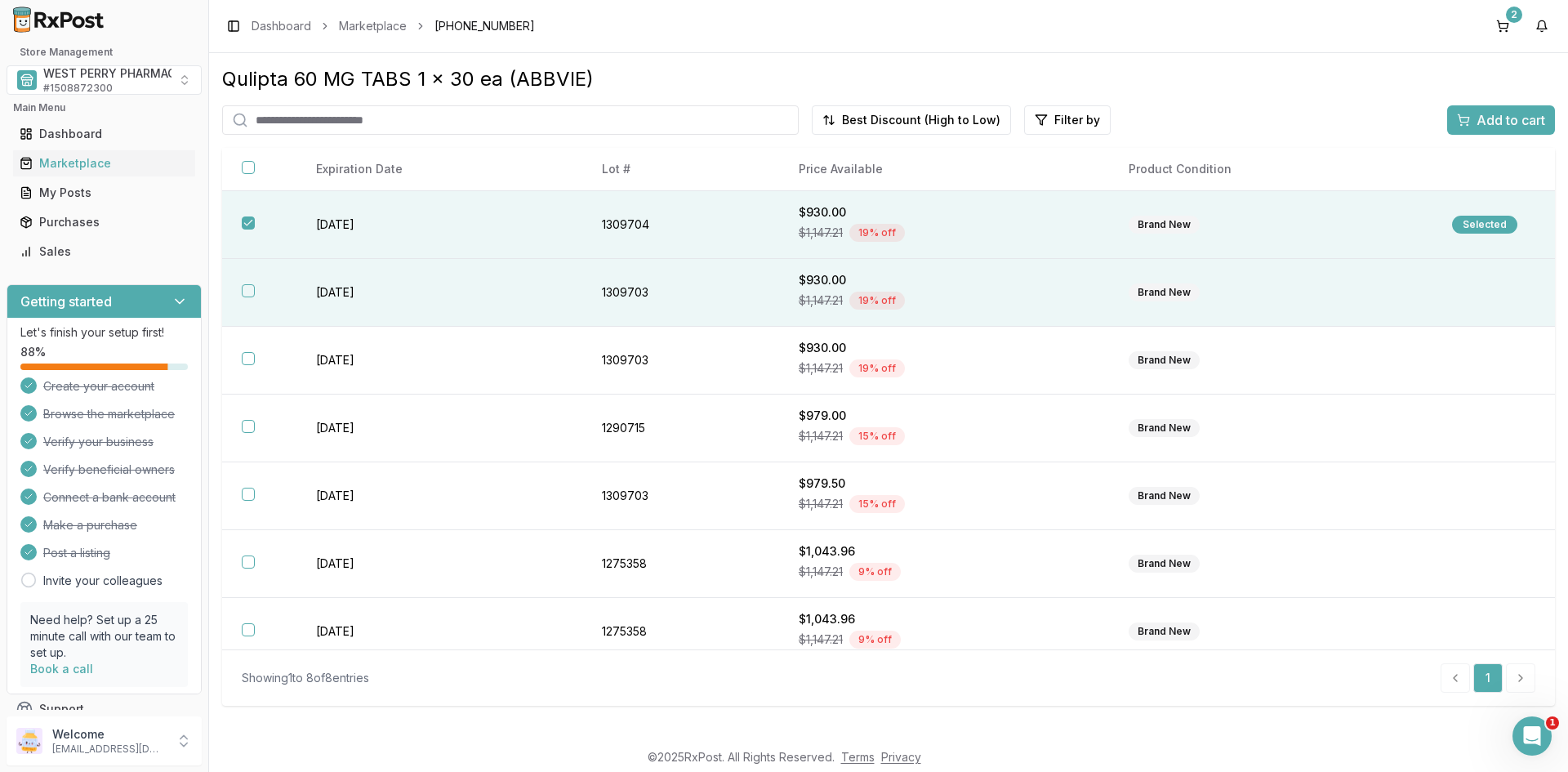
click at [253, 290] on button "button" at bounding box center [248, 291] width 13 height 13
click at [1482, 126] on span "Add to cart" at bounding box center [1511, 120] width 69 height 19
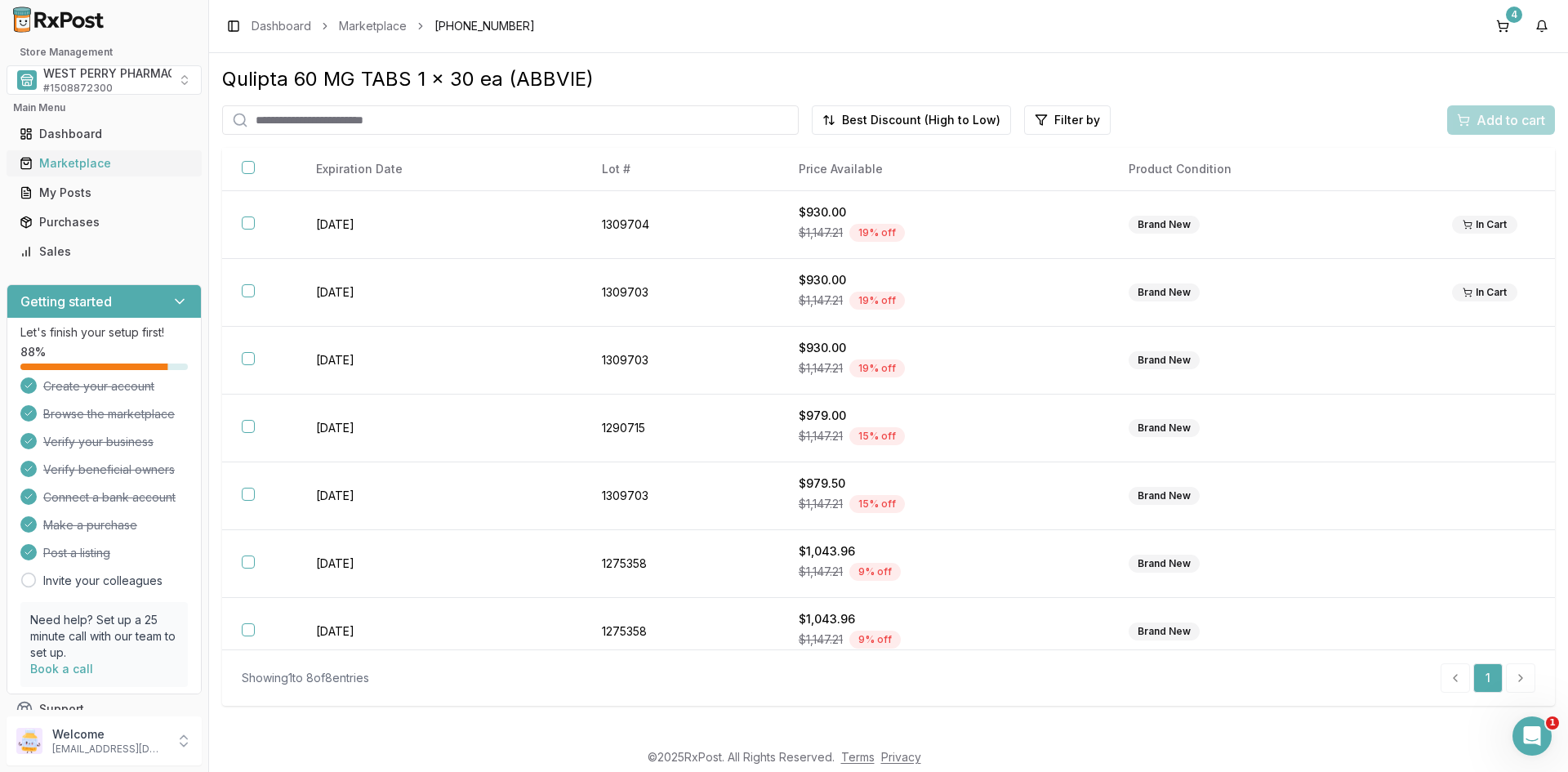
click at [91, 159] on div "Marketplace" at bounding box center [104, 164] width 169 height 17
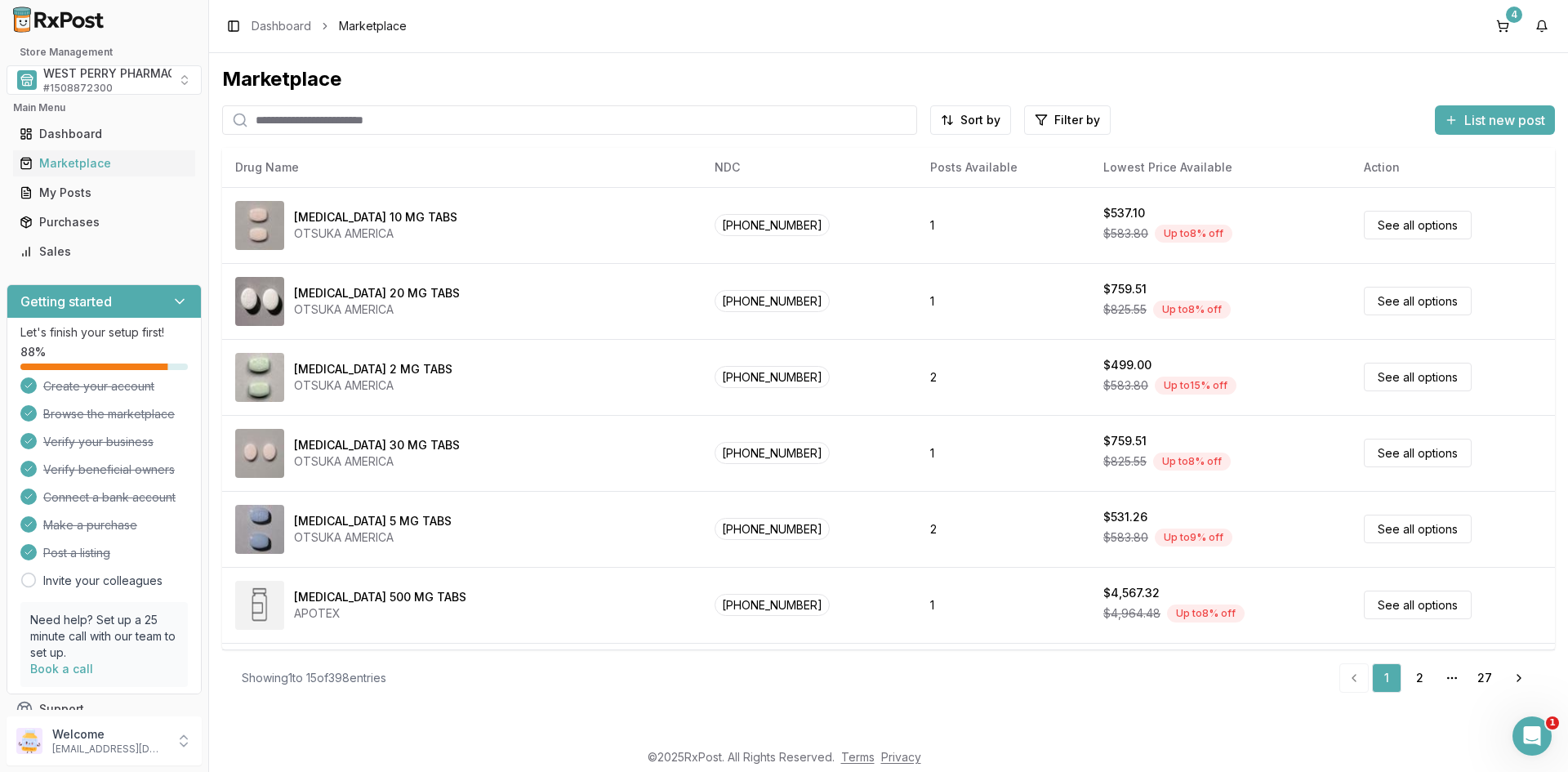
click at [327, 121] on input "search" at bounding box center [570, 121] width 695 height 29
type input "********"
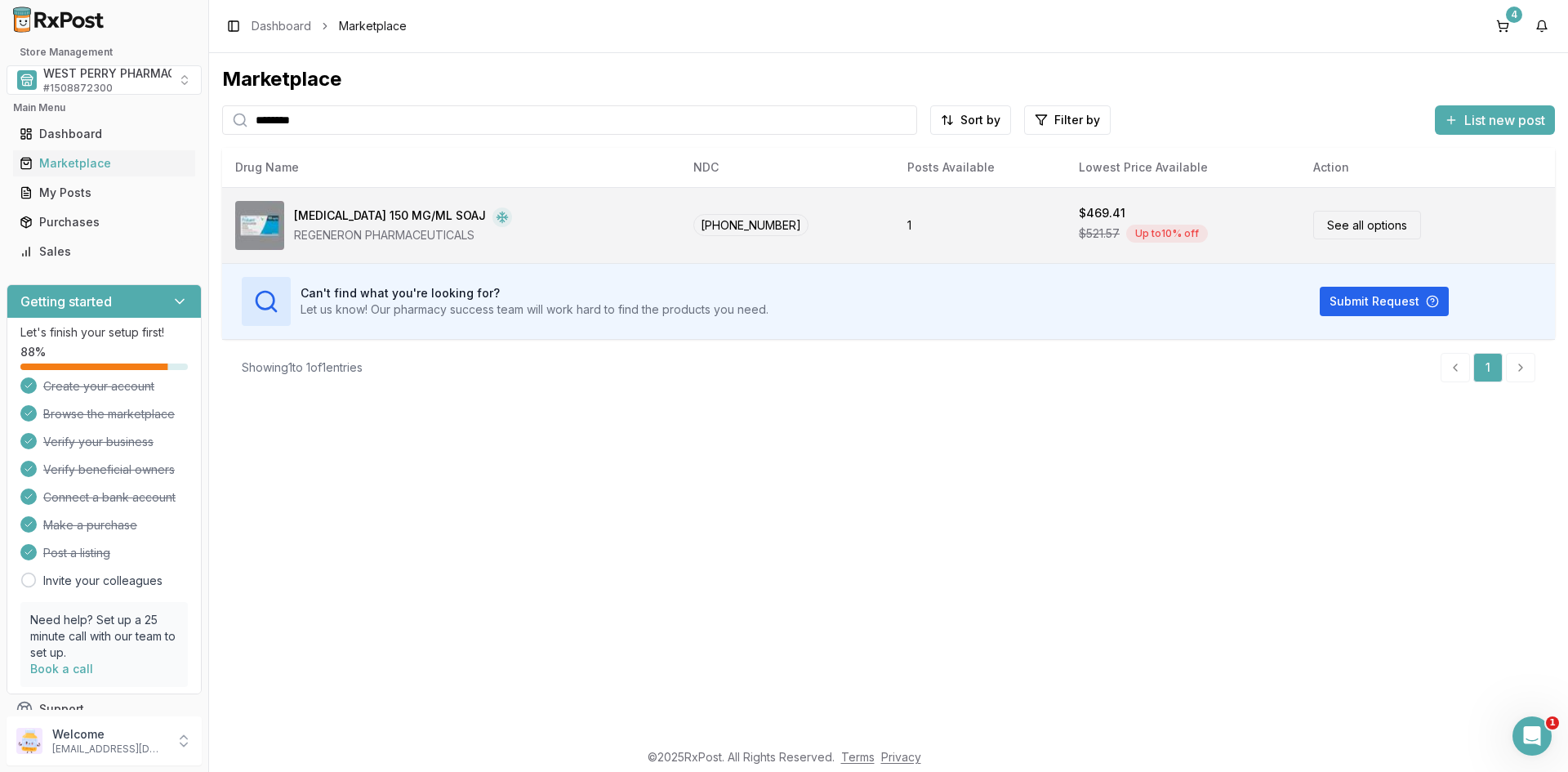
click at [363, 236] on div "REGENERON PHARMACEUTICALS" at bounding box center [403, 236] width 218 height 17
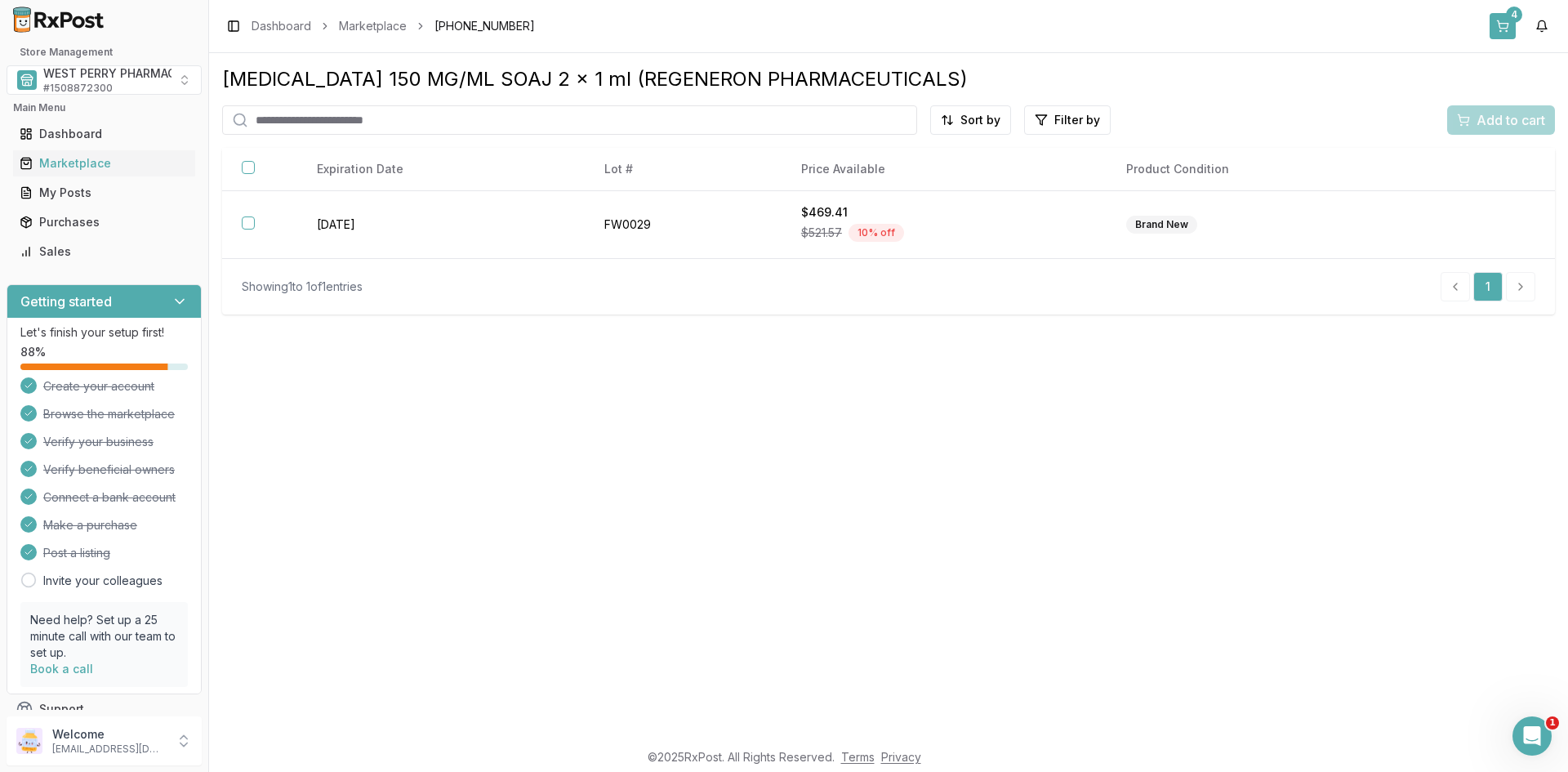
click at [1505, 18] on button "4" at bounding box center [1503, 26] width 26 height 26
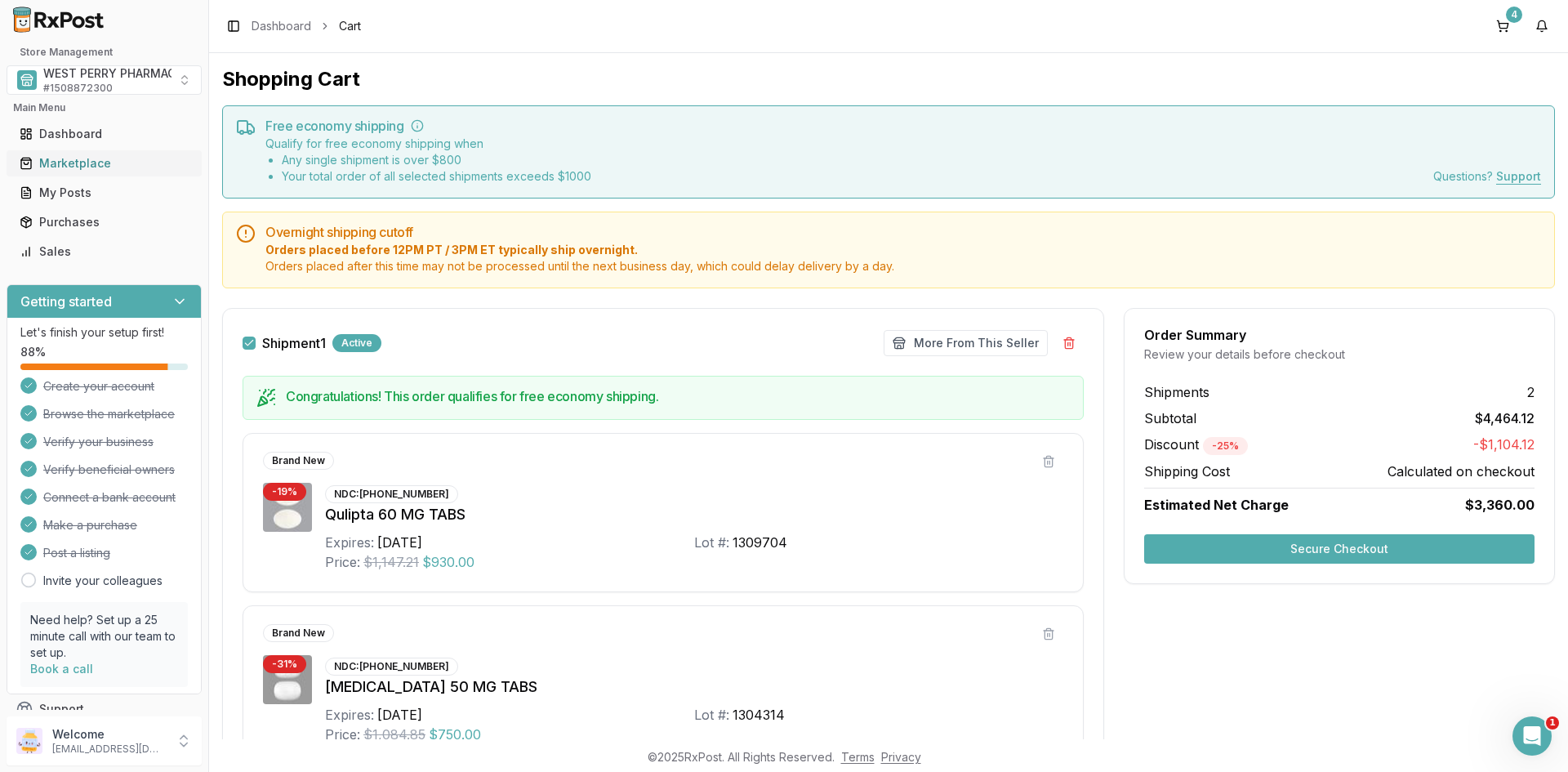
click at [57, 157] on div "Marketplace" at bounding box center [104, 164] width 169 height 17
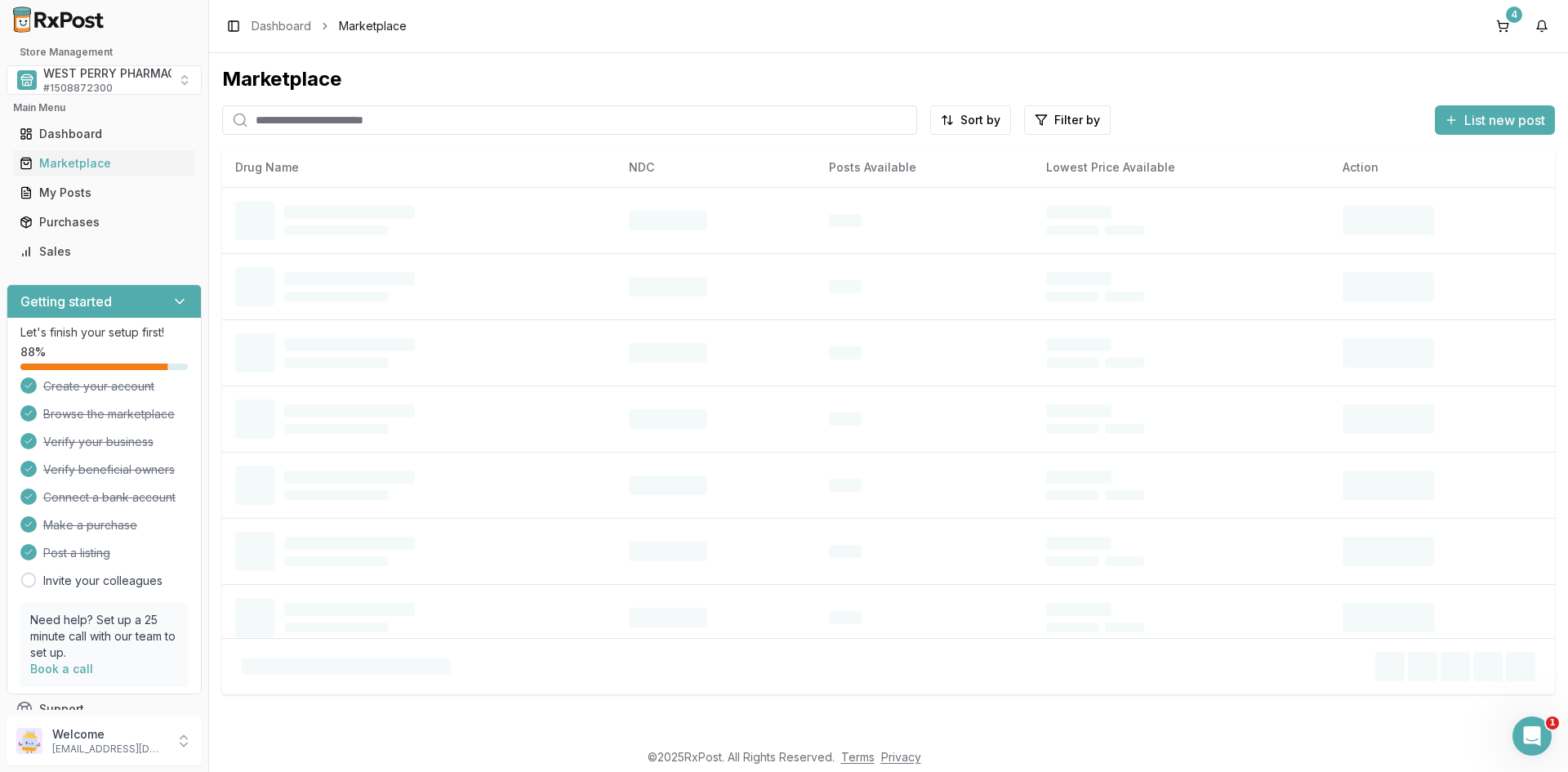
click at [298, 118] on input "search" at bounding box center [570, 121] width 695 height 29
type input "******"
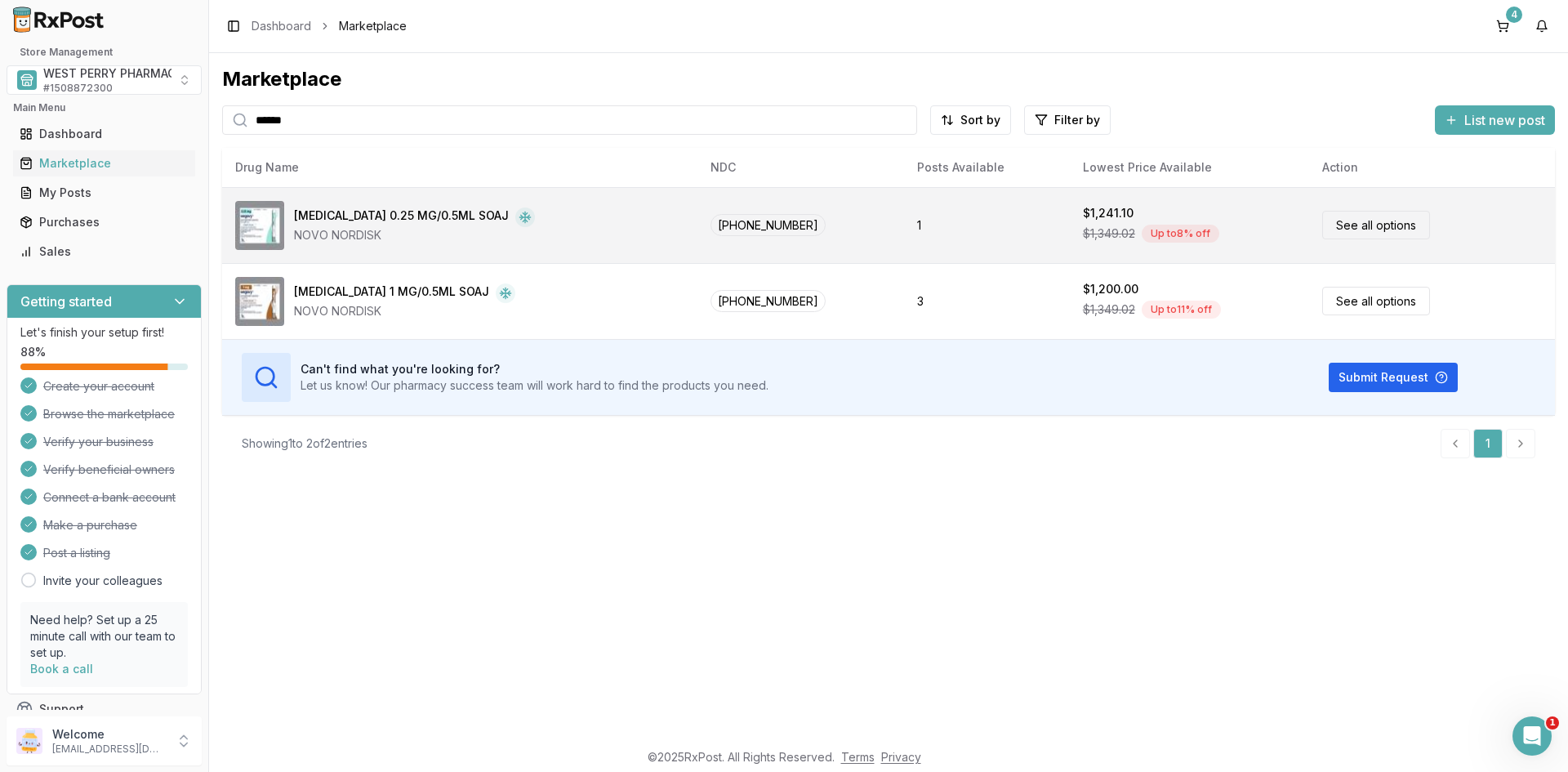
click at [383, 222] on div "Wegovy 0.25 MG/0.5ML SOAJ" at bounding box center [402, 217] width 215 height 19
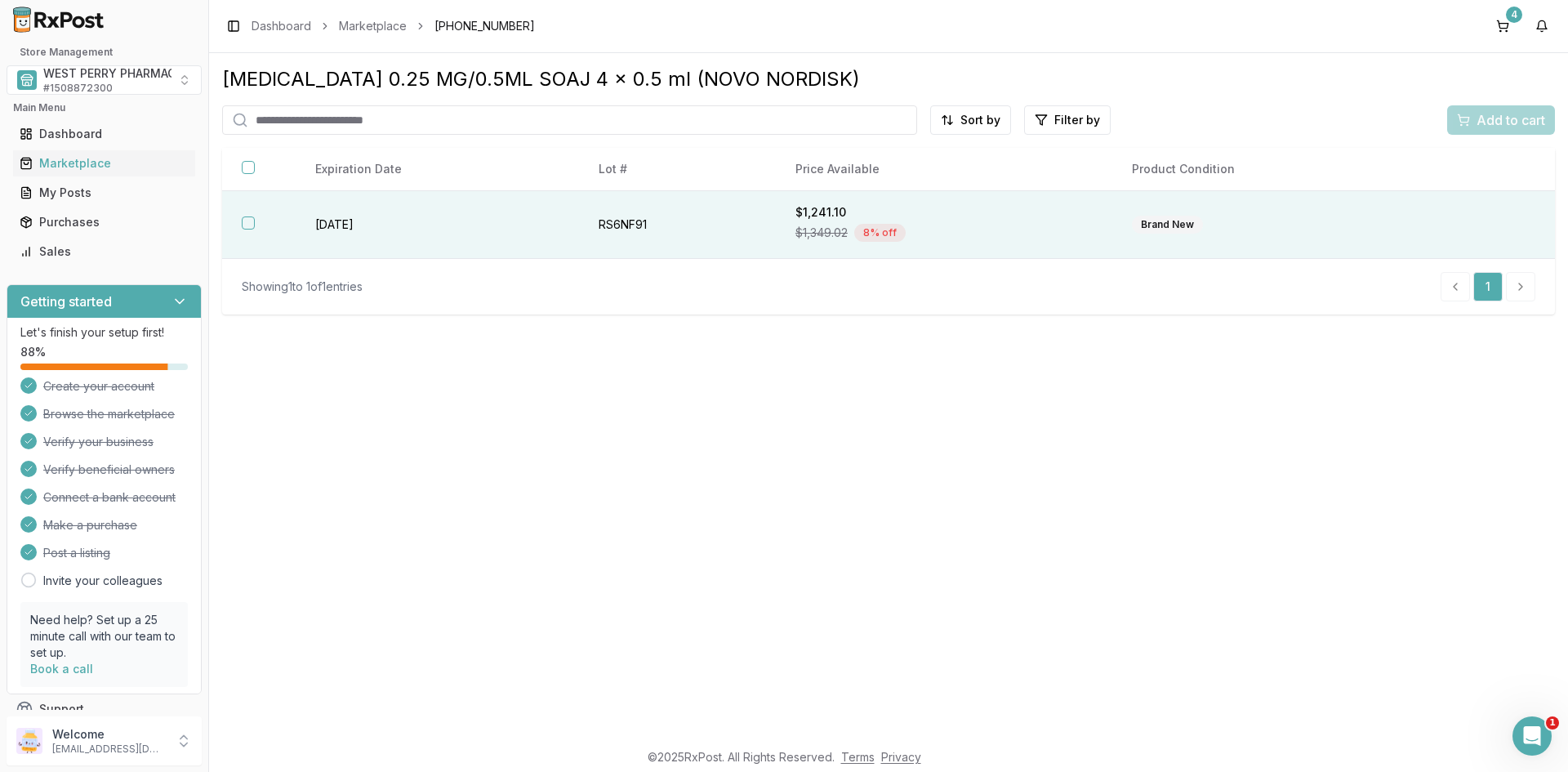
click at [246, 221] on button "button" at bounding box center [248, 223] width 13 height 13
click at [1482, 112] on span "Add to cart" at bounding box center [1511, 120] width 69 height 19
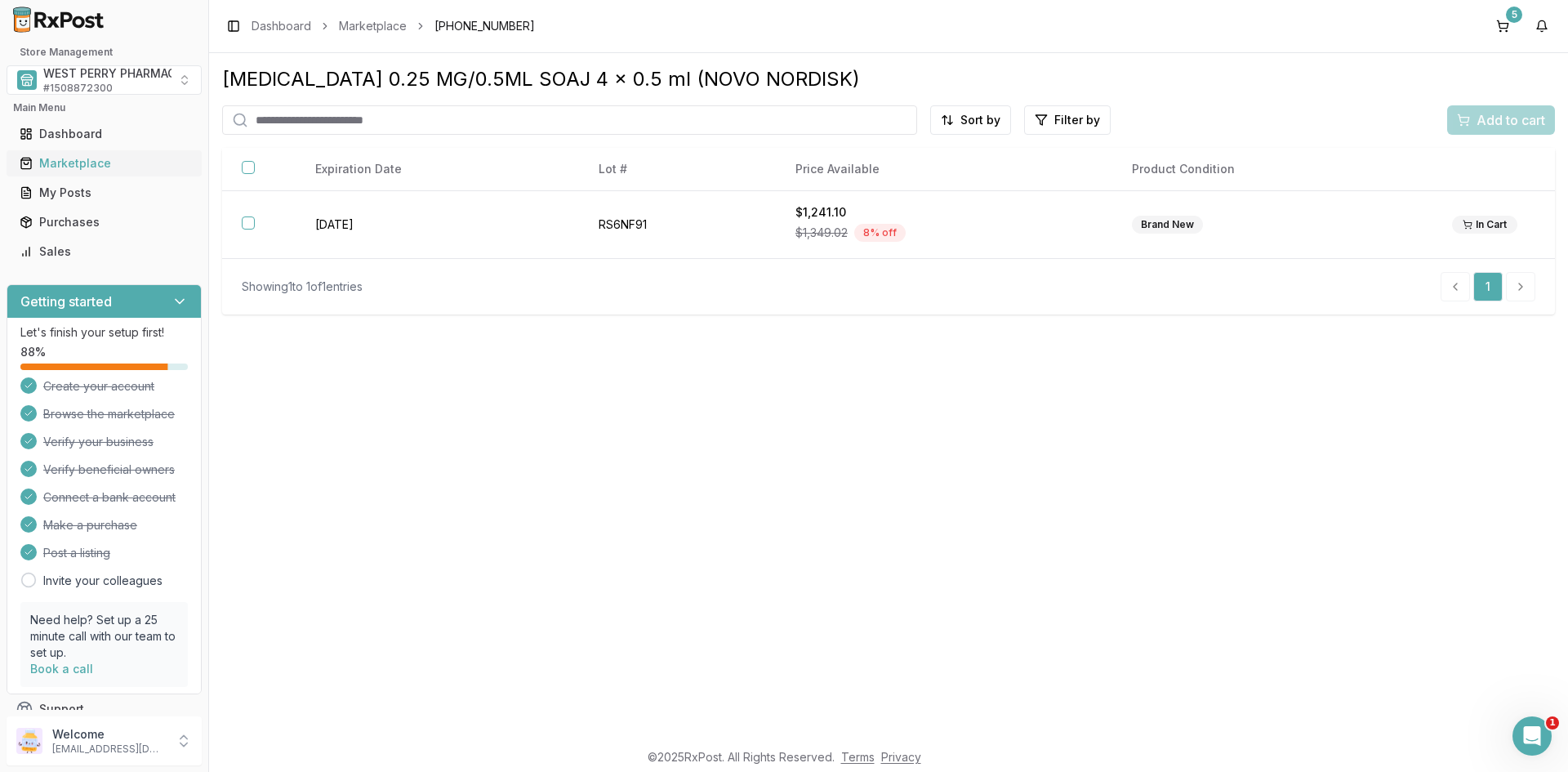
click at [43, 164] on div "Marketplace" at bounding box center [104, 164] width 169 height 17
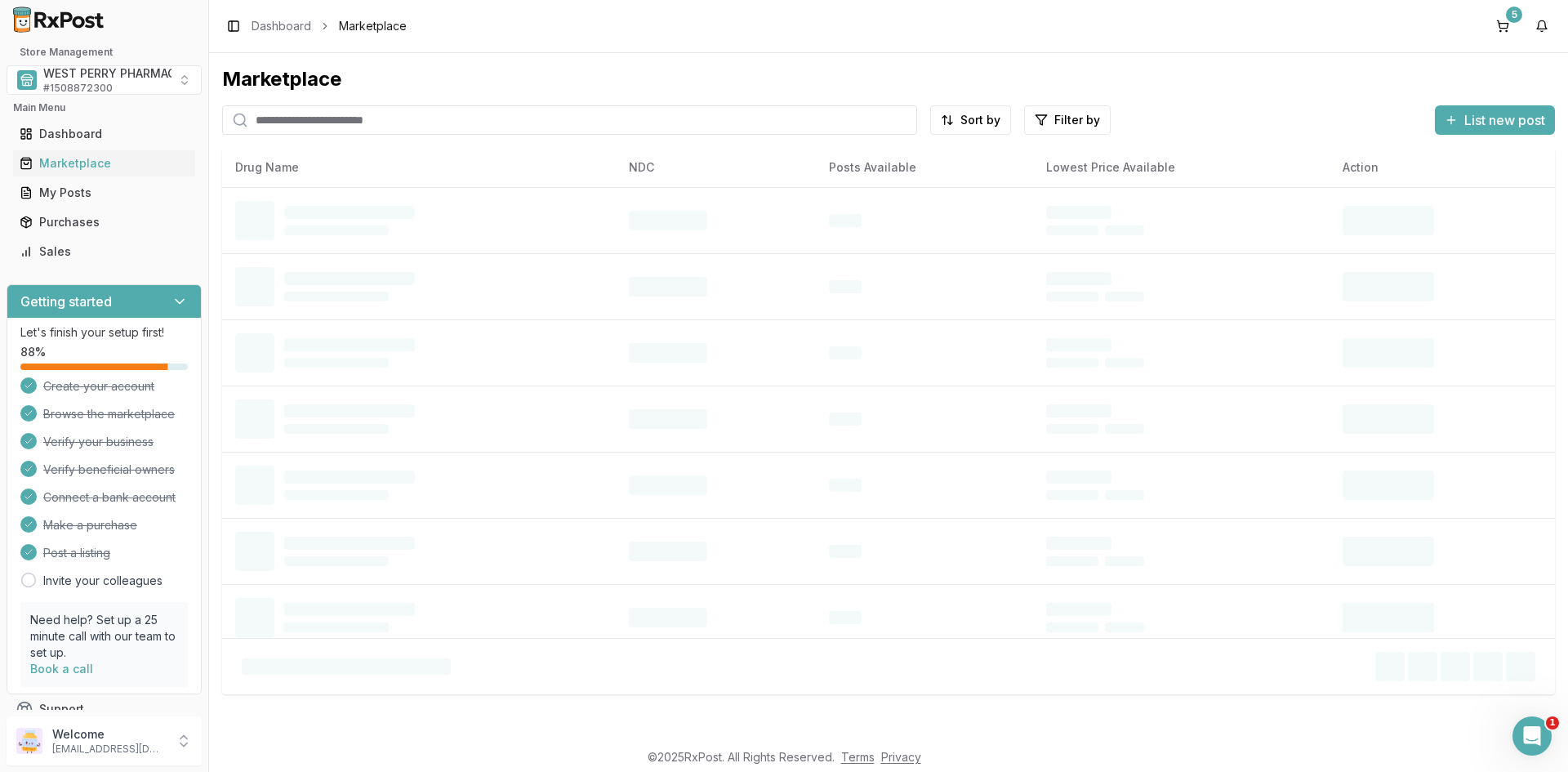
click at [351, 121] on input "search" at bounding box center [570, 121] width 695 height 29
type input "******"
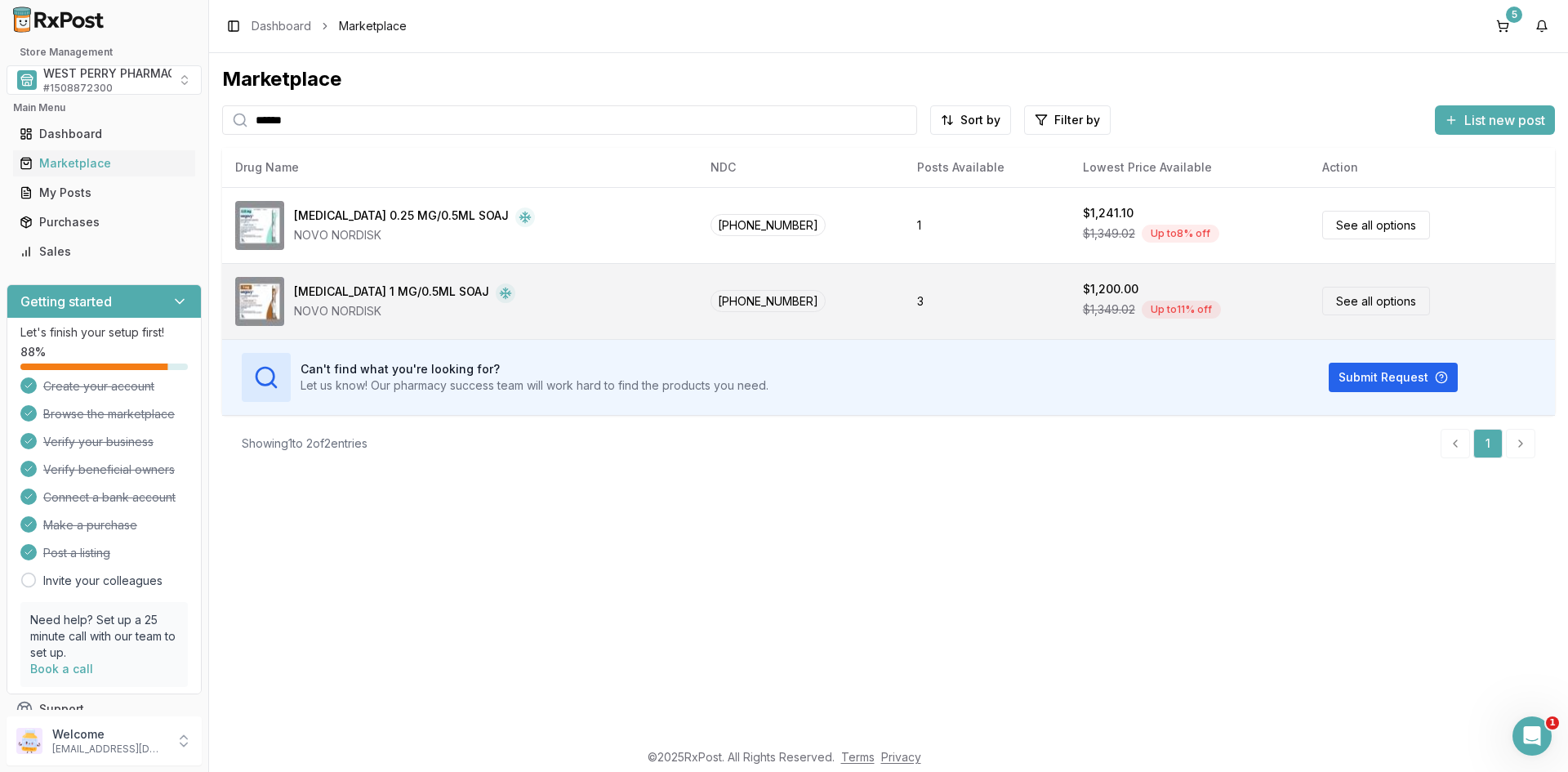
click at [322, 302] on div "Wegovy 1 MG/0.5ML SOAJ" at bounding box center [392, 293] width 195 height 19
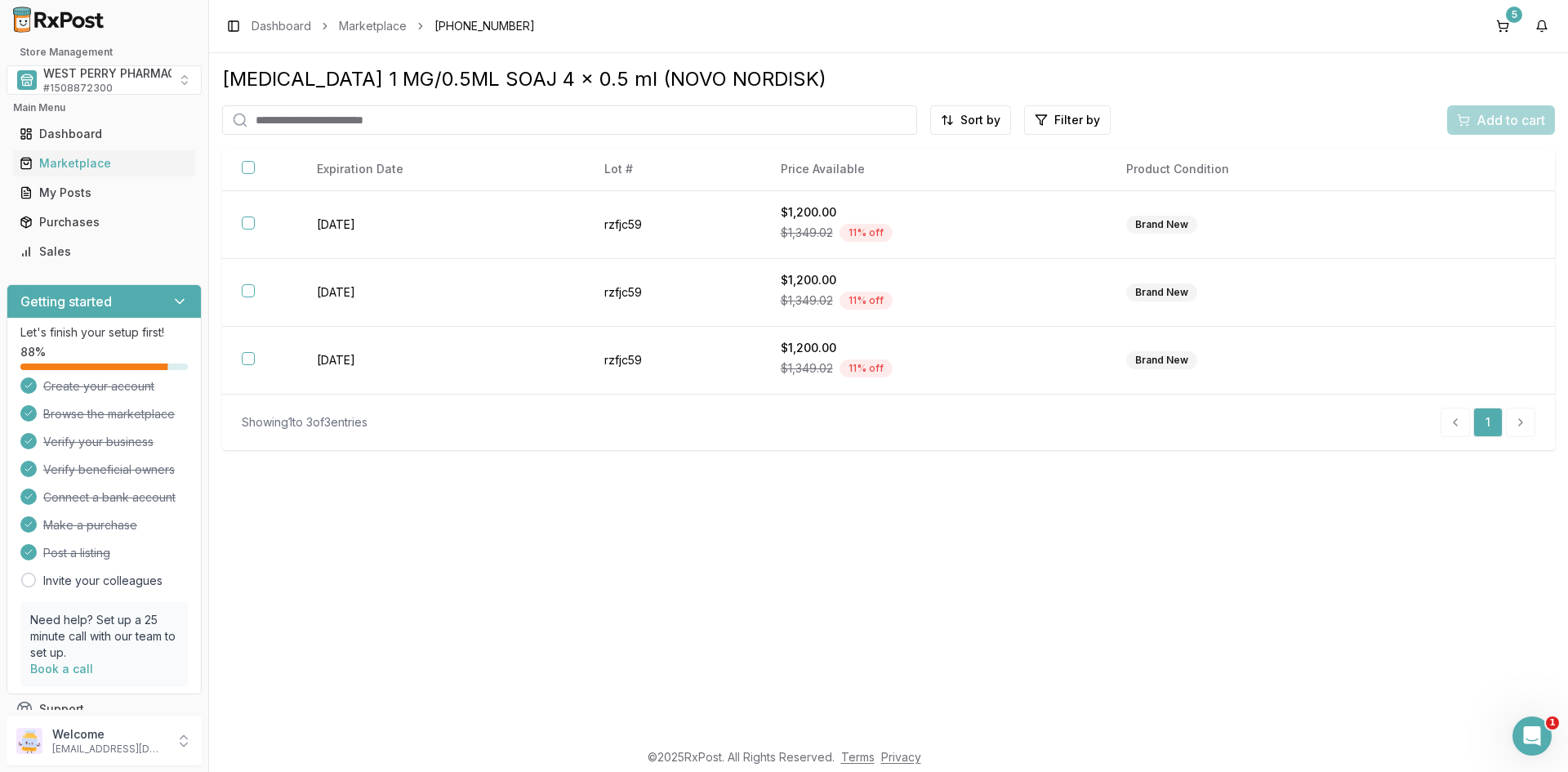
click at [964, 119] on html "1 Store Management WEST PERRY PHARMACY INC # 1508872300 Main Menu Dashboard Mar…" at bounding box center [784, 386] width 1568 height 772
click at [956, 208] on div "Best Discount (High to Low)" at bounding box center [931, 215] width 155 height 42
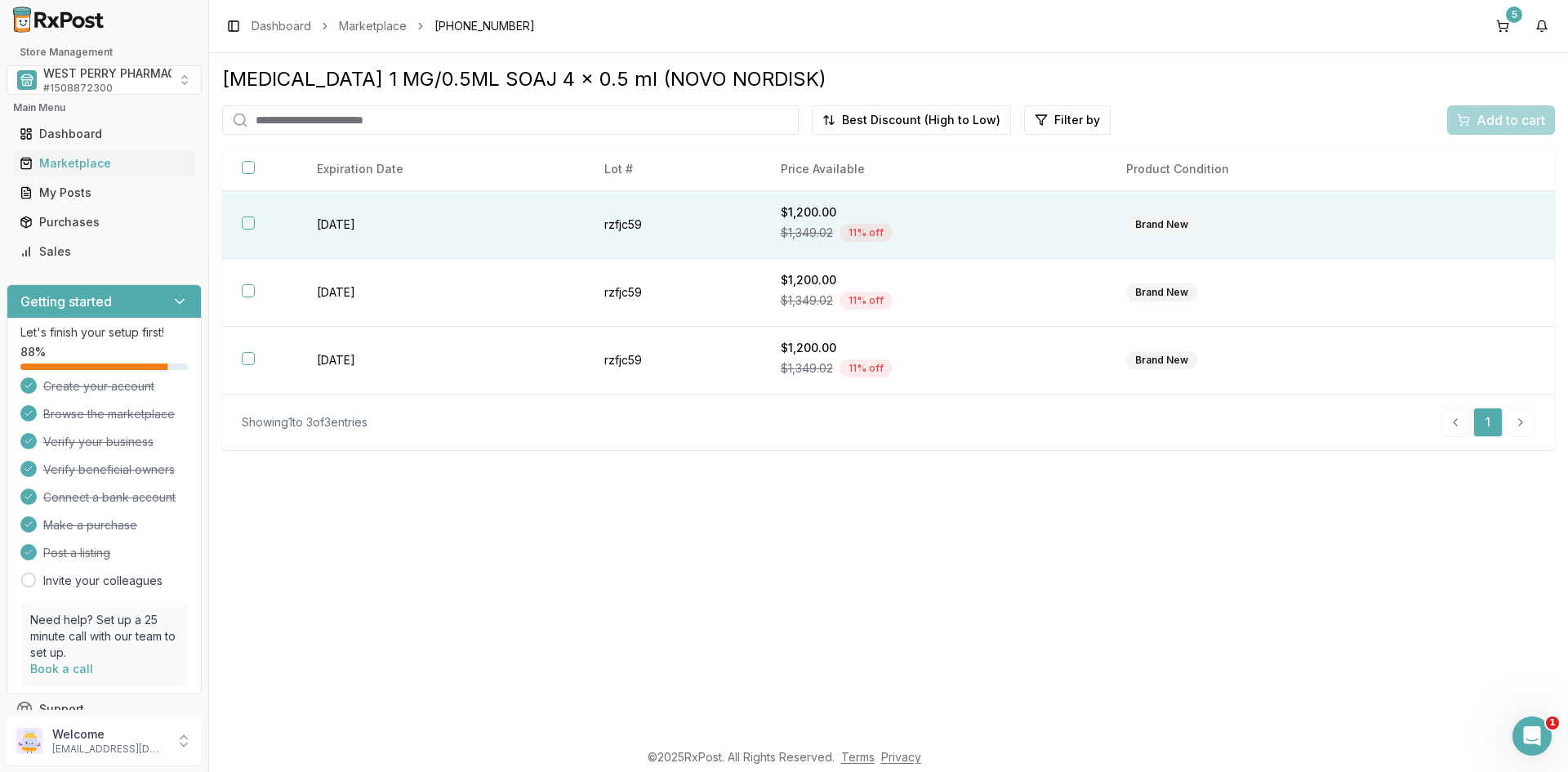
click at [256, 219] on th at bounding box center [260, 225] width 75 height 68
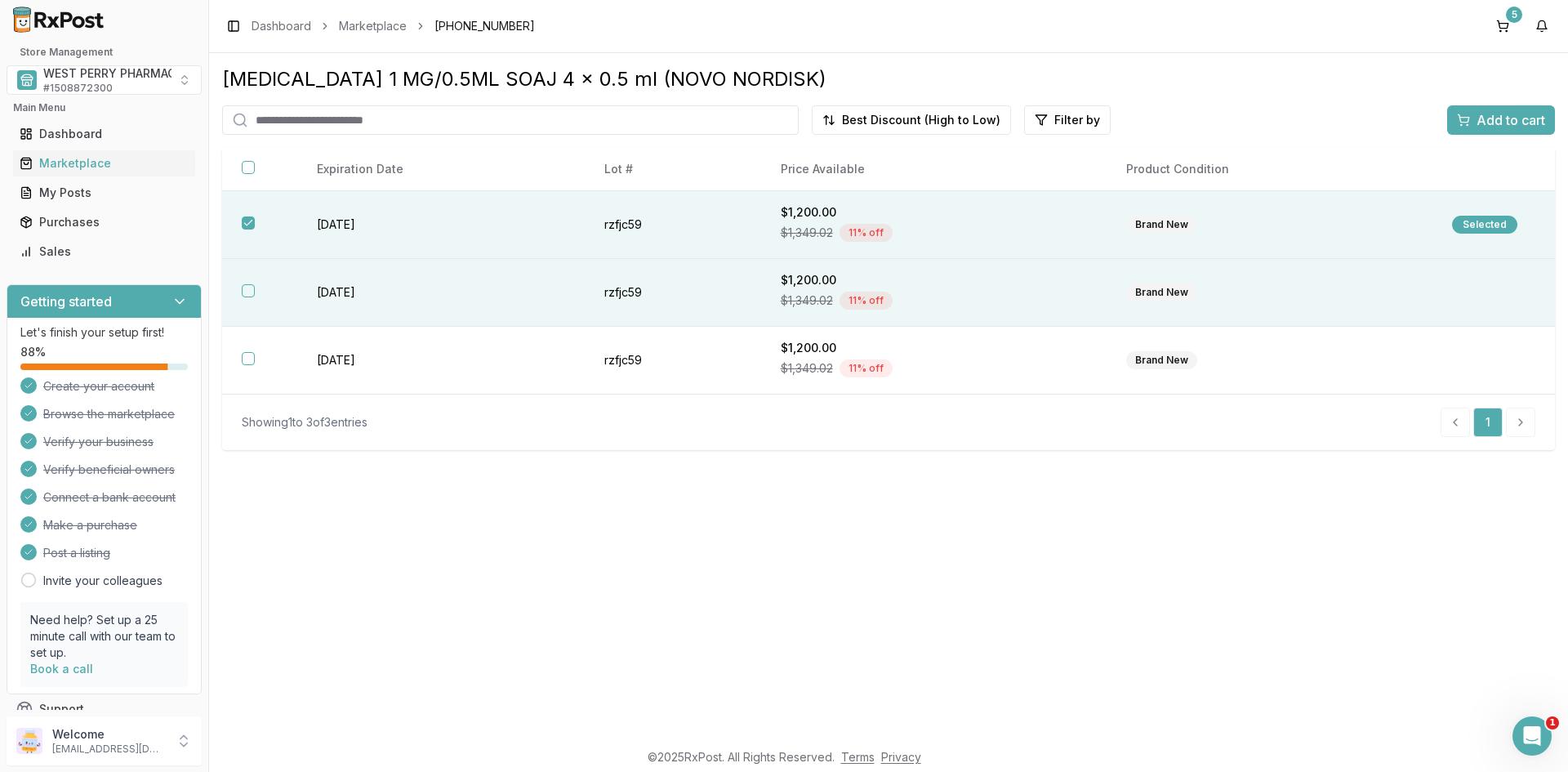
click at [254, 290] on button "button" at bounding box center [248, 291] width 13 height 13
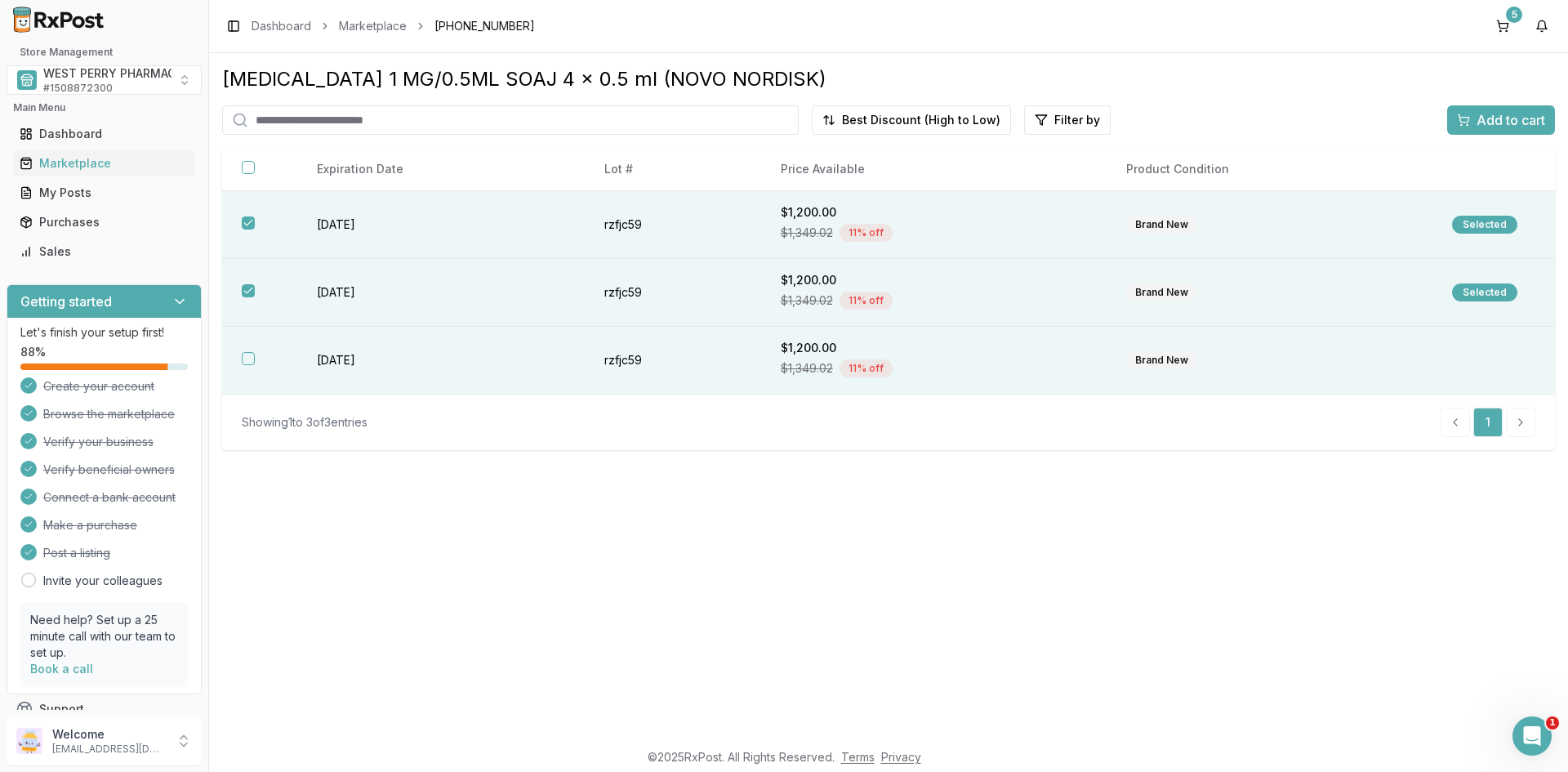
click at [247, 353] on button "button" at bounding box center [248, 359] width 13 height 13
click at [1479, 116] on span "Add to cart" at bounding box center [1511, 120] width 69 height 19
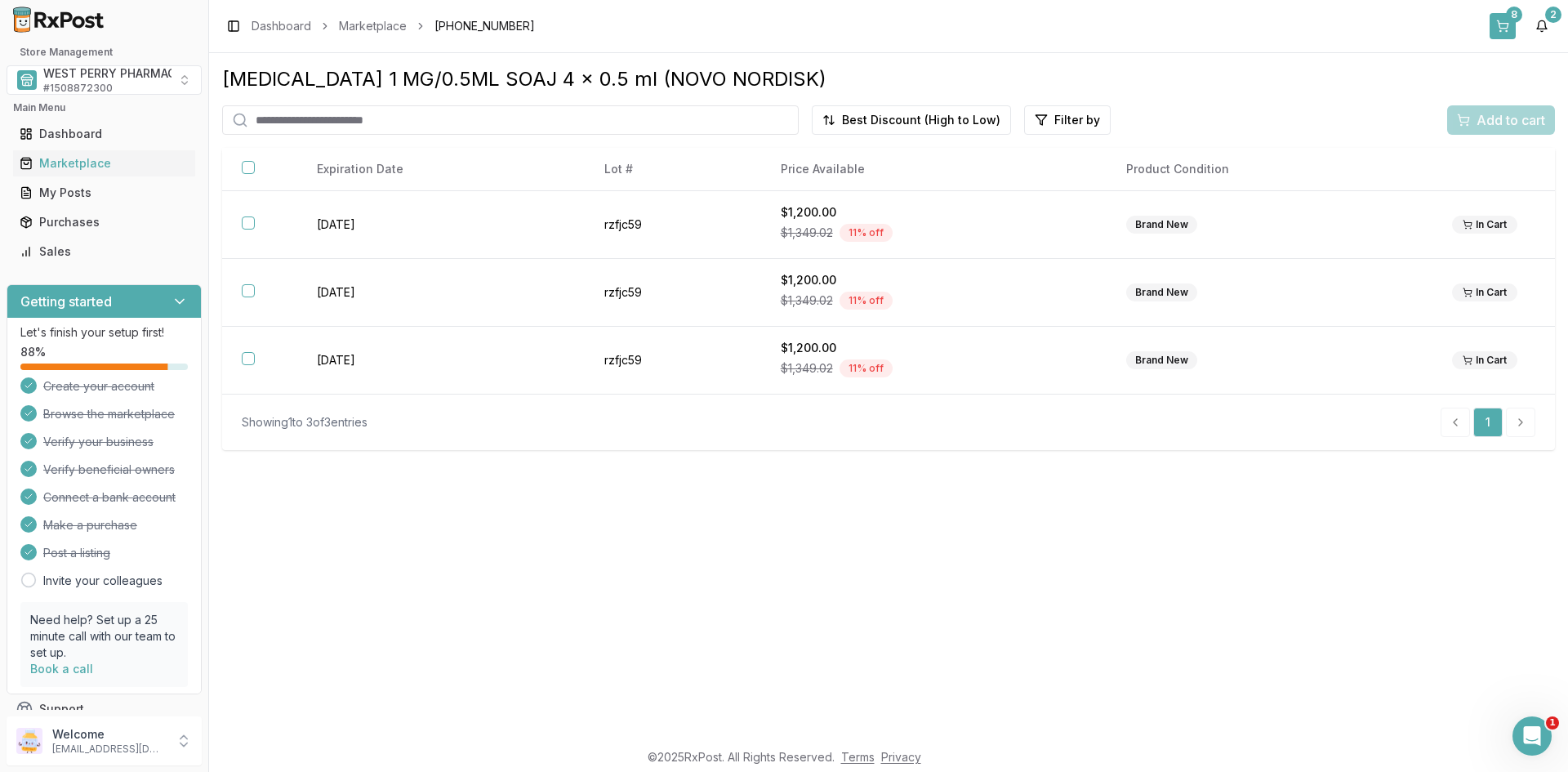
click at [1505, 24] on button "8" at bounding box center [1503, 26] width 26 height 26
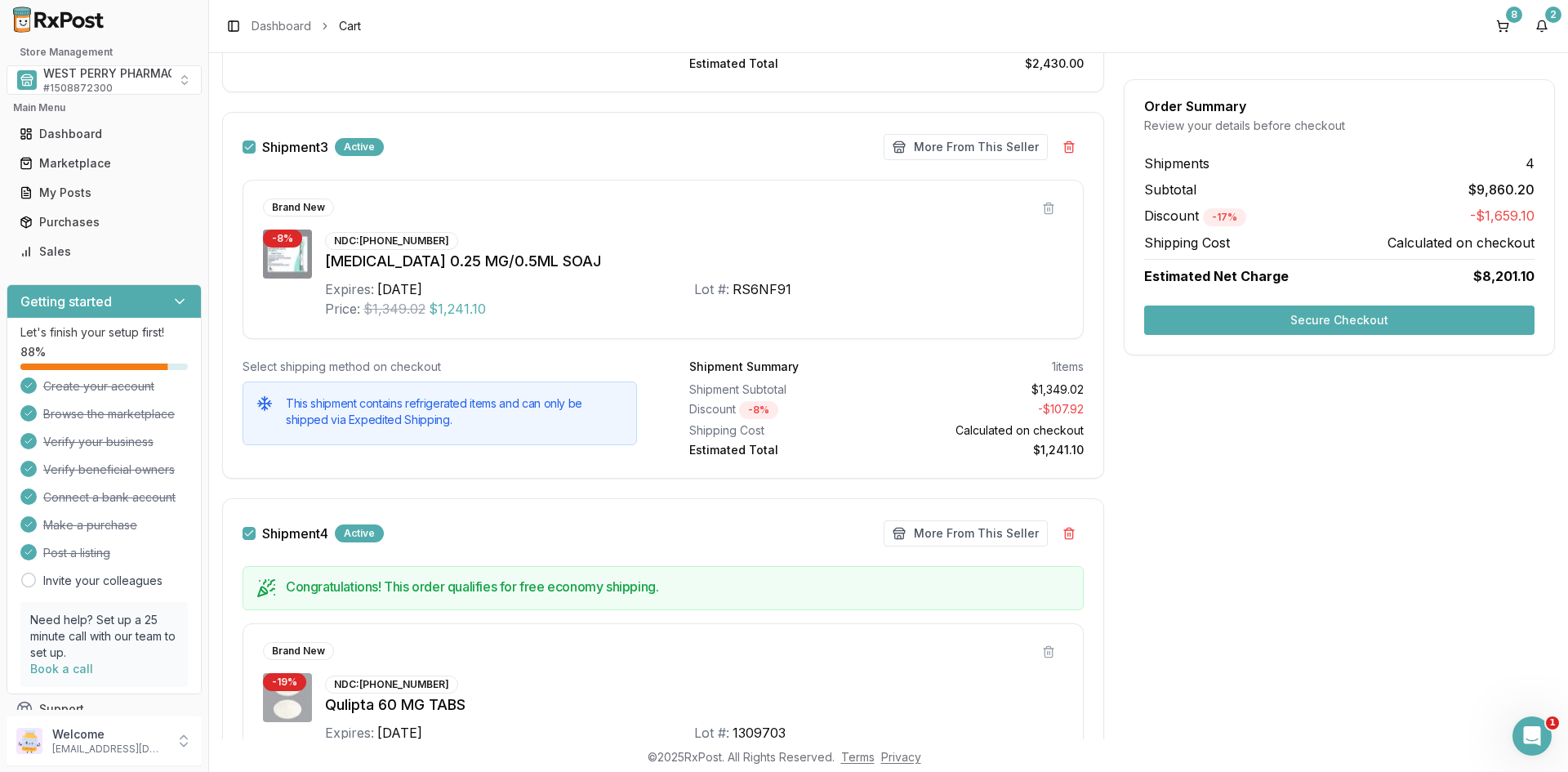
scroll to position [1945, 0]
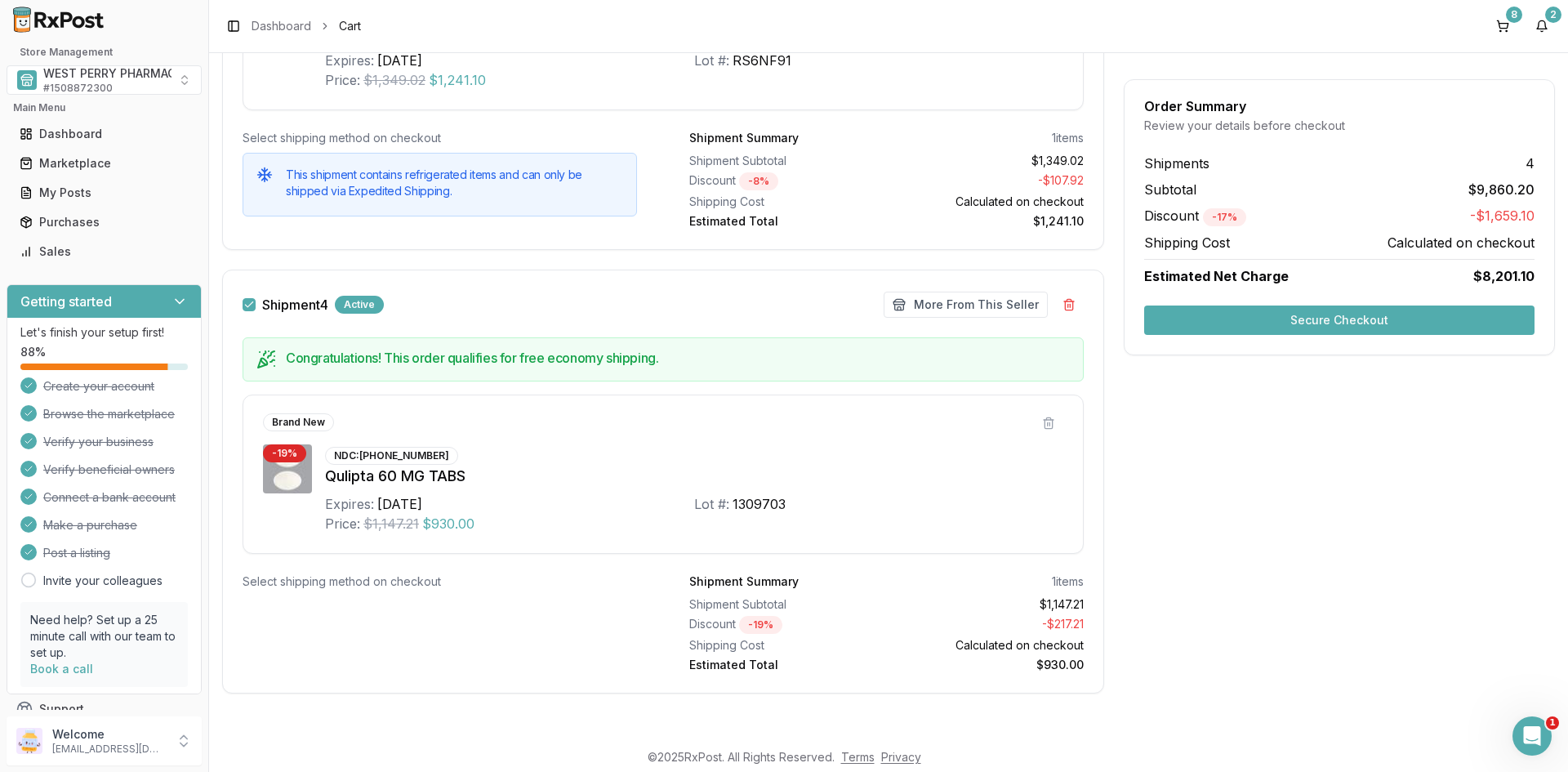
click at [1223, 325] on button "Secure Checkout" at bounding box center [1339, 320] width 391 height 29
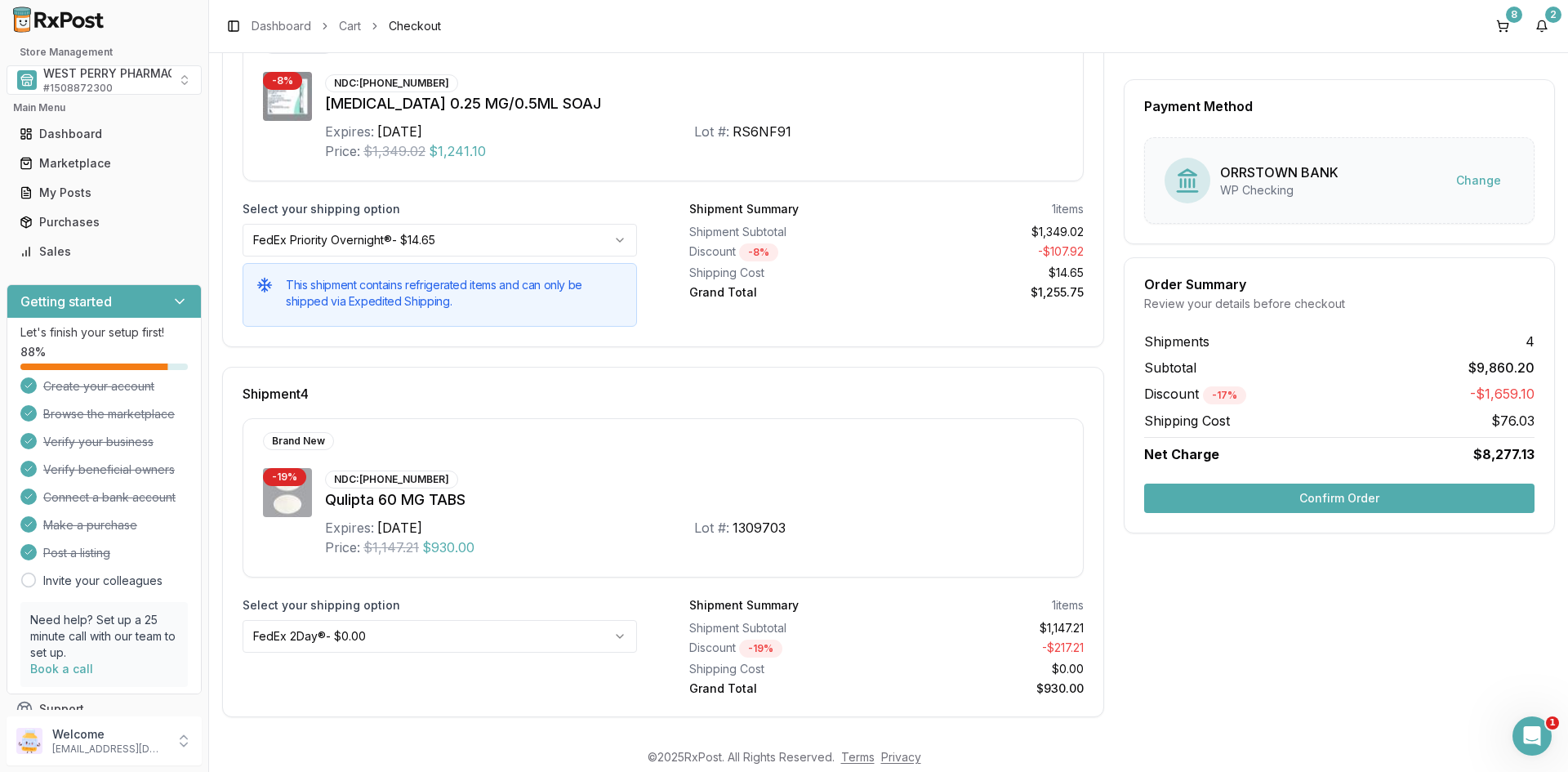
scroll to position [1185, 0]
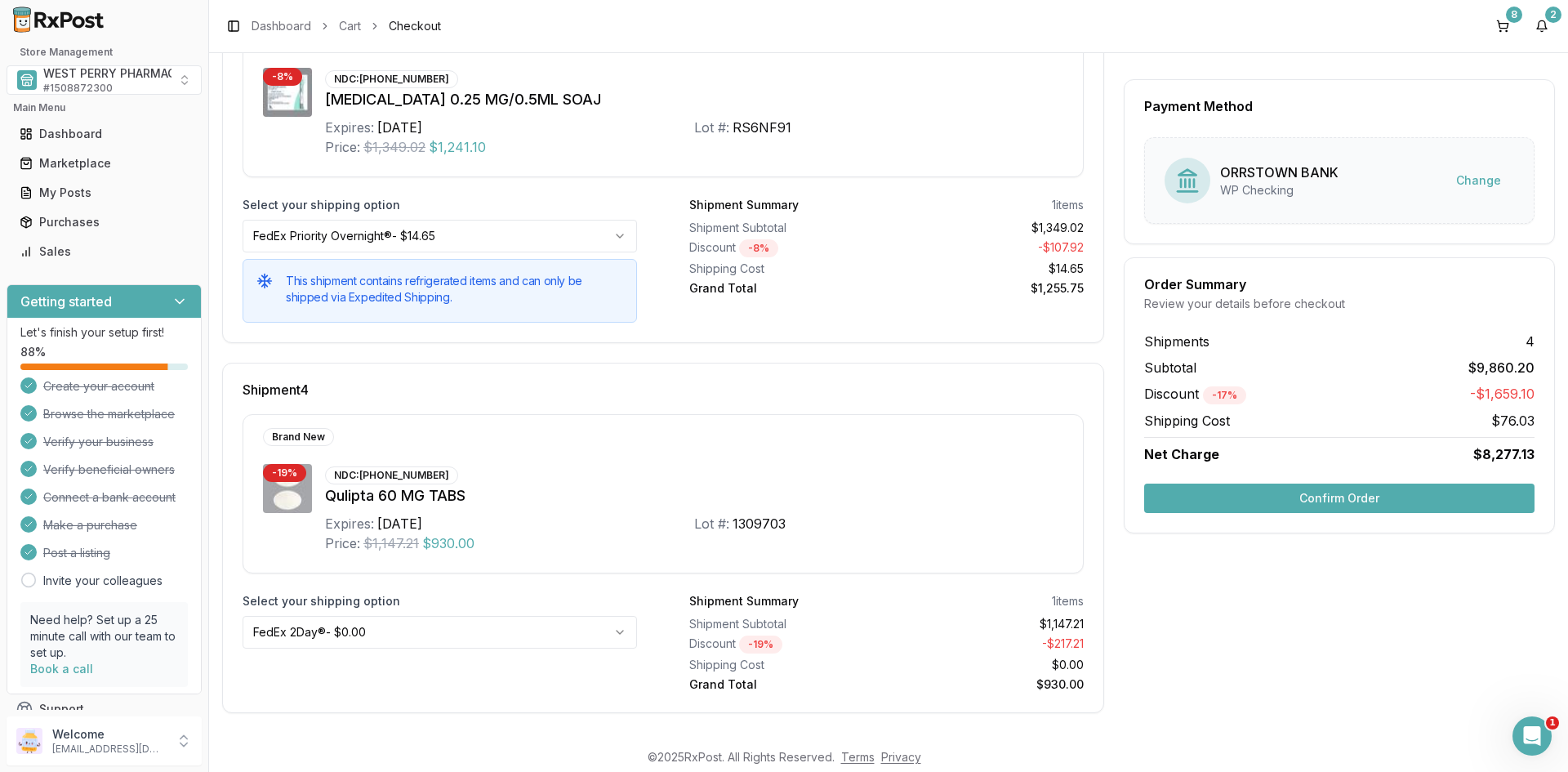
click at [1310, 500] on button "Confirm Order" at bounding box center [1339, 499] width 391 height 29
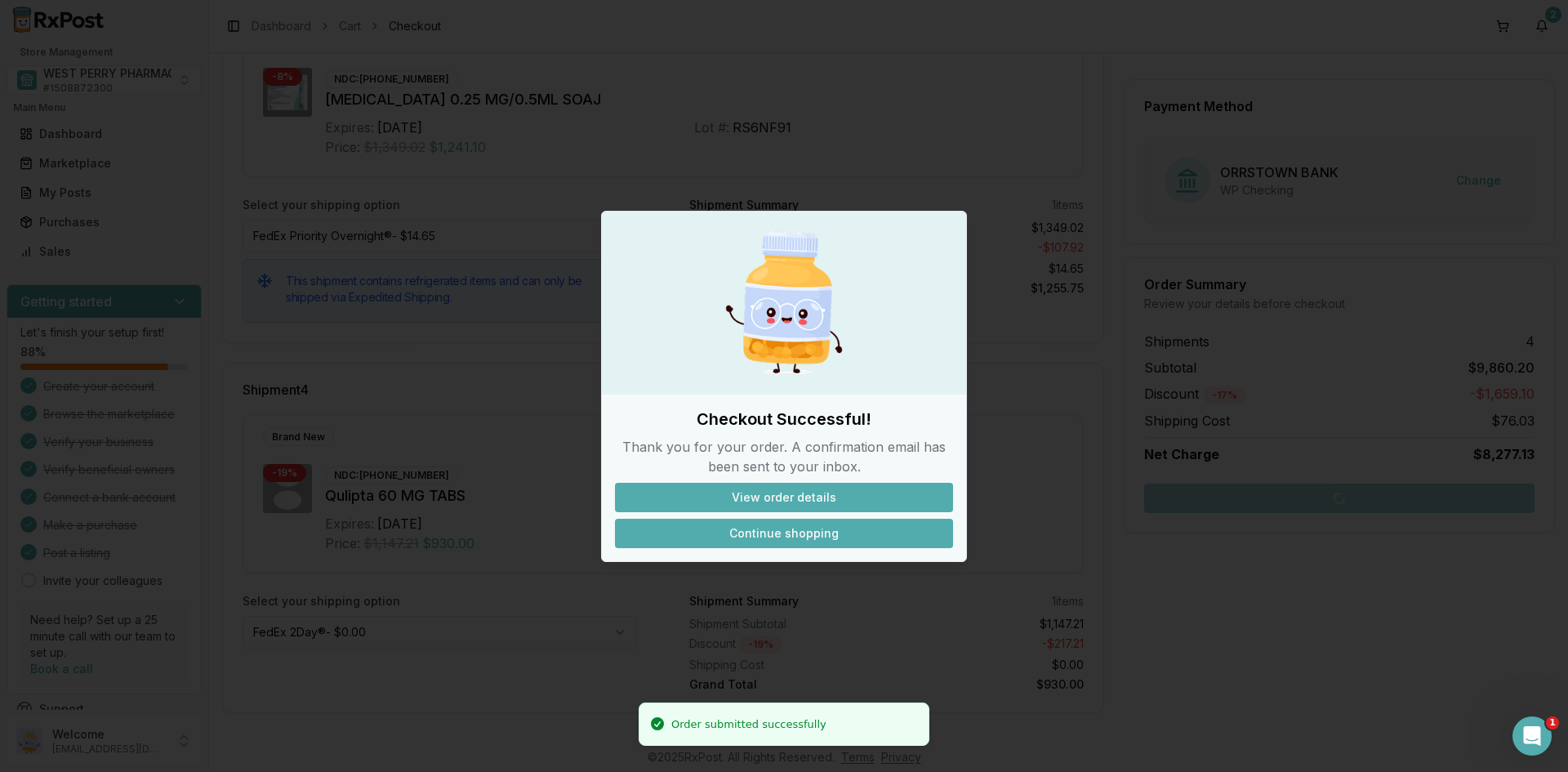
click at [775, 536] on button "Continue shopping" at bounding box center [784, 534] width 338 height 29
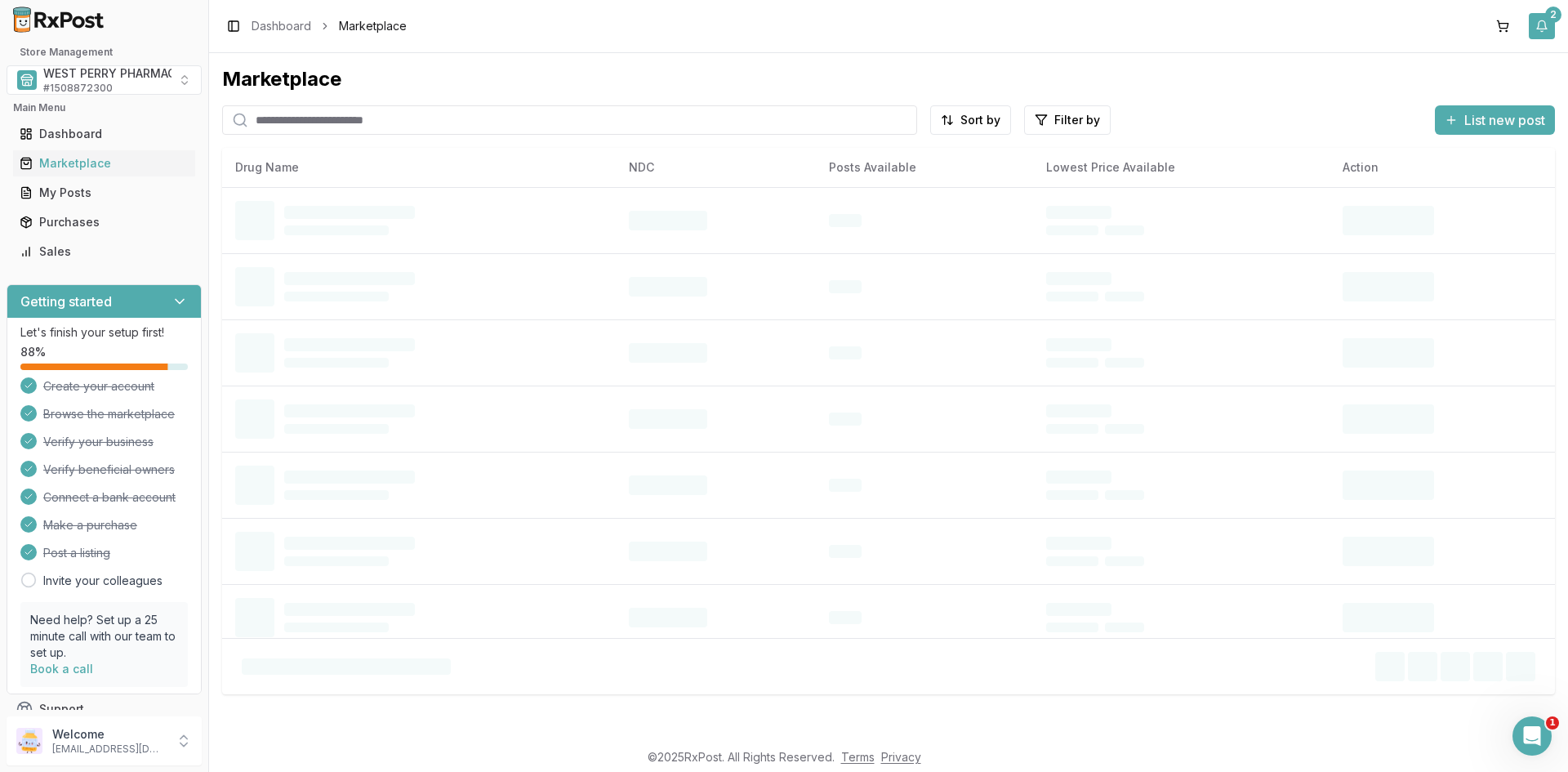
click at [1542, 29] on button "2" at bounding box center [1542, 26] width 26 height 26
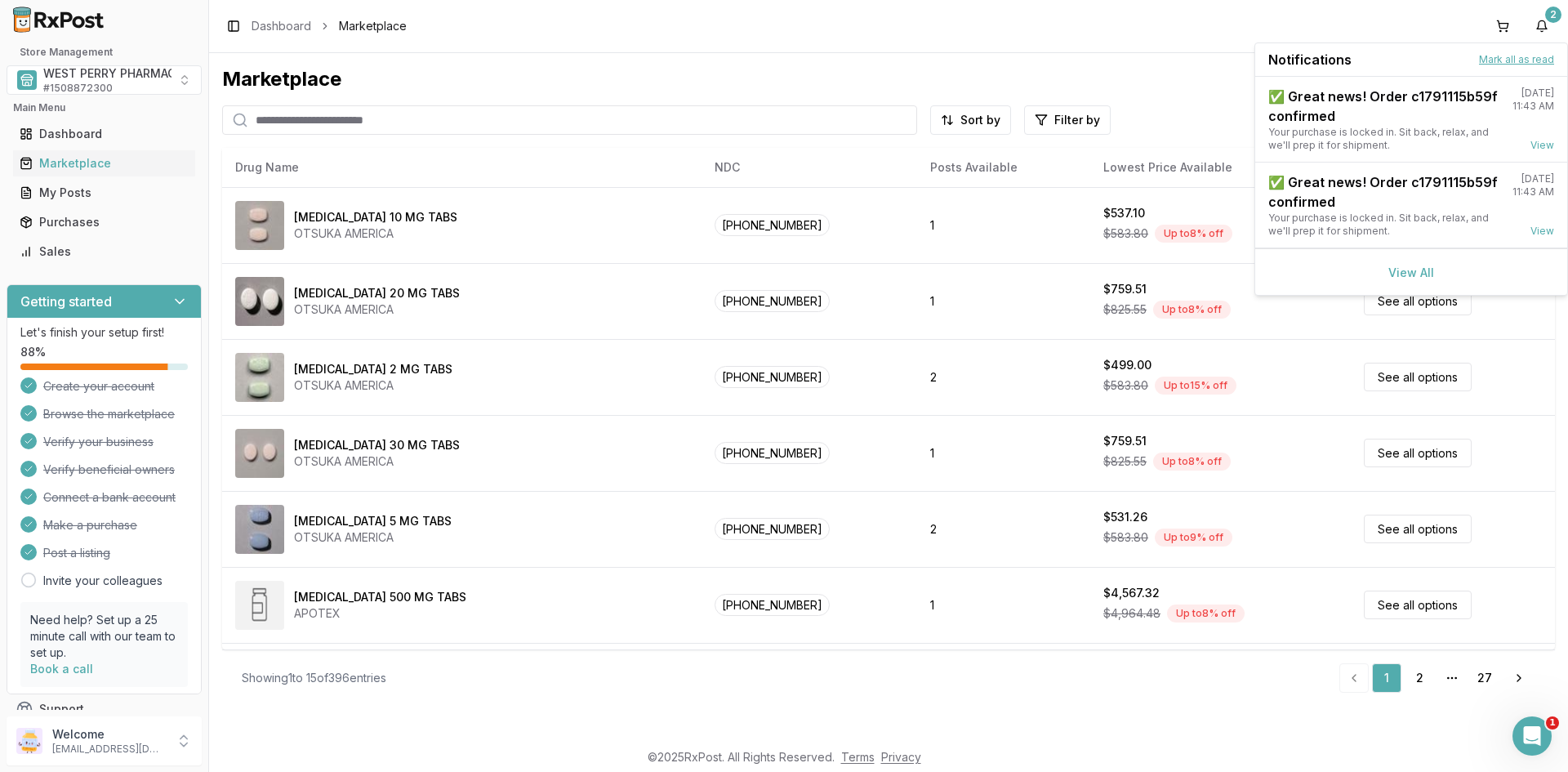
click at [1494, 57] on button "Mark all as read" at bounding box center [1517, 60] width 75 height 13
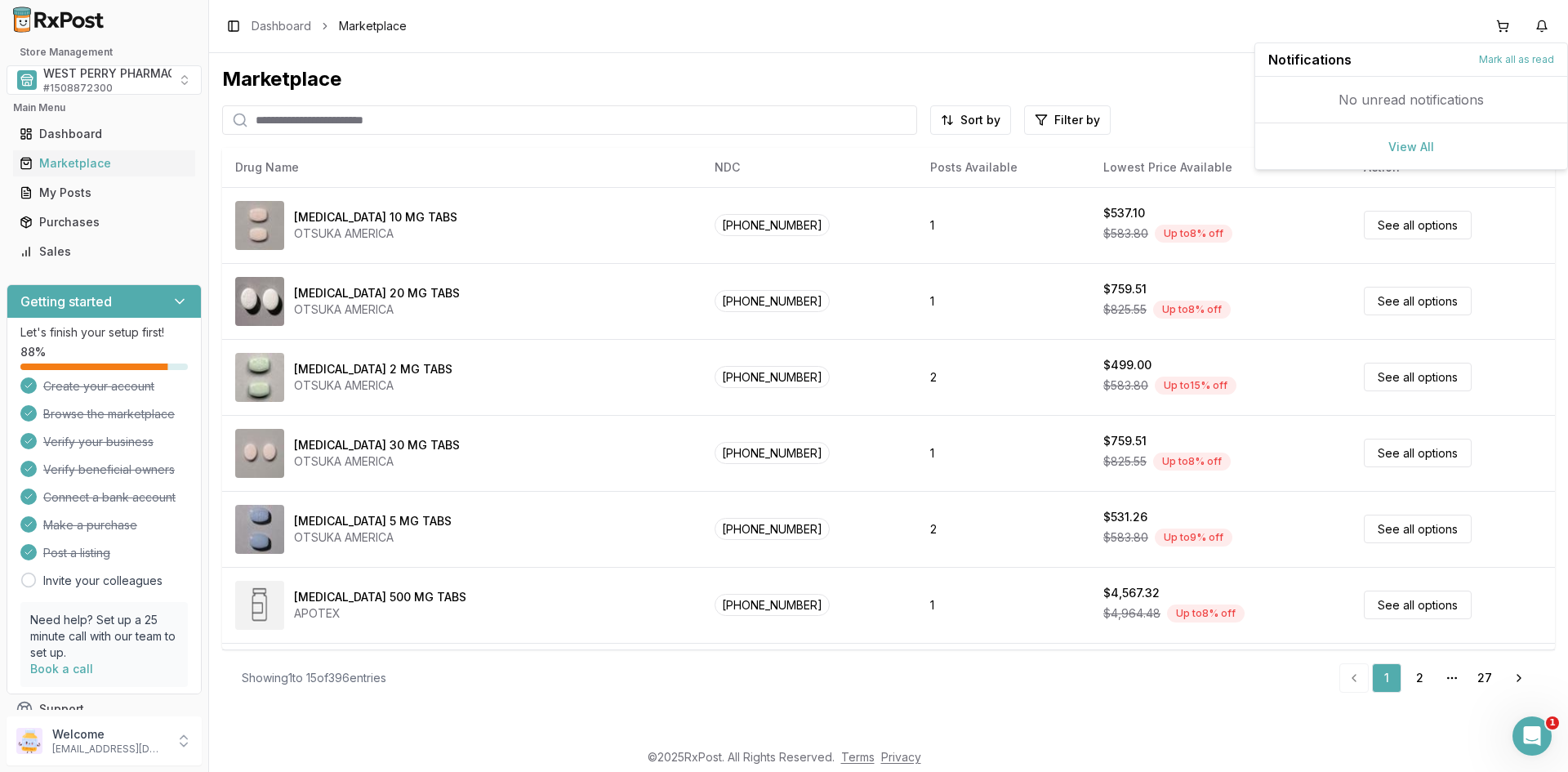
click at [641, 66] on div "Marketplace" at bounding box center [889, 79] width 1333 height 26
